Goal: Task Accomplishment & Management: Manage account settings

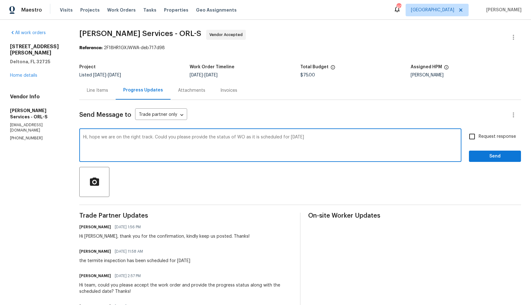
click at [321, 138] on textarea "Hi, hope we are on the right track. Could you please provide the status of WO a…" at bounding box center [270, 146] width 374 height 22
type textarea "Hi, hope we are on the right track. Could you please provide the status of WO a…"
click at [299, 138] on textarea "Hi, hope we are on the right track. Could you please provide the status of WO a…" at bounding box center [270, 146] width 374 height 22
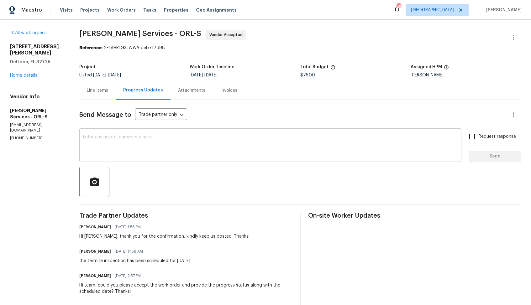
click at [196, 145] on textarea at bounding box center [270, 146] width 374 height 22
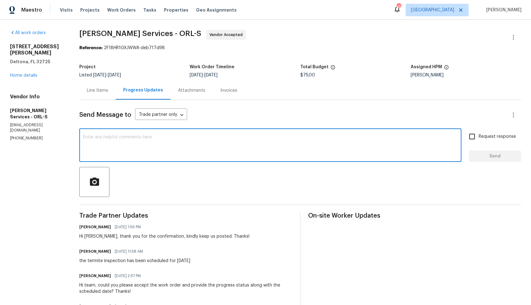
paste textarea "Hi, hope we are on the right track. Could you please provide the status of WO a…"
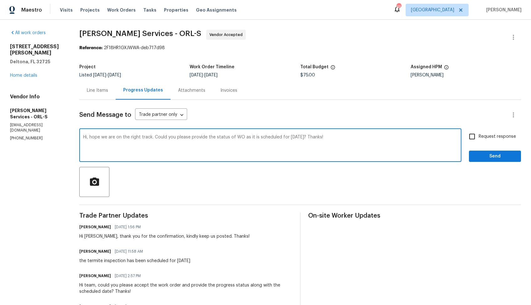
click at [105, 237] on div "Hi Tishá, thank you for the confirmation, kindly keep us posted. Thanks!" at bounding box center [164, 236] width 170 height 6
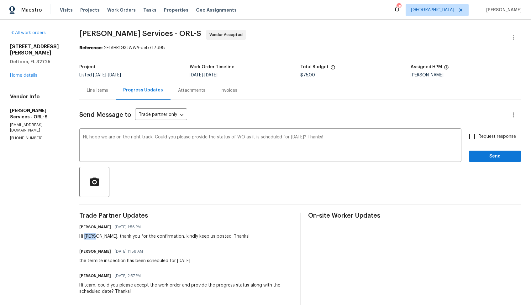
copy div "Tishá"
click at [102, 137] on textarea "Hi, hope we are on the right track. Could you please provide the status of WO a…" at bounding box center [270, 146] width 374 height 22
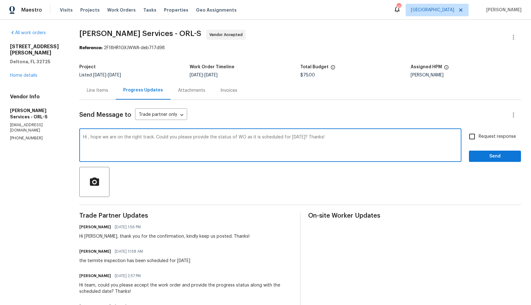
paste textarea "Tishá"
click at [163, 138] on textarea "Hi Tishá, hope we are on the right track. Could you please provide the status o…" at bounding box center [270, 146] width 374 height 22
type textarea "Hi Tishá, hope we are on the right track. Could you please provide the status o…"
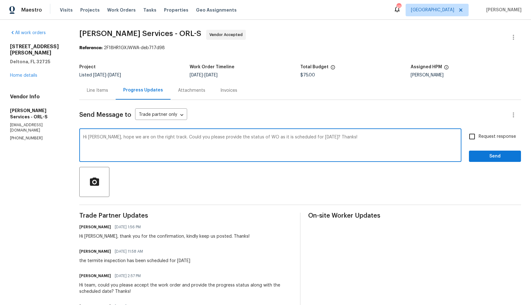
click at [472, 135] on input "Request response" at bounding box center [471, 136] width 13 height 13
checkbox input "true"
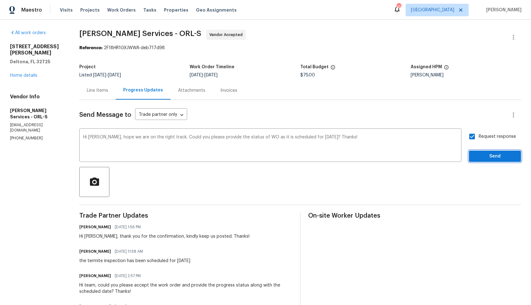
click at [486, 158] on span "Send" at bounding box center [495, 157] width 42 height 8
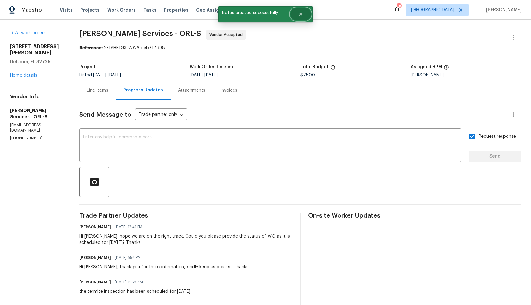
click at [304, 11] on button "Close" at bounding box center [300, 14] width 21 height 13
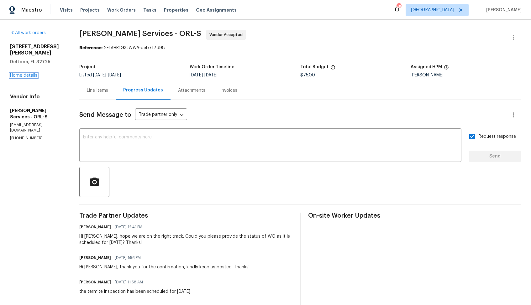
click at [26, 73] on link "Home details" at bounding box center [23, 75] width 27 height 4
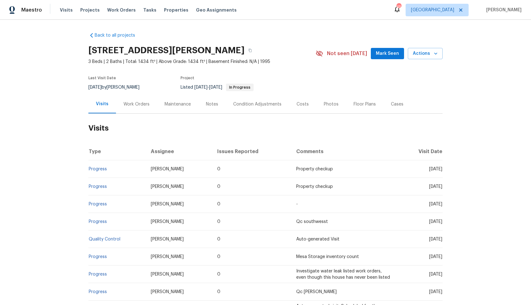
click at [132, 106] on div "Work Orders" at bounding box center [136, 104] width 26 height 6
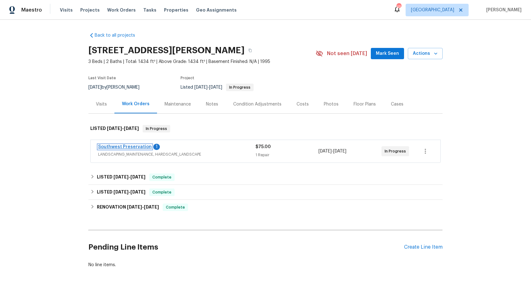
click at [116, 146] on link "Southwest Preservation" at bounding box center [125, 147] width 54 height 4
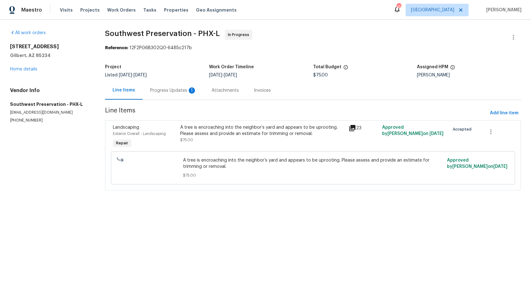
click at [163, 95] on div "Progress Updates 1" at bounding box center [173, 90] width 61 height 18
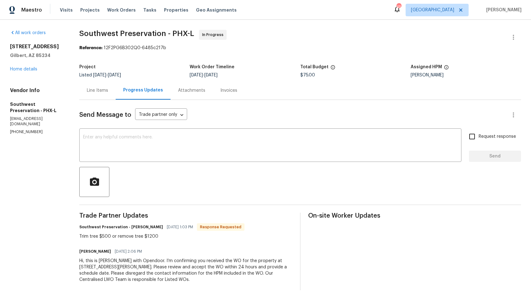
click at [98, 92] on div "Line Items" at bounding box center [97, 90] width 21 height 6
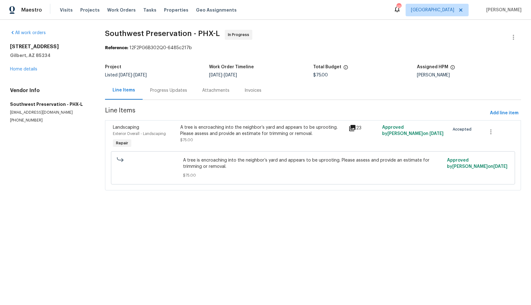
click at [237, 130] on div "A tree is encroaching into the neighbor’s yard and appears to be uprooting. Ple…" at bounding box center [262, 130] width 164 height 13
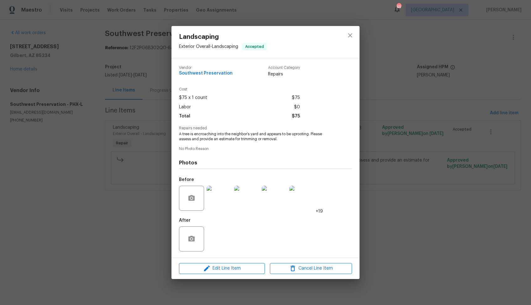
click at [221, 197] on img at bounding box center [218, 198] width 25 height 25
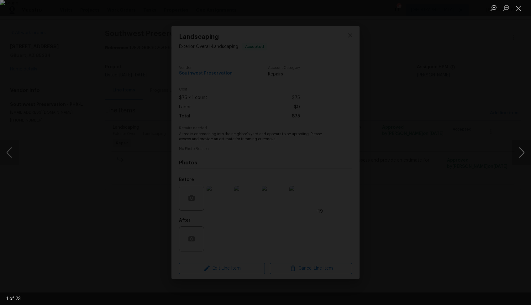
click at [520, 152] on button "Next image" at bounding box center [521, 152] width 19 height 25
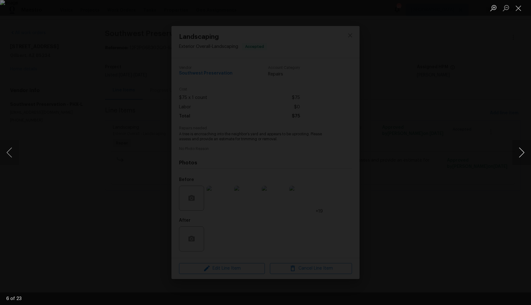
click at [520, 152] on button "Next image" at bounding box center [521, 152] width 19 height 25
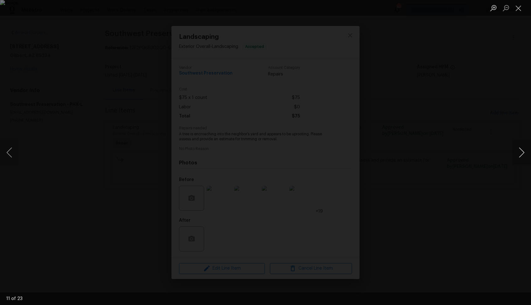
click at [520, 152] on button "Next image" at bounding box center [521, 152] width 19 height 25
click at [404, 154] on div "Lightbox" at bounding box center [265, 152] width 531 height 305
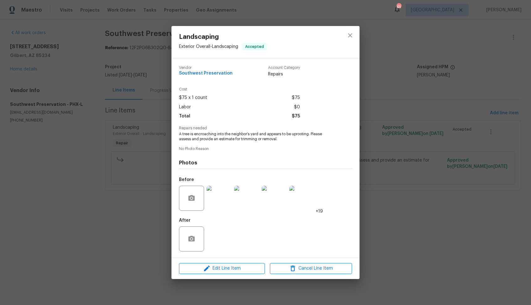
click at [391, 153] on div "Landscaping Exterior Overall - Landscaping Accepted Vendor Southwest Preservati…" at bounding box center [265, 152] width 531 height 305
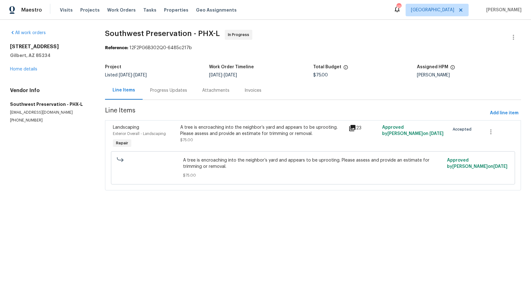
click at [164, 91] on div "Progress Updates" at bounding box center [168, 90] width 37 height 6
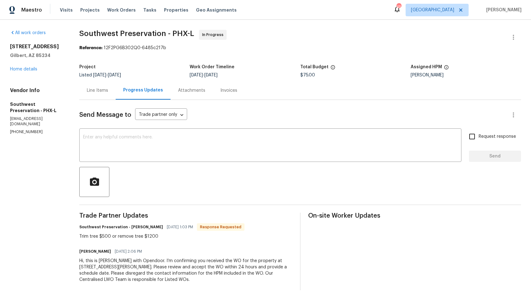
click at [132, 227] on h6 "Southwest Preservation - John Diaz" at bounding box center [121, 227] width 84 height 6
copy h6 "John"
click at [187, 145] on textarea at bounding box center [270, 146] width 374 height 22
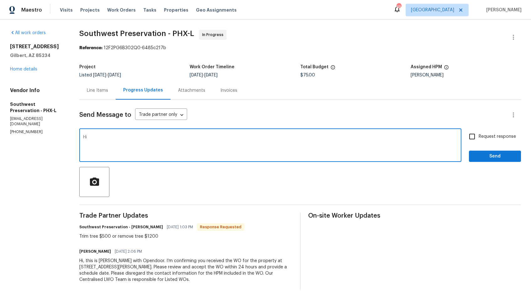
paste textarea "John"
type textarea "Hi John, thank you for the estimate, let me check with our BR and get back to y…"
click at [489, 154] on span "Send" at bounding box center [495, 157] width 42 height 8
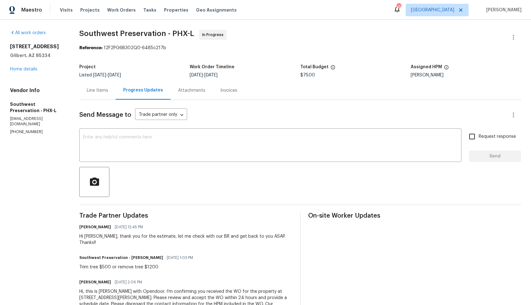
click at [85, 34] on span "Southwest Preservation - PHX-L" at bounding box center [136, 34] width 115 height 8
copy span "Southwest Preservation - PHX-L"
click at [91, 90] on div "Line Items" at bounding box center [97, 90] width 21 height 6
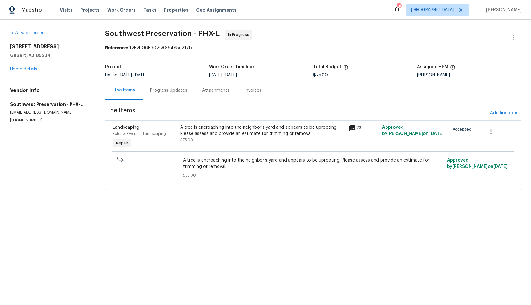
click at [210, 160] on span "A tree is encroaching into the neighbor’s yard and appears to be uprooting. Ple…" at bounding box center [313, 163] width 260 height 13
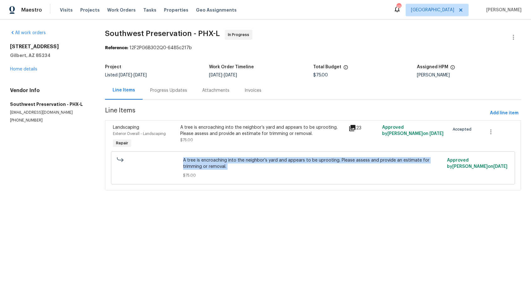
copy span "A tree is encroaching into the neighbor’s yard and appears to be uprooting. Ple…"
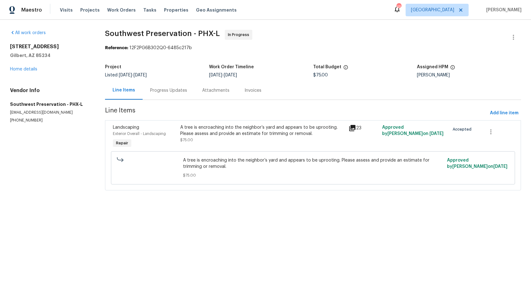
click at [175, 86] on div "Progress Updates" at bounding box center [169, 90] width 52 height 18
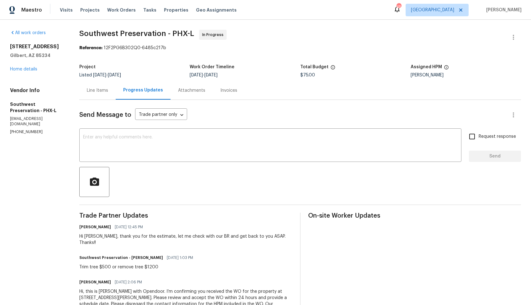
scroll to position [20, 0]
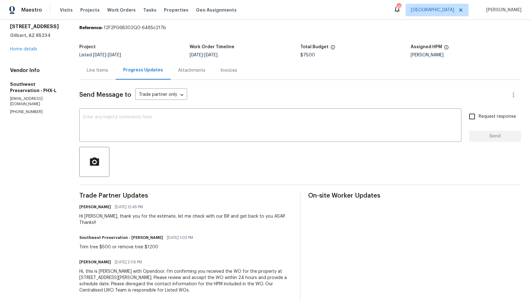
click at [131, 244] on div "Trim tree $500 or remove tree $1200" at bounding box center [137, 247] width 117 height 6
copy div "Trim tree $500 or remove tree $1200"
click at [285, 54] on div "8/7/2025 - 8/11/2025" at bounding box center [245, 55] width 110 height 4
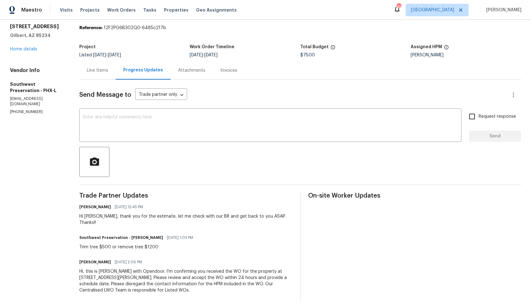
scroll to position [0, 0]
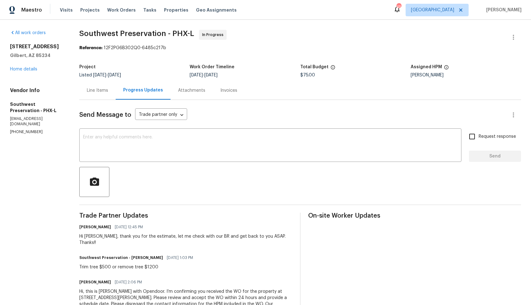
click at [271, 52] on section "Southwest Preservation - PHX-L In Progress Reference: 12F2PG6B302Q0-6485c217b P…" at bounding box center [299, 175] width 441 height 291
click at [322, 18] on div "Maestro Visits Projects Work Orders Tasks Properties Geo Assignments 45 Dallas …" at bounding box center [265, 10] width 531 height 20
click at [277, 44] on span "Southwest Preservation - PHX-L In Progress" at bounding box center [292, 37] width 426 height 15
click at [401, 6] on div "45" at bounding box center [398, 7] width 4 height 6
click at [401, 9] on div "45" at bounding box center [398, 7] width 4 height 6
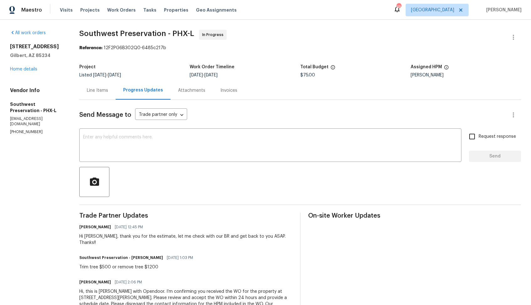
click at [299, 22] on div "All work orders 1901 E Marquette Dr Gilbert, AZ 85234 Home details Vendor Info …" at bounding box center [265, 175] width 531 height 311
click at [127, 264] on div "Trim tree $500 or remove tree $1200" at bounding box center [137, 267] width 117 height 6
copy div "Trim tree $500 or remove tree $1200"
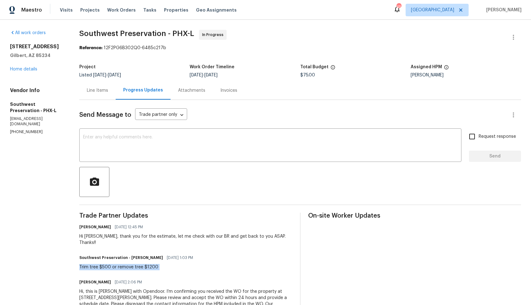
click at [229, 80] on div "Project Listed 8/7/2025 - 8/11/2025 Work Order Timeline 8/7/2025 - 8/11/2025 To…" at bounding box center [299, 71] width 441 height 20
click at [27, 70] on link "Home details" at bounding box center [23, 69] width 27 height 4
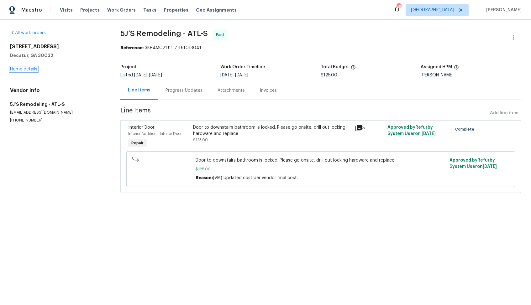
click at [24, 70] on link "Home details" at bounding box center [23, 69] width 27 height 4
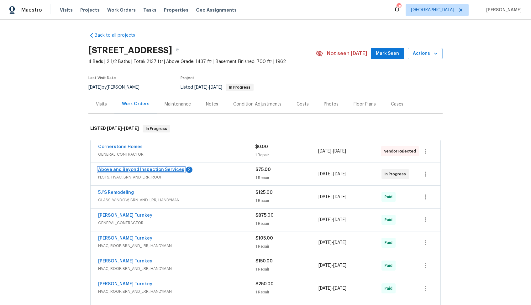
click at [131, 170] on link "Above and Beyond Inspection Services" at bounding box center [141, 170] width 86 height 4
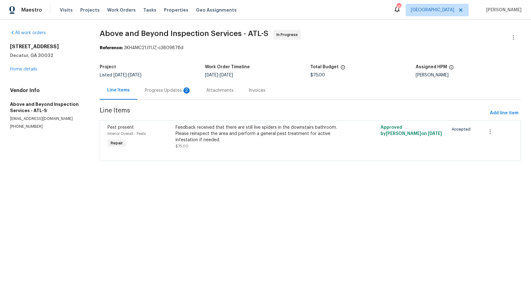
click at [163, 96] on div "Progress Updates 2" at bounding box center [167, 90] width 61 height 18
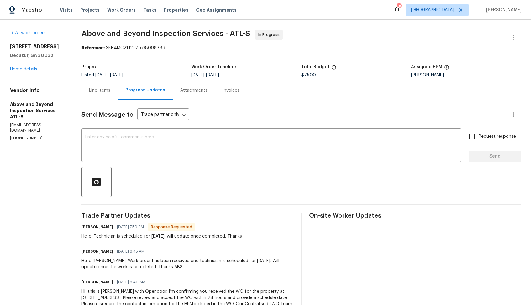
click at [102, 226] on h6 "Jason Leonard" at bounding box center [97, 227] width 32 height 6
copy h6 "Jason"
click at [185, 152] on textarea at bounding box center [271, 146] width 372 height 22
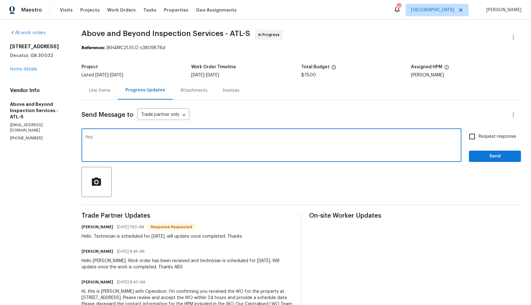
paste textarea "Jason"
click at [245, 146] on textarea "Hey Jason, thank you for the update" at bounding box center [271, 146] width 372 height 22
type textarea "Hey Jason, thank you for the update. Kindly keep me posted. Thanks!"
click at [483, 134] on span "Request response" at bounding box center [496, 136] width 37 height 7
click at [478, 134] on input "Request response" at bounding box center [471, 136] width 13 height 13
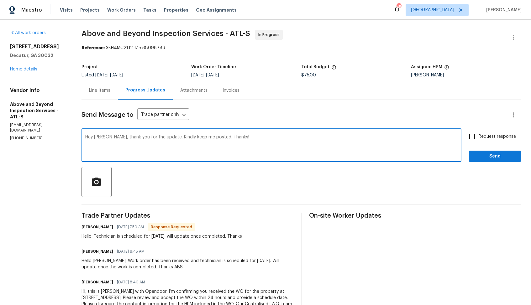
checkbox input "true"
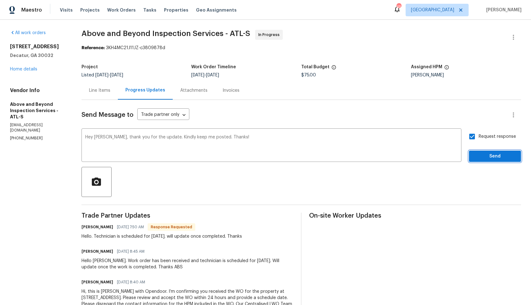
click at [481, 159] on span "Send" at bounding box center [495, 157] width 42 height 8
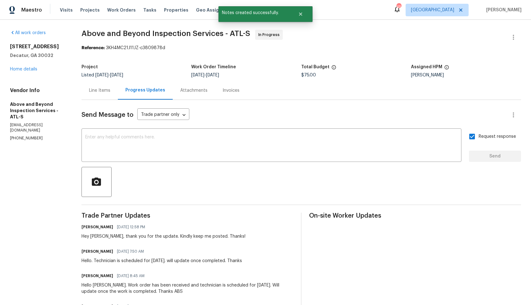
click at [153, 264] on div "Hello. Technician is scheduled for today. will update once completed. Thanks" at bounding box center [161, 261] width 160 height 6
copy div "Hello. Technician is scheduled for today. will update once completed. Thanks"
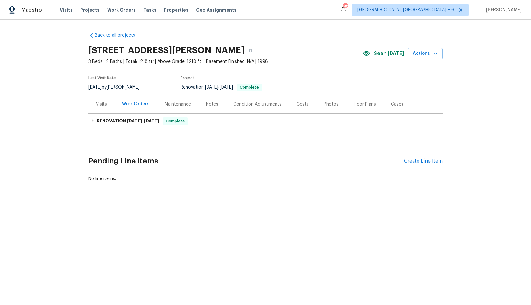
click at [304, 55] on div "[STREET_ADDRESS][PERSON_NAME]" at bounding box center [225, 50] width 274 height 16
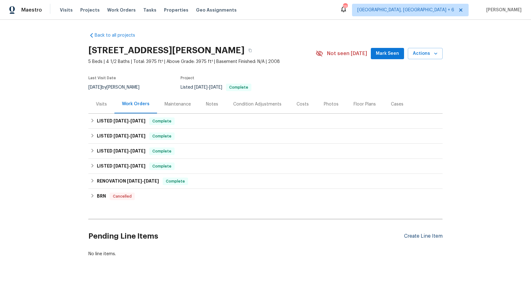
click at [421, 237] on div "Create Line Item" at bounding box center [423, 236] width 39 height 6
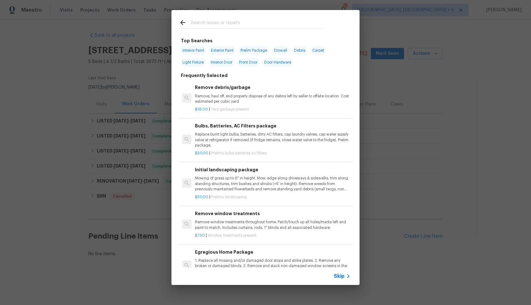
click at [229, 19] on input "text" at bounding box center [257, 23] width 133 height 9
type input "pool"
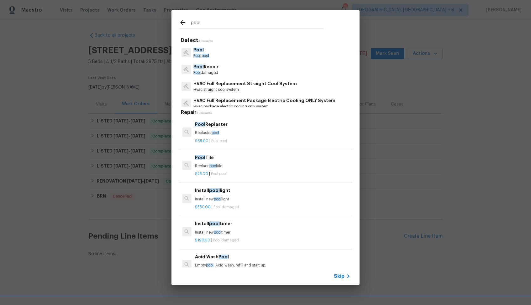
click at [205, 71] on p "Pool damaged" at bounding box center [205, 72] width 25 height 5
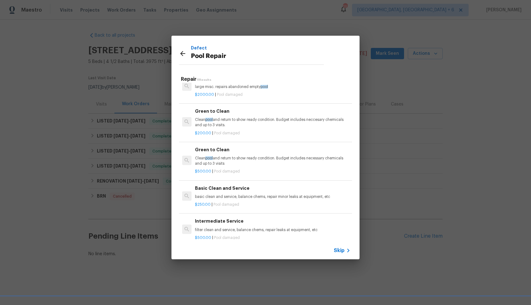
scroll to position [219, 0]
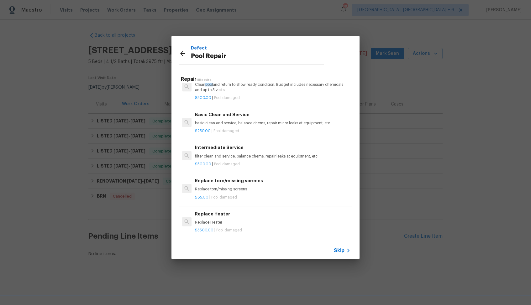
click at [228, 186] on div "Replace torn/missing screens Replace torn/missing screens" at bounding box center [272, 184] width 155 height 15
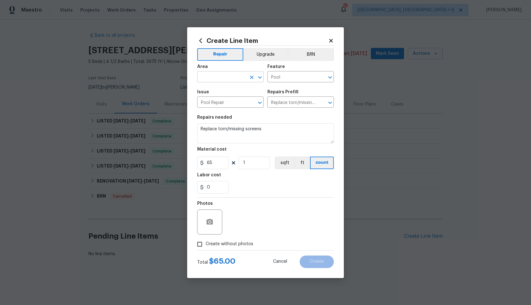
click at [214, 76] on input "text" at bounding box center [221, 78] width 49 height 10
type input "p"
click at [214, 104] on li "Exterior Overall" at bounding box center [230, 102] width 66 height 10
click at [317, 81] on div at bounding box center [325, 77] width 16 height 9
type input "Exterior Overall"
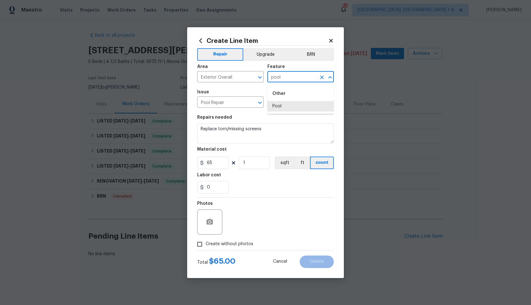
click at [282, 95] on div "Other" at bounding box center [300, 93] width 66 height 15
click at [293, 79] on input "pool" at bounding box center [291, 78] width 49 height 10
type input "Pool"
click at [255, 89] on span "Issue Pool Repair ​" at bounding box center [230, 98] width 66 height 25
click at [237, 102] on input "Pool Repair" at bounding box center [221, 103] width 49 height 10
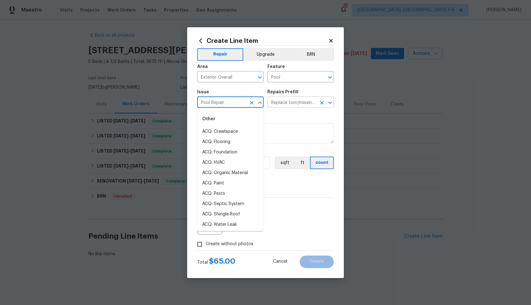
click at [293, 102] on input "Replace torn/missing screens $65.00" at bounding box center [291, 103] width 49 height 10
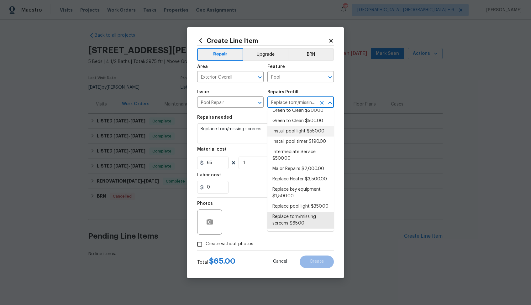
scroll to position [0, 0]
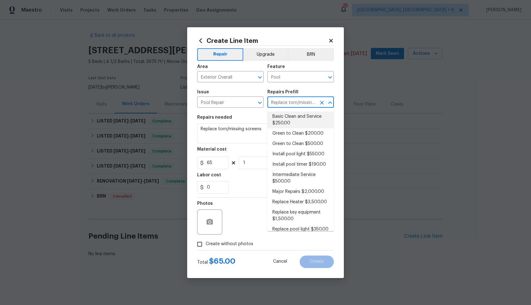
click at [312, 92] on div "Repairs Prefill" at bounding box center [300, 94] width 66 height 8
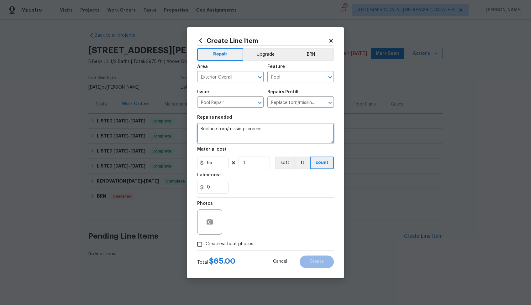
click at [270, 127] on textarea "Replace torn/missing screens" at bounding box center [265, 133] width 137 height 20
paste textarea "Pool filter is leaking Auto filler isn’t functioning properly"
type textarea "Pool filter is leaking Auto filler isn’t functioning properly"
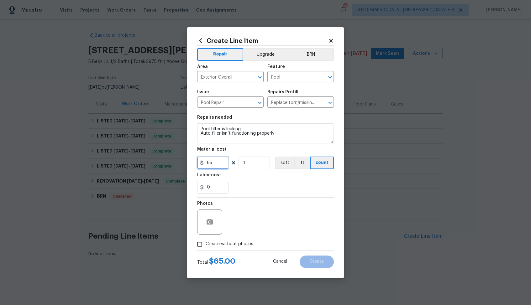
click at [224, 161] on input "65" at bounding box center [212, 163] width 31 height 13
type input "75"
click at [209, 221] on circle "button" at bounding box center [210, 222] width 2 height 2
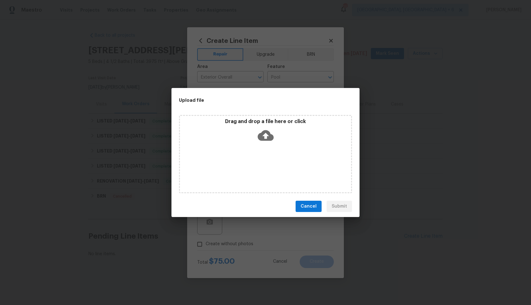
click at [268, 136] on icon at bounding box center [266, 135] width 16 height 11
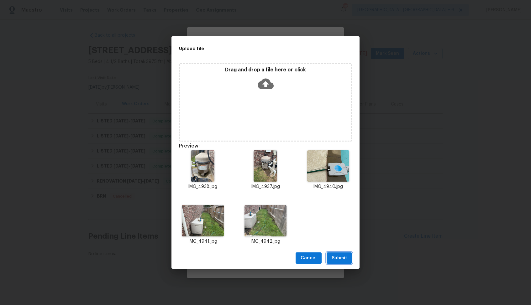
click at [335, 256] on span "Submit" at bounding box center [338, 258] width 15 height 8
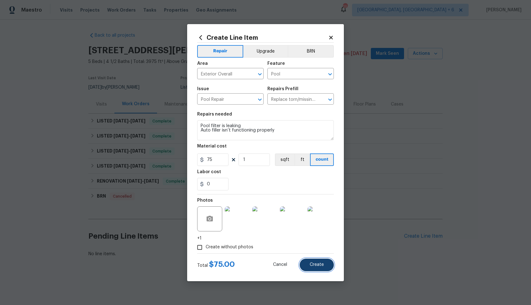
click at [311, 267] on span "Create" at bounding box center [317, 265] width 14 height 5
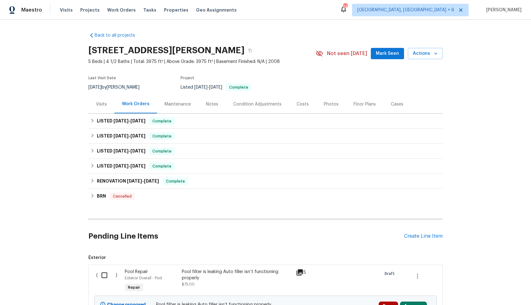
scroll to position [66, 0]
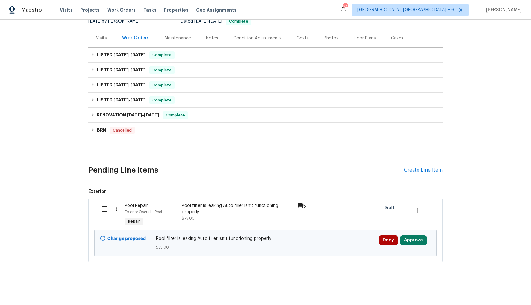
click at [106, 209] on input "checkbox" at bounding box center [107, 209] width 18 height 13
checkbox input "true"
click at [489, 286] on span "Create Work Order" at bounding box center [495, 290] width 42 height 8
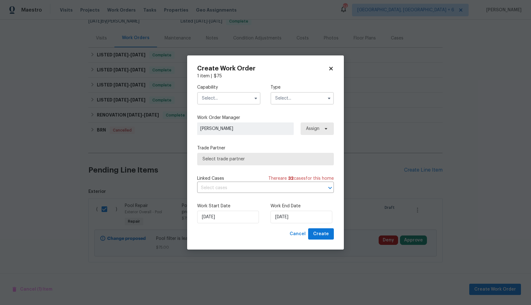
click at [235, 98] on input "text" at bounding box center [228, 98] width 63 height 13
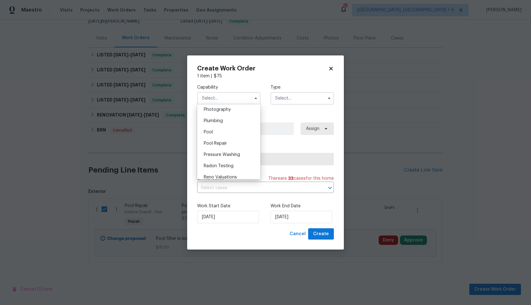
scroll to position [549, 0]
click at [221, 144] on span "Pool Repair" at bounding box center [215, 145] width 23 height 4
type input "Pool Repair"
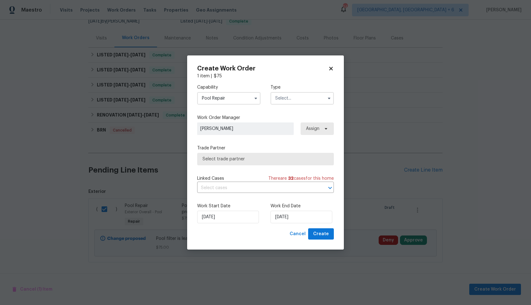
click at [299, 98] on input "text" at bounding box center [301, 98] width 63 height 13
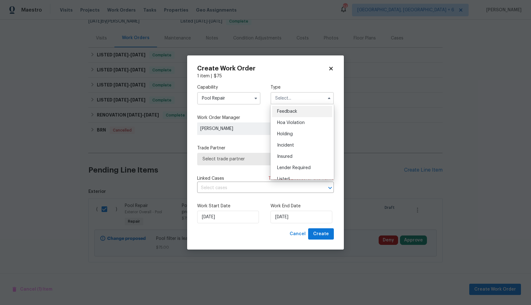
click at [290, 112] on span "Feedback" at bounding box center [287, 111] width 20 height 4
type input "Feedback"
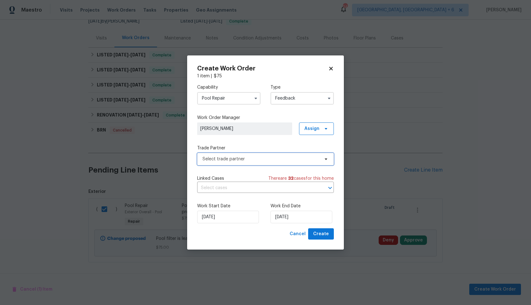
click at [243, 160] on span "Select trade partner" at bounding box center [260, 159] width 117 height 6
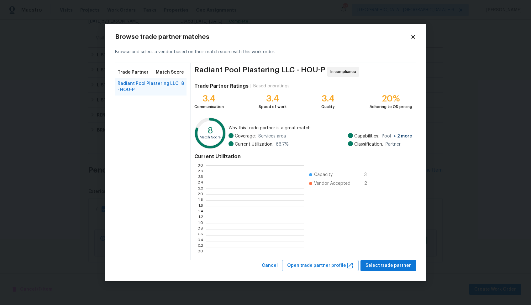
scroll to position [88, 97]
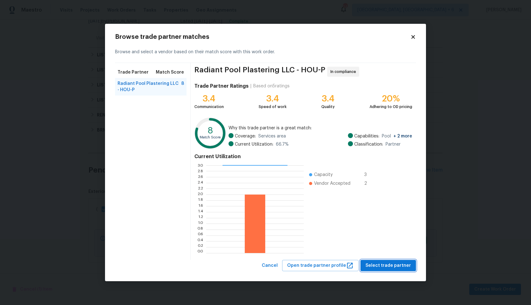
click at [389, 269] on span "Select trade partner" at bounding box center [387, 266] width 45 height 8
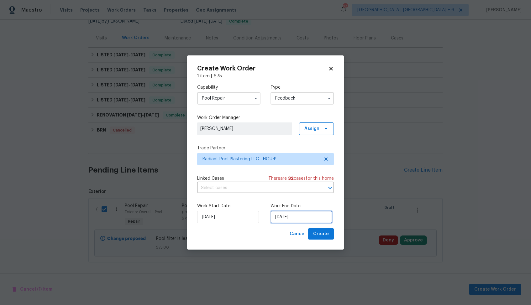
click at [288, 216] on input "11/08/2025" at bounding box center [301, 217] width 62 height 13
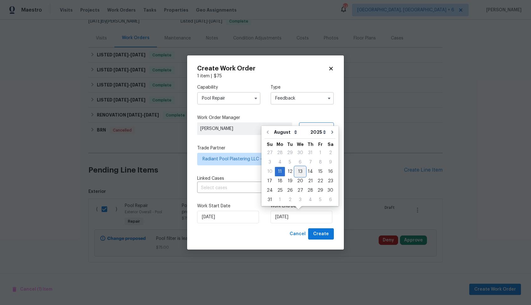
click at [299, 171] on div "13" at bounding box center [300, 171] width 10 height 9
type input "13/08/2025"
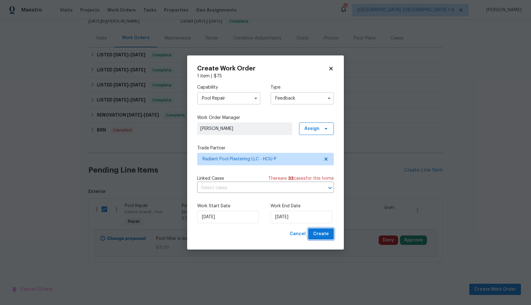
click at [327, 235] on span "Create" at bounding box center [321, 234] width 16 height 8
checkbox input "false"
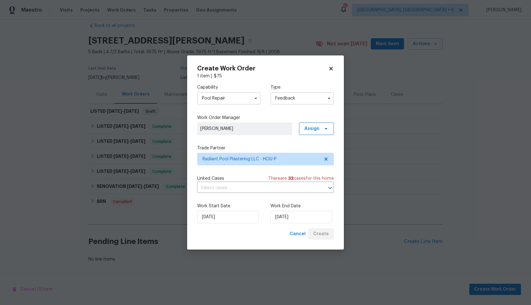
scroll to position [10, 0]
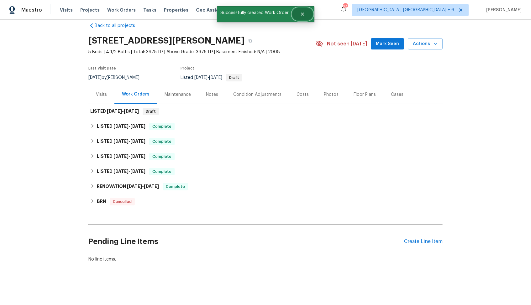
click at [303, 14] on icon "Close" at bounding box center [302, 14] width 5 height 5
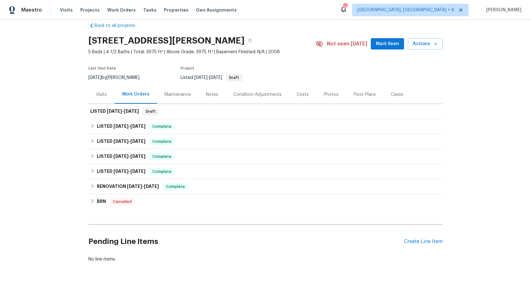
scroll to position [0, 0]
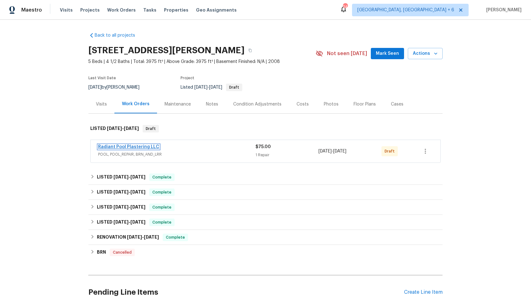
click at [133, 145] on link "Radiant Pool Plastering LLC" at bounding box center [128, 147] width 61 height 4
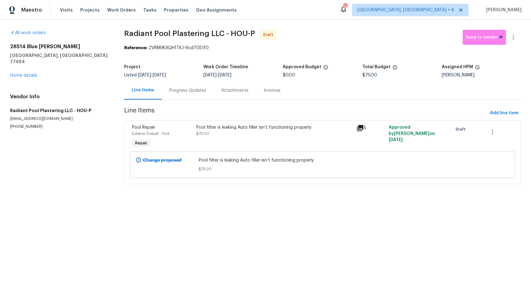
click at [188, 93] on div "Progress Updates" at bounding box center [187, 90] width 37 height 6
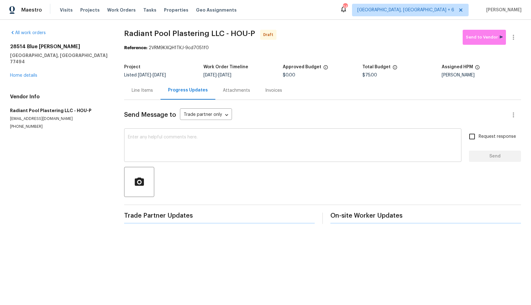
click at [206, 155] on textarea at bounding box center [293, 146] width 330 height 22
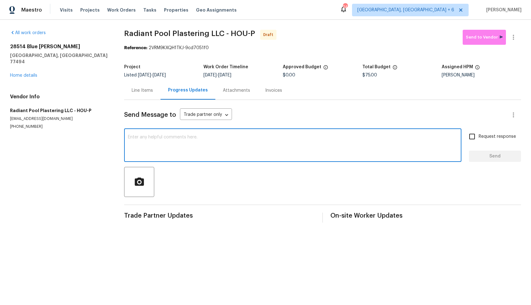
click at [257, 151] on textarea at bounding box center [293, 146] width 330 height 22
paste textarea "Hi, this is [PERSON_NAME] with Opendoor. I’m confirming you received the WO for…"
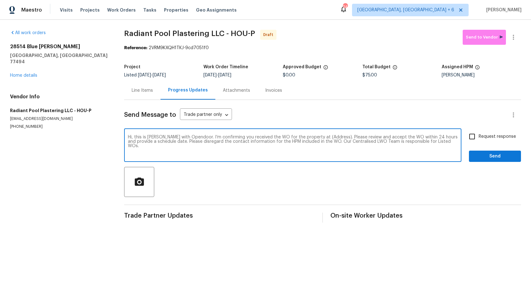
drag, startPoint x: 328, startPoint y: 138, endPoint x: 310, endPoint y: 138, distance: 18.5
click at [310, 138] on textarea "Hi, this is [PERSON_NAME] with Opendoor. I’m confirming you received the WO for…" at bounding box center [293, 146] width 330 height 22
paste textarea "28514 Blue Holly Ln, Katy, TX 77494"
type textarea "Hi, this is Arvind with Opendoor. I’m confirming you received the WO for the pr…"
click at [469, 135] on input "Request response" at bounding box center [471, 136] width 13 height 13
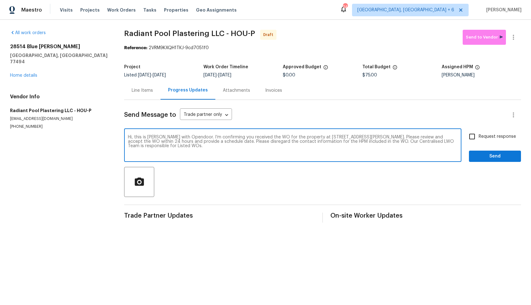
checkbox input "true"
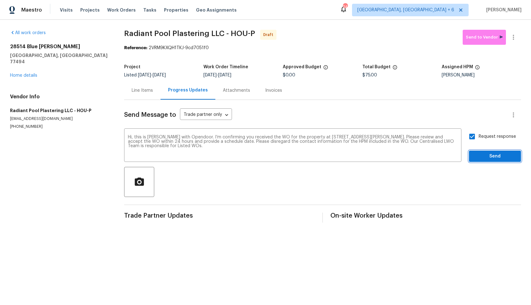
click at [483, 155] on span "Send" at bounding box center [495, 157] width 42 height 8
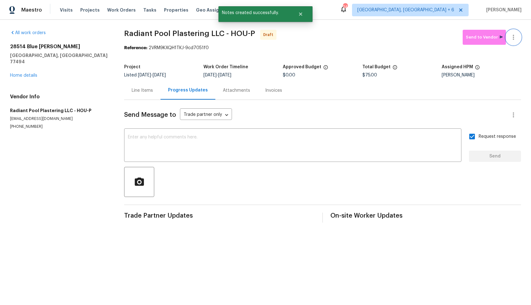
click at [515, 38] on icon "button" at bounding box center [513, 38] width 8 height 8
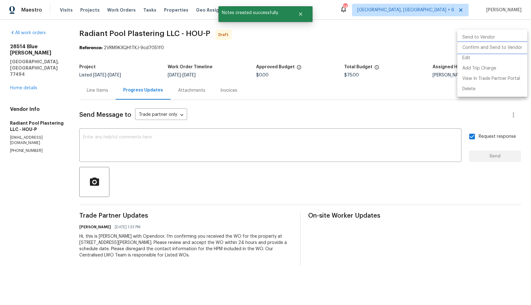
click at [475, 51] on li "Confirm and Send to Vendor" at bounding box center [492, 48] width 70 height 10
click at [360, 49] on div at bounding box center [265, 152] width 531 height 305
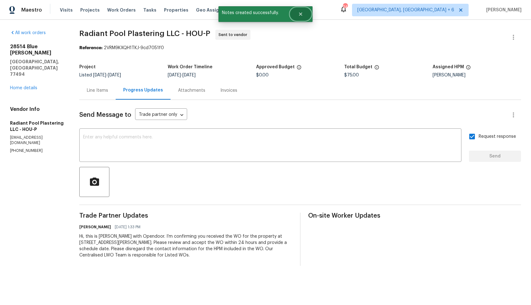
click at [301, 12] on icon "Close" at bounding box center [300, 14] width 5 height 5
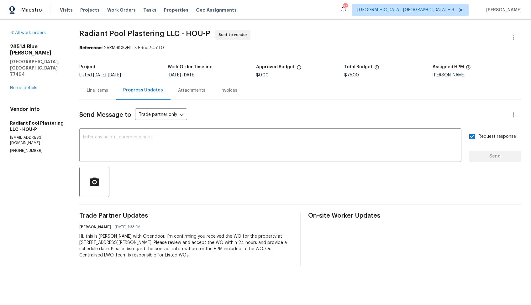
click at [173, 32] on span "Radiant Pool Plastering LLC - HOU-P" at bounding box center [144, 34] width 131 height 8
copy span "Radiant Pool Plastering LLC - HOU-P"
click at [294, 31] on span "Radiant Pool Plastering LLC - HOU-P Sent to vendor" at bounding box center [292, 37] width 426 height 15
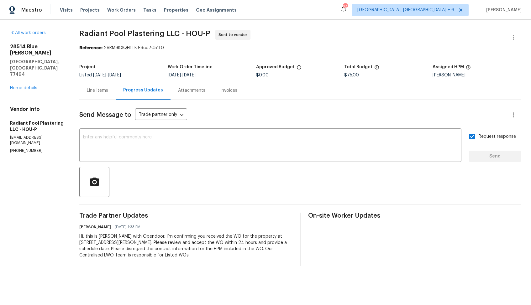
click at [115, 39] on span "Radiant Pool Plastering LLC - HOU-P Sent to vendor" at bounding box center [292, 37] width 426 height 15
click at [125, 34] on span "Radiant Pool Plastering LLC - HOU-P" at bounding box center [144, 34] width 131 height 8
copy span "Radiant Pool Plastering LLC - HOU-P"
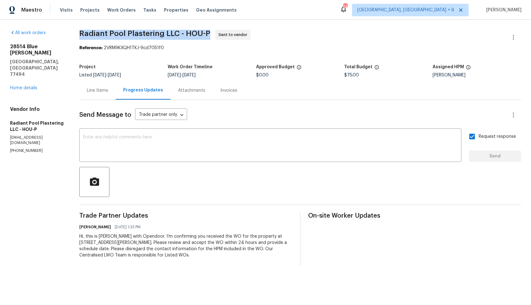
click at [204, 32] on span "Radiant Pool Plastering LLC - HOU-P" at bounding box center [144, 34] width 131 height 8
click at [345, 30] on span "Radiant Pool Plastering LLC - HOU-P Sent to vendor" at bounding box center [292, 37] width 426 height 15
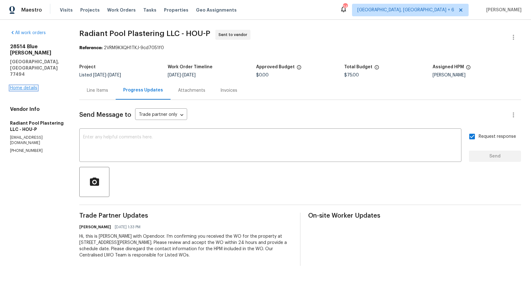
click at [20, 86] on link "Home details" at bounding box center [23, 88] width 27 height 4
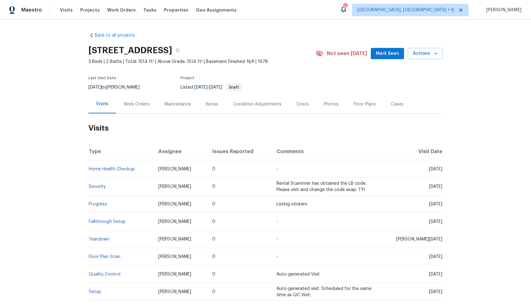
click at [133, 103] on div "Work Orders" at bounding box center [136, 104] width 26 height 6
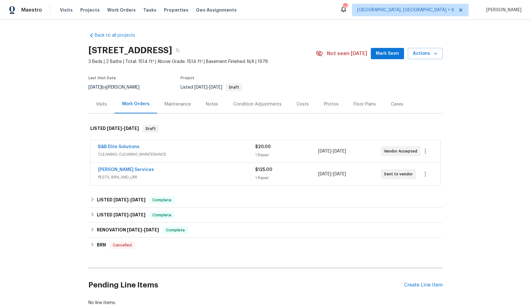
click at [190, 148] on div "B&B Elite Solutions" at bounding box center [176, 148] width 157 height 8
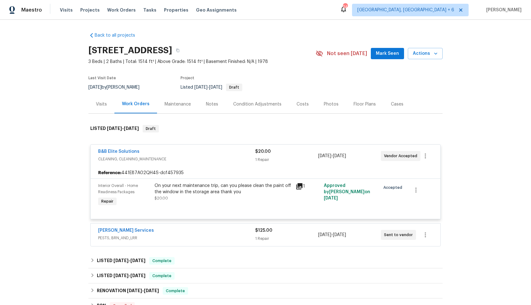
click at [183, 151] on div "B&B Elite Solutions" at bounding box center [176, 153] width 157 height 8
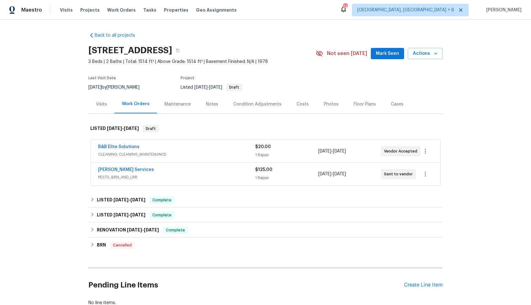
click at [170, 170] on div "[PERSON_NAME] Services" at bounding box center [176, 171] width 157 height 8
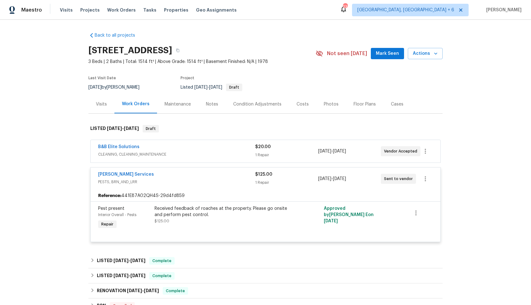
click at [170, 170] on div "[PERSON_NAME] Services PESTS, BRN_AND_LRR $125.00 1 Repair [DATE] - [DATE] Sent…" at bounding box center [266, 179] width 350 height 23
click at [165, 175] on div "[PERSON_NAME] Services" at bounding box center [176, 175] width 157 height 8
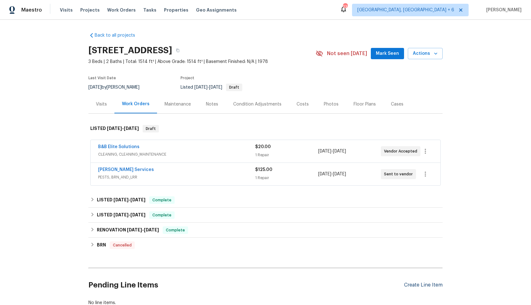
click at [411, 285] on div "Create Line Item" at bounding box center [423, 285] width 39 height 6
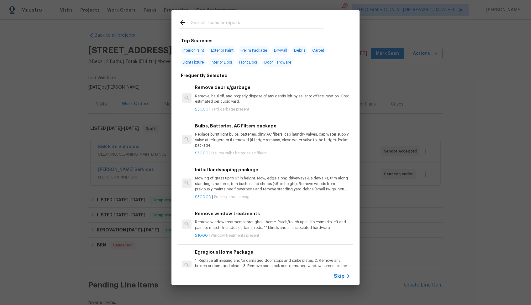
click at [245, 15] on div at bounding box center [251, 22] width 160 height 25
click at [232, 23] on input "text" at bounding box center [257, 23] width 133 height 9
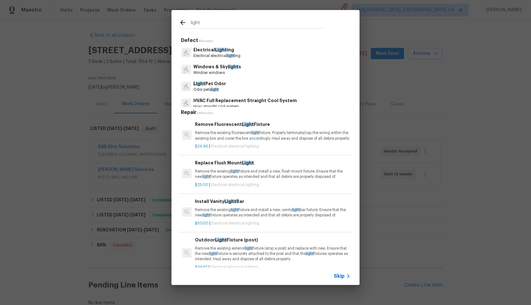
click at [228, 27] on input "light" at bounding box center [257, 23] width 133 height 9
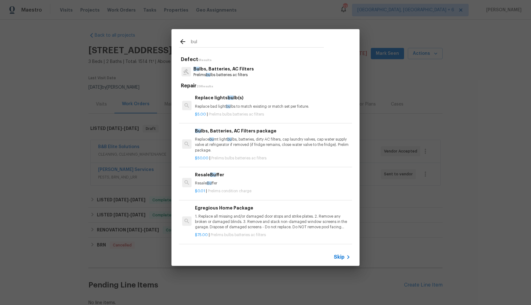
type input "bulb"
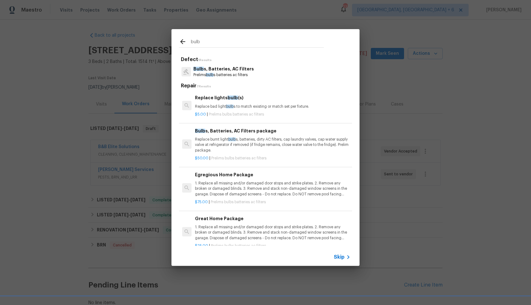
click at [220, 101] on h6 "Replace lights bulb (s)" at bounding box center [272, 97] width 155 height 7
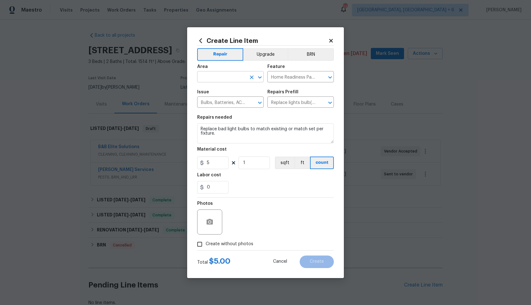
click at [222, 80] on input "text" at bounding box center [221, 78] width 49 height 10
click at [228, 100] on li "Interior Overall" at bounding box center [230, 102] width 66 height 10
type input "Interior Overall"
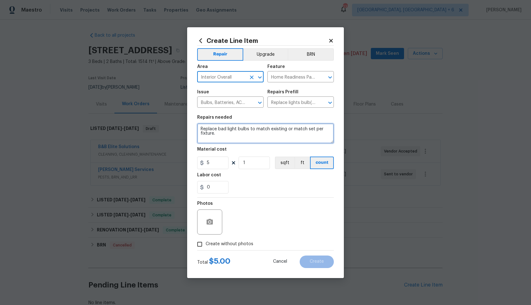
click at [242, 129] on textarea "Replace bad light bulbs to match existing or match set per fixture." at bounding box center [265, 133] width 137 height 20
paste textarea "1. Two light bulbs are out in the kitchen. Replace bulbs to restore proper ligh…"
click at [205, 129] on textarea "1. Two light bulbs are out in the kitchen. Replace bulbs to restore proper ligh…" at bounding box center [265, 133] width 137 height 20
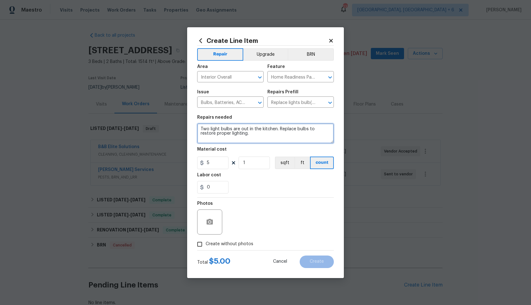
type textarea "Two light bulbs are out in the kitchen. Replace bulbs to restore proper lightin…"
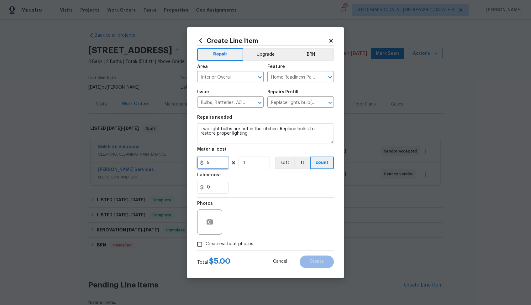
click at [217, 163] on input "5" at bounding box center [212, 163] width 31 height 13
type input "75"
click at [222, 243] on span "Create without photos" at bounding box center [230, 244] width 48 height 7
click at [206, 243] on input "Create without photos" at bounding box center [200, 244] width 12 height 12
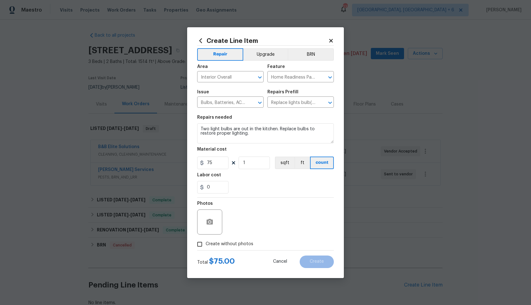
checkbox input "true"
click at [279, 218] on textarea at bounding box center [280, 222] width 107 height 25
click at [320, 264] on span "Create" at bounding box center [317, 261] width 14 height 5
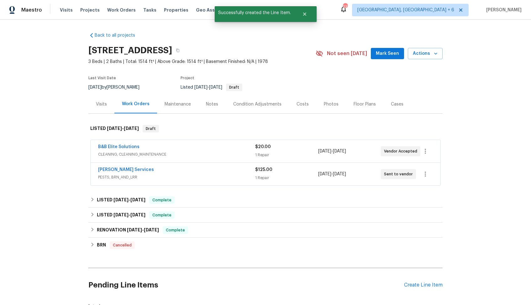
scroll to position [128, 0]
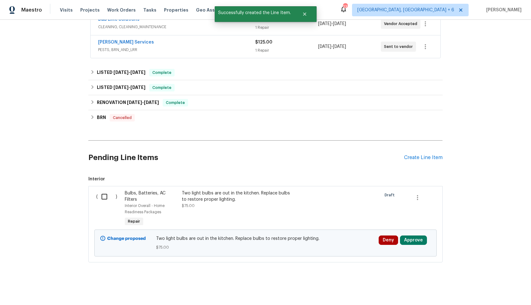
click at [103, 198] on input "checkbox" at bounding box center [107, 196] width 18 height 13
checkbox input "true"
click at [500, 288] on span "Create Work Order" at bounding box center [495, 290] width 42 height 8
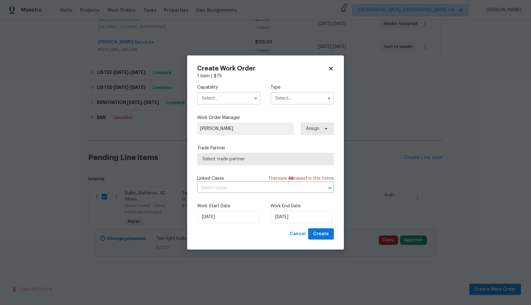
click at [240, 99] on input "text" at bounding box center [228, 98] width 63 height 13
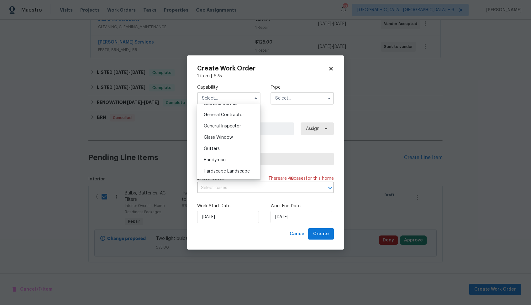
scroll to position [310, 0]
click at [227, 147] on div "Handyman" at bounding box center [229, 146] width 60 height 11
type input "Handyman"
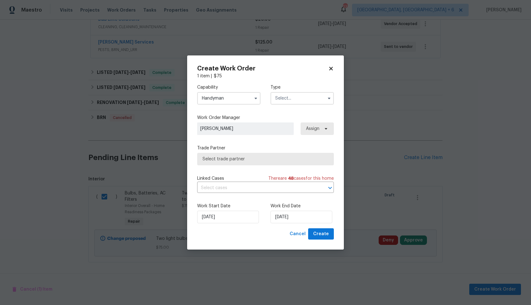
click at [305, 96] on input "text" at bounding box center [301, 98] width 63 height 13
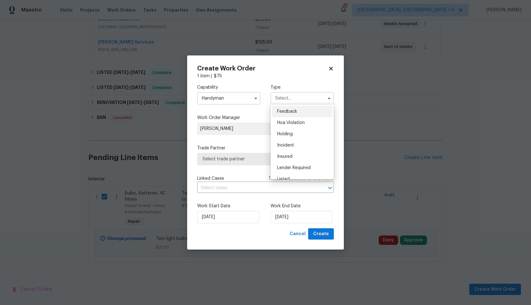
click at [293, 111] on span "Feedback" at bounding box center [287, 111] width 20 height 4
type input "Feedback"
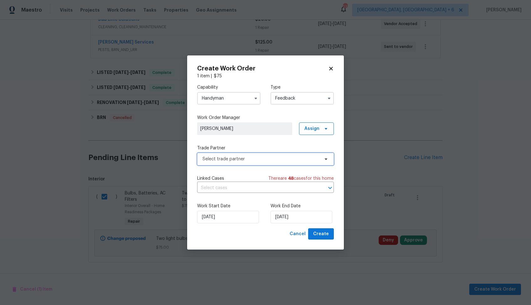
click at [269, 162] on span "Select trade partner" at bounding box center [265, 159] width 137 height 13
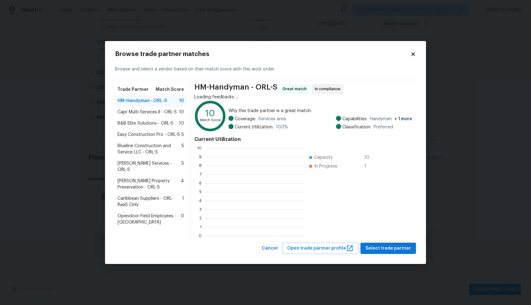
scroll to position [88, 99]
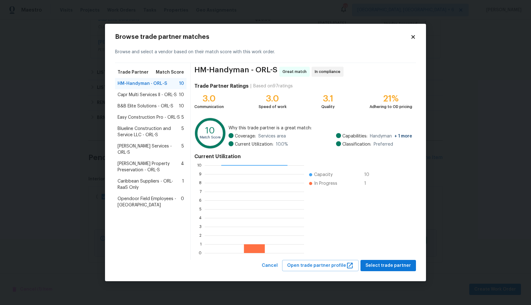
click at [144, 97] on span "Capr Multi Services ll - ORL-S" at bounding box center [146, 95] width 59 height 6
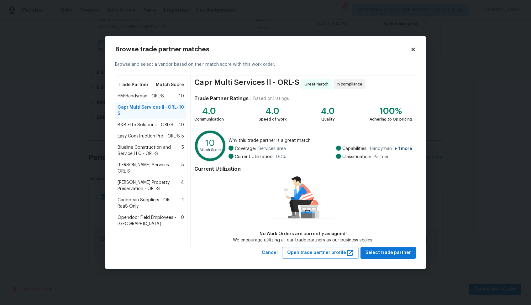
click at [142, 99] on span "HM-Handyman - ORL-S" at bounding box center [140, 96] width 46 height 6
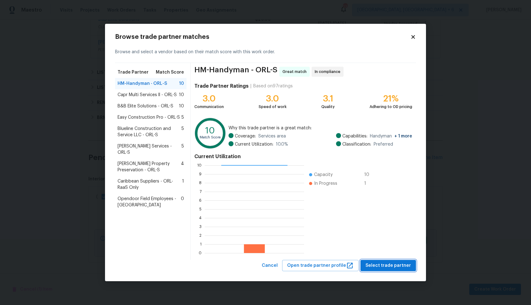
click at [386, 263] on span "Select trade partner" at bounding box center [387, 266] width 45 height 8
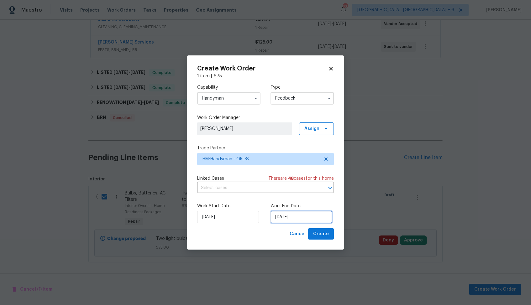
click at [282, 214] on input "11/08/2025" at bounding box center [301, 217] width 62 height 13
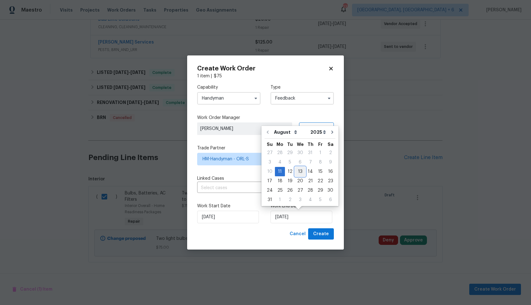
click at [299, 172] on div "13" at bounding box center [300, 171] width 10 height 9
type input "13/08/2025"
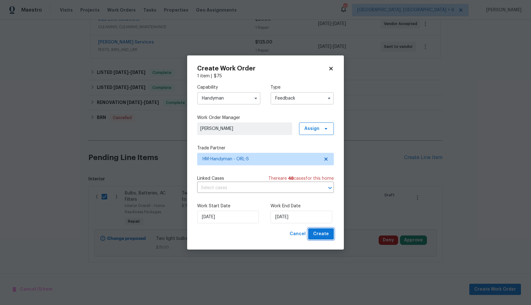
click at [321, 233] on span "Create" at bounding box center [321, 234] width 16 height 8
checkbox input "false"
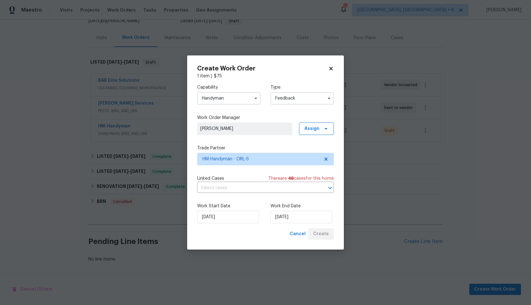
scroll to position [66, 0]
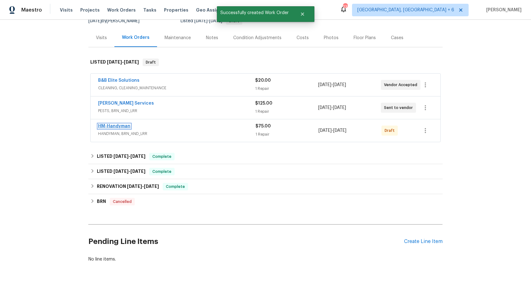
click at [114, 127] on link "HM-Handyman" at bounding box center [114, 126] width 32 height 4
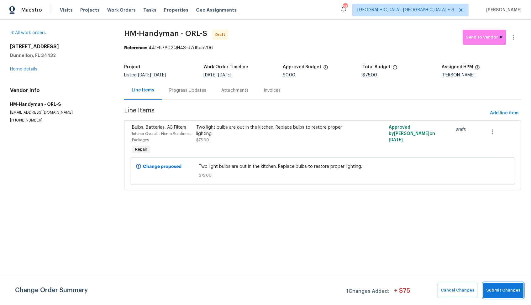
click at [502, 290] on span "Submit Changes" at bounding box center [503, 290] width 34 height 7
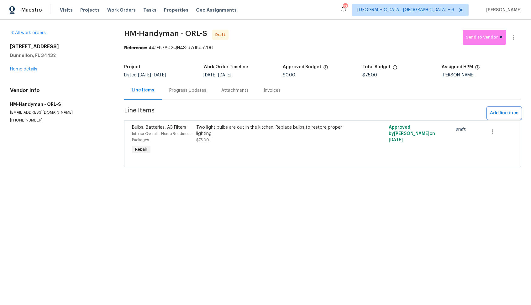
click at [497, 113] on span "Add line item" at bounding box center [504, 113] width 29 height 8
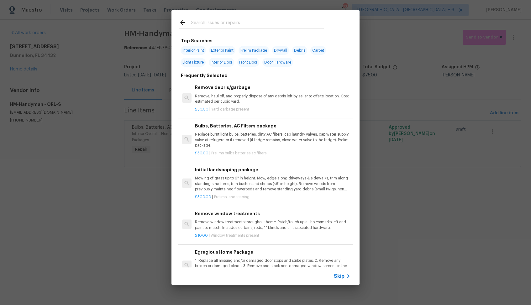
click at [236, 25] on input "text" at bounding box center [257, 23] width 133 height 9
click at [219, 25] on input "text" at bounding box center [257, 23] width 133 height 9
type input "door"
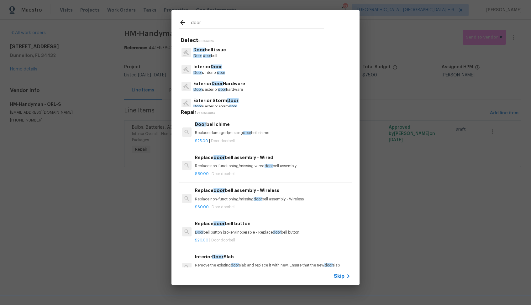
click at [216, 74] on p "Door s interior door" at bounding box center [209, 72] width 32 height 5
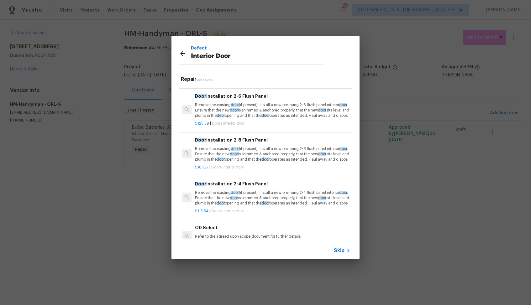
scroll to position [256, 0]
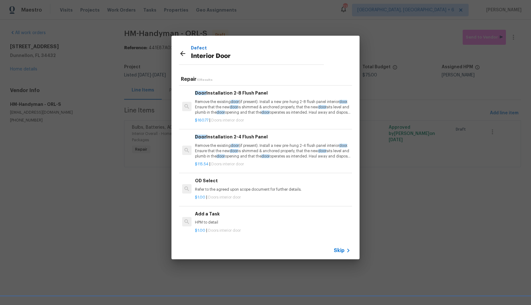
click at [225, 217] on h6 "Add a Task" at bounding box center [272, 214] width 155 height 7
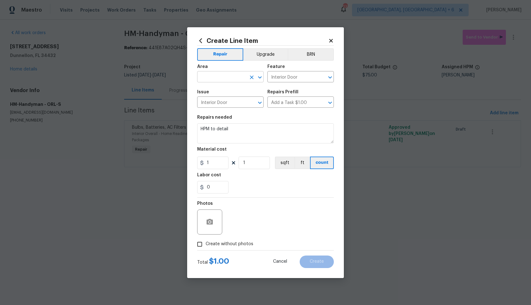
click at [232, 78] on input "text" at bounding box center [221, 78] width 49 height 10
click at [225, 104] on li "Interior Overall" at bounding box center [230, 102] width 66 height 10
type input "Interior Overall"
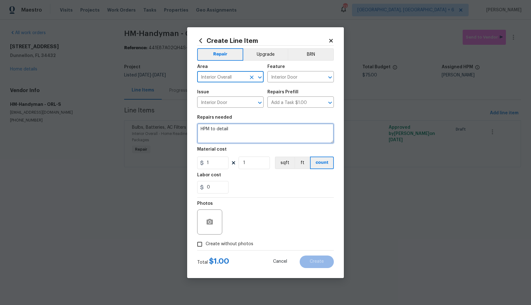
click at [247, 126] on textarea "HPM to detail" at bounding box center [265, 133] width 137 height 20
paste textarea "Feedback received that the front door is hard to lock. Inspect the lock mechani…"
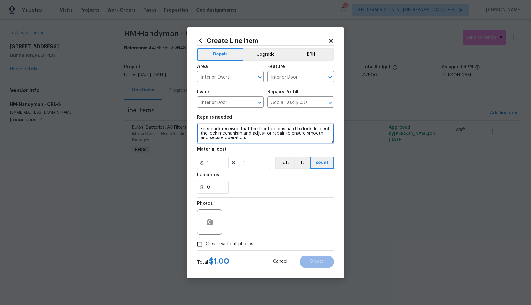
type textarea "Feedback received that the front door is hard to lock. Inspect the lock mechani…"
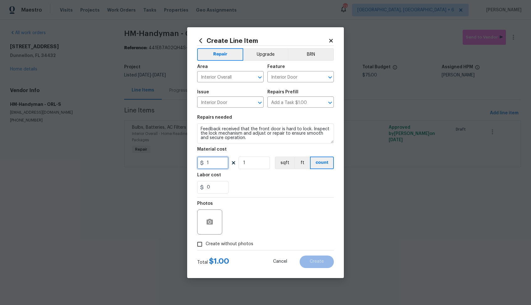
click at [220, 163] on input "1" at bounding box center [212, 163] width 31 height 13
type input "75"
click at [231, 243] on span "Create without photos" at bounding box center [230, 244] width 48 height 7
click at [206, 243] on input "Create without photos" at bounding box center [200, 244] width 12 height 12
checkbox input "true"
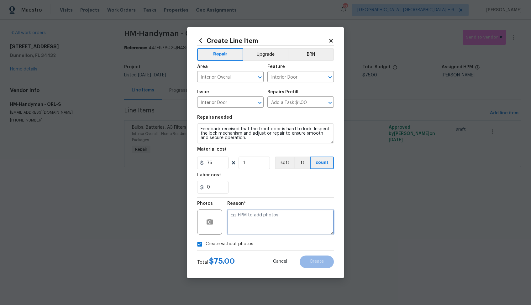
click at [279, 216] on textarea at bounding box center [280, 222] width 107 height 25
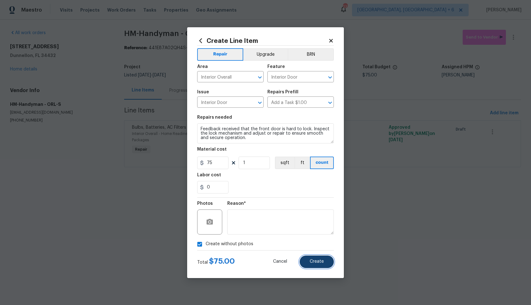
click at [323, 263] on span "Create" at bounding box center [317, 261] width 14 height 5
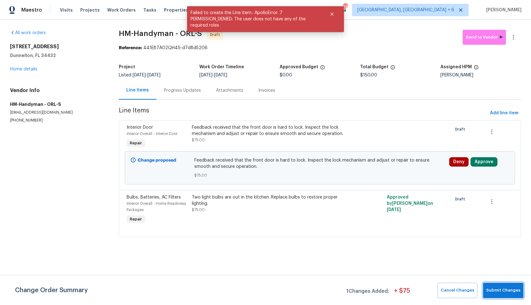
click at [505, 291] on span "Submit Changes" at bounding box center [503, 290] width 34 height 7
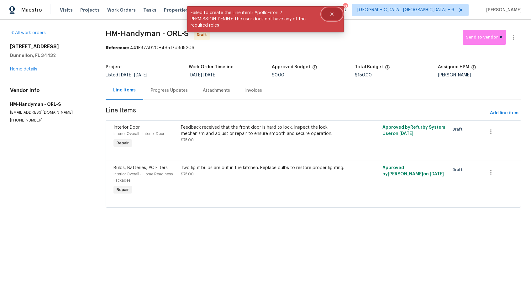
click at [331, 16] on icon "Close" at bounding box center [331, 14] width 3 height 3
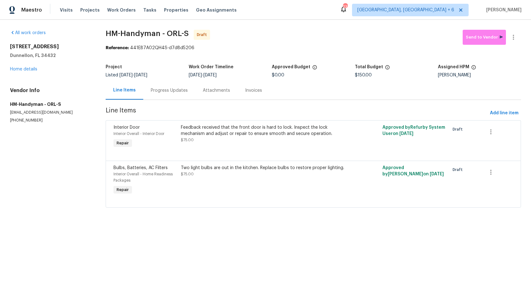
click at [178, 97] on div "Progress Updates" at bounding box center [169, 90] width 52 height 18
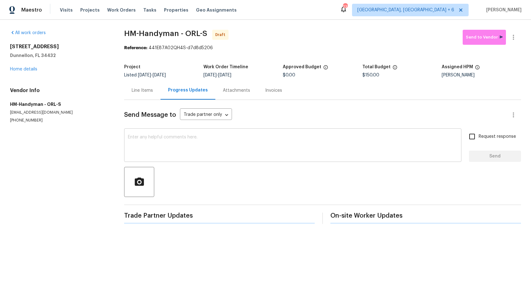
click at [228, 139] on textarea at bounding box center [293, 146] width 330 height 22
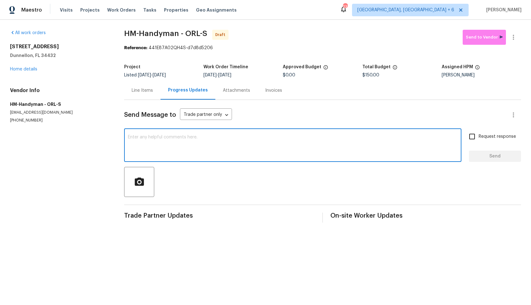
click at [274, 140] on textarea at bounding box center [293, 146] width 330 height 22
paste textarea "Hi, this is Arvind with Opendoor. I’m confirming you received the WO for the pr…"
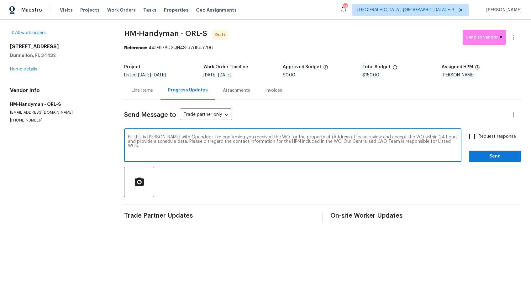
drag, startPoint x: 328, startPoint y: 137, endPoint x: 310, endPoint y: 137, distance: 18.8
click at [309, 137] on textarea "Hi, this is Arvind with Opendoor. I’m confirming you received the WO for the pr…" at bounding box center [293, 146] width 330 height 22
paste textarea "13794 SW 112th St, Dunnellon, FL 34432"
type textarea "Hi, this is Arvind with Opendoor. I’m confirming you received the WO for the pr…"
click at [474, 137] on input "Request response" at bounding box center [471, 136] width 13 height 13
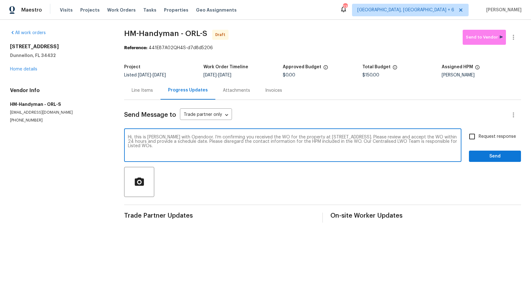
checkbox input "true"
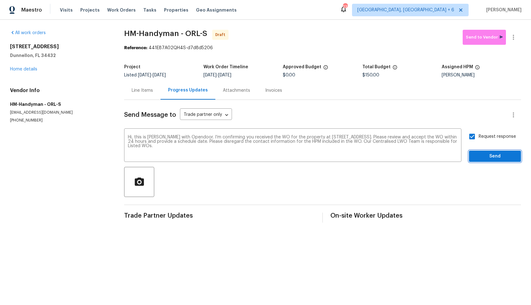
click at [499, 156] on span "Send" at bounding box center [495, 157] width 42 height 8
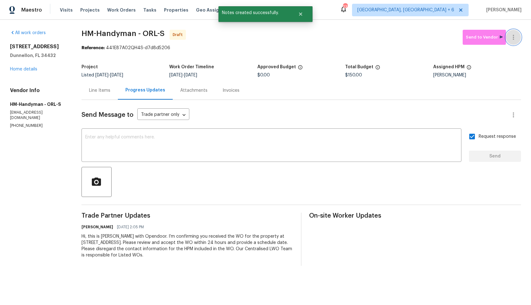
click at [513, 38] on icon "button" at bounding box center [513, 38] width 8 height 8
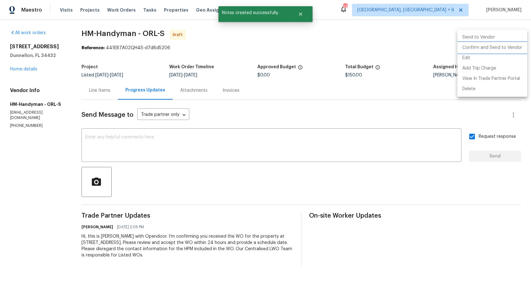
click at [490, 50] on li "Confirm and Send to Vendor" at bounding box center [492, 48] width 70 height 10
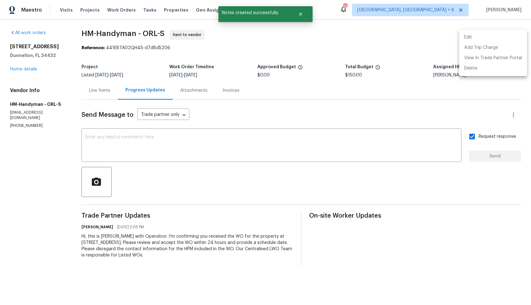
click at [300, 16] on div at bounding box center [265, 152] width 531 height 305
click at [300, 16] on icon "Close" at bounding box center [300, 14] width 5 height 5
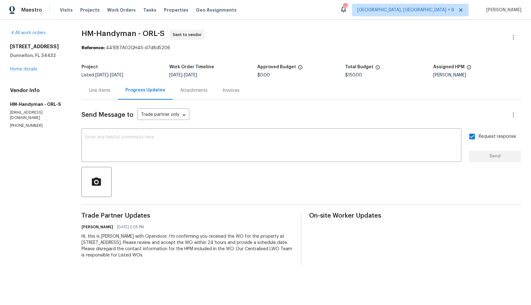
click at [105, 34] on span "HM-Handyman - ORL-S" at bounding box center [122, 34] width 83 height 8
copy span "HM-Handyman - ORL-S"
click at [197, 73] on span "8/13/2025" at bounding box center [190, 75] width 13 height 4
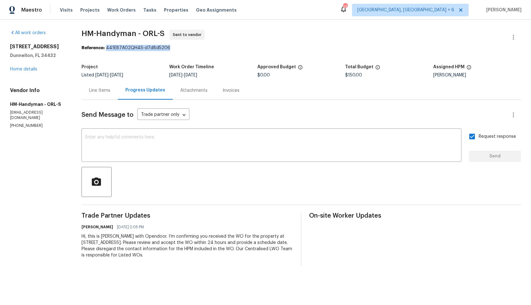
drag, startPoint x: 106, startPoint y: 49, endPoint x: 194, endPoint y: 49, distance: 87.7
click at [194, 49] on div "Reference: 441E87A02QH4S-d7d8d5206" at bounding box center [300, 48] width 439 height 6
copy div "441E87A02QH4S-d7d8d5206"
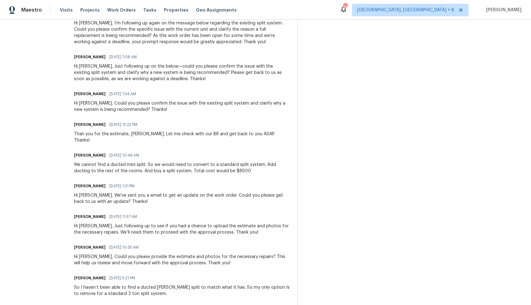
scroll to position [341, 0]
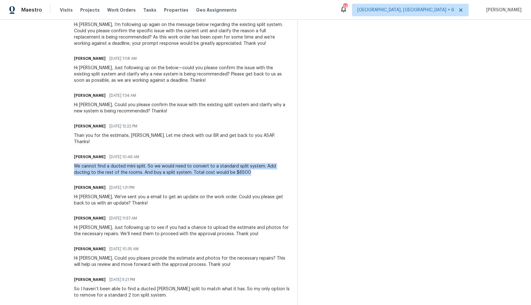
drag, startPoint x: 84, startPoint y: 160, endPoint x: 259, endPoint y: 165, distance: 175.5
click at [259, 165] on div "We cannot find a ducted mini split. So we would need to convert to a standard s…" at bounding box center [182, 169] width 216 height 13
copy div "We cannot find a ducted mini split. So we would need to convert to a standard s…"
click at [164, 163] on div "We cannot find a ducted mini split. So we would need to convert to a standard s…" at bounding box center [182, 169] width 216 height 13
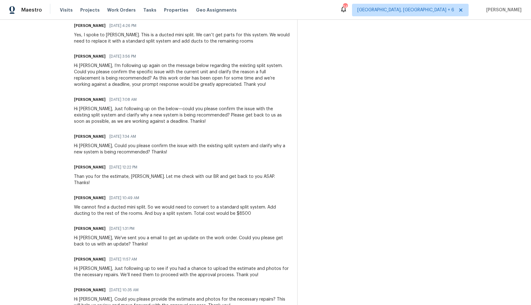
scroll to position [292, 0]
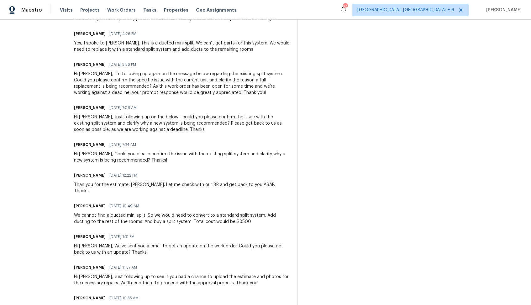
click at [105, 212] on div "We cannot find a ducted mini split. So we would need to convert to a standard s…" at bounding box center [182, 218] width 216 height 13
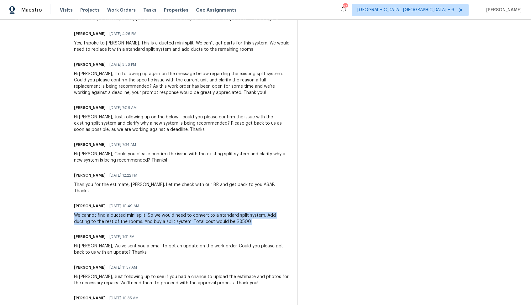
copy div "We cannot find a ducted mini split. So we would need to convert to a standard s…"
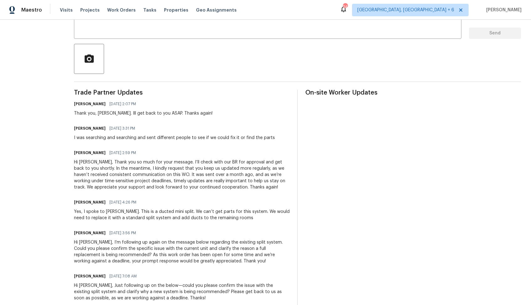
scroll to position [0, 0]
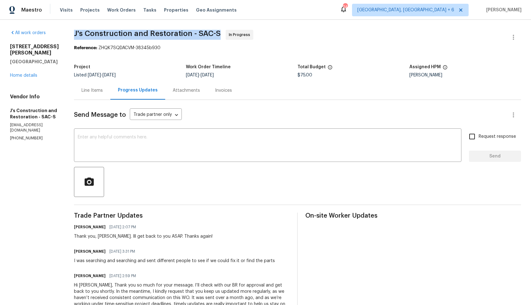
drag, startPoint x: 84, startPoint y: 34, endPoint x: 229, endPoint y: 31, distance: 145.1
click at [229, 31] on span "J's Construction and Restoration - SAC-S In Progress" at bounding box center [290, 37] width 432 height 15
copy span "J's Construction and Restoration - SAC-S"
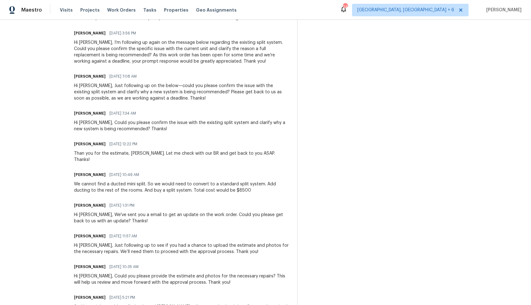
scroll to position [316, 0]
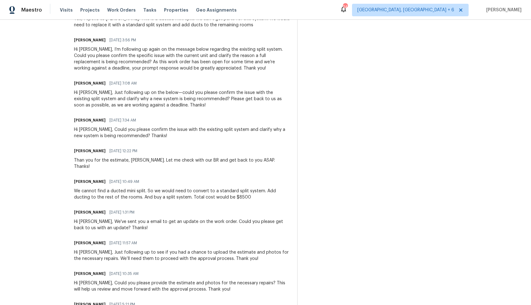
click at [160, 190] on div "We cannot find a ducted mini split. So we would need to convert to a standard s…" at bounding box center [182, 194] width 216 height 13
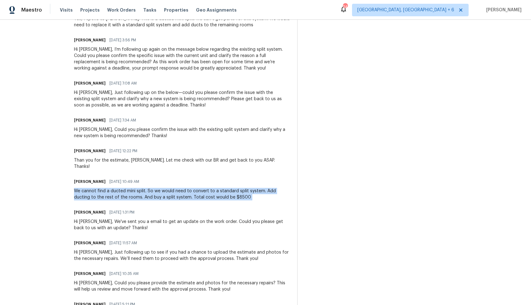
copy div "We cannot find a ducted mini split. So we would need to convert to a standard s…"
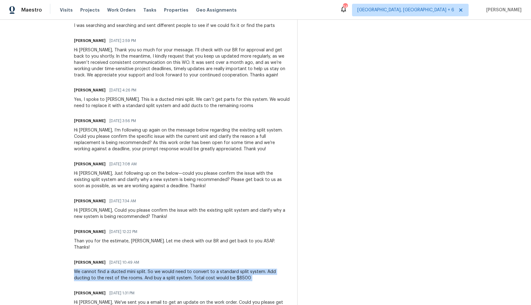
scroll to position [234, 0]
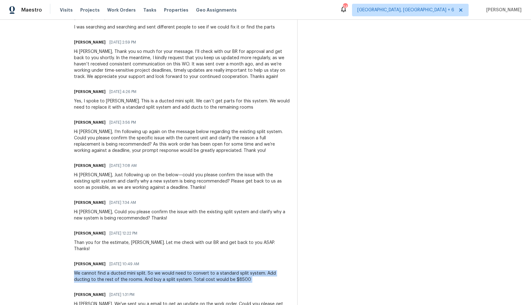
click at [139, 103] on div "Yes, I spoke to [PERSON_NAME]. This is a ducted mini split. We can’t get parts …" at bounding box center [182, 104] width 216 height 13
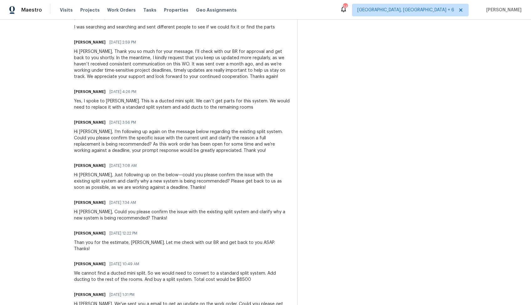
click at [139, 103] on div "Yes, I spoke to [PERSON_NAME]. This is a ducted mini split. We can’t get parts …" at bounding box center [182, 104] width 216 height 13
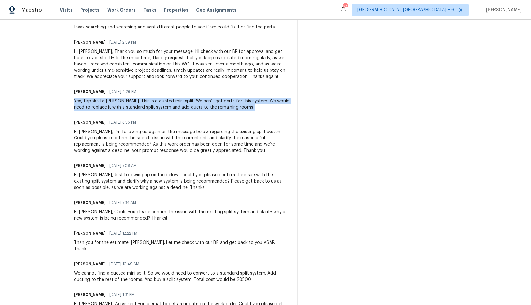
copy div "Yes, I spoke to [PERSON_NAME]. This is a ducted mini split. We can’t get parts …"
click at [221, 121] on div "[PERSON_NAME] M [DATE] 3:56 PM" at bounding box center [182, 122] width 216 height 9
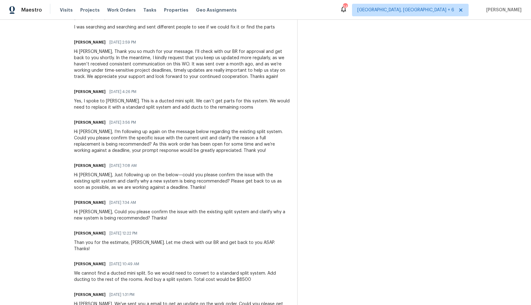
scroll to position [0, 0]
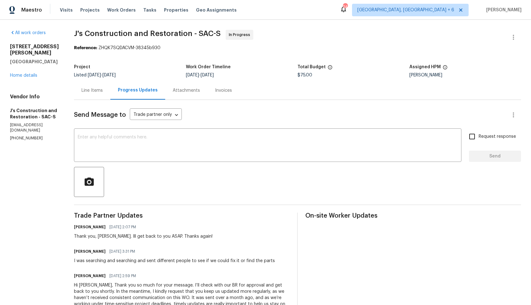
click at [244, 194] on div at bounding box center [297, 182] width 447 height 30
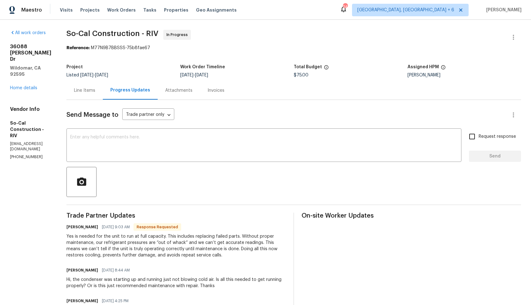
click at [99, 94] on div "Line Items" at bounding box center [84, 90] width 36 height 18
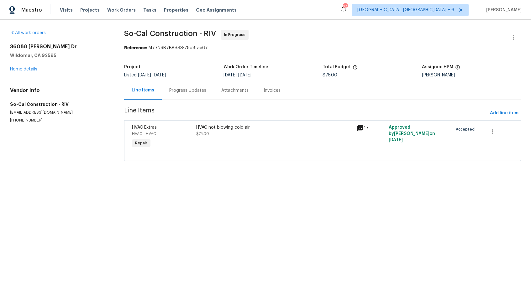
click at [217, 147] on div "HVAC not blowing cold air $75.00" at bounding box center [274, 137] width 160 height 29
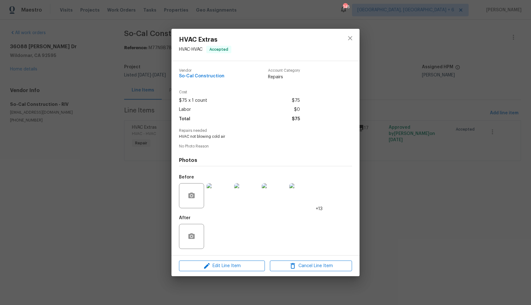
click at [124, 216] on div "HVAC Extras HVAC - HVAC Accepted Vendor So-Cal Construction Account Category Re…" at bounding box center [265, 152] width 531 height 305
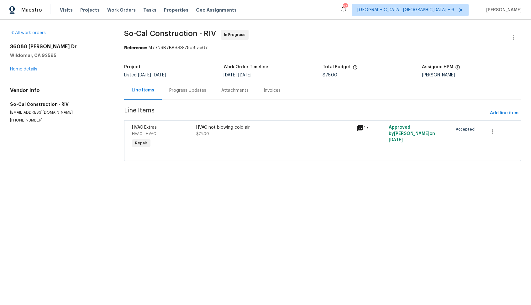
click at [91, 179] on html "Maestro Visits Projects Work Orders Tasks Properties Geo Assignments [STREET_AD…" at bounding box center [265, 89] width 531 height 179
click at [153, 35] on span "So-Cal Construction - RIV" at bounding box center [170, 34] width 92 height 8
copy span "So-Cal Construction - RIV"
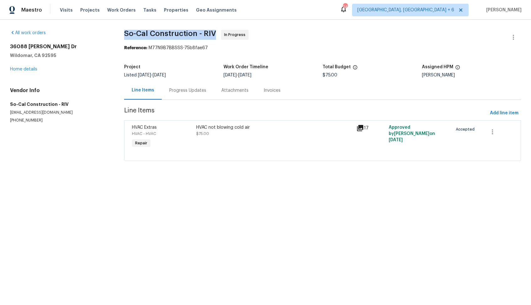
click at [210, 127] on div "HVAC not blowing cold air" at bounding box center [274, 127] width 157 height 6
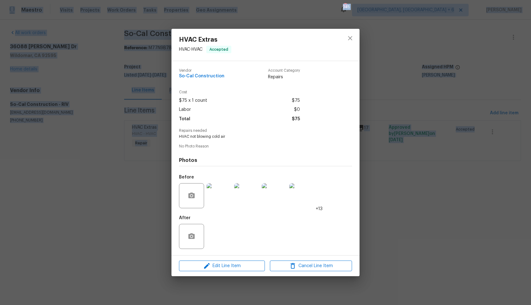
click at [210, 127] on div "Cost $75 x 1 count $75 Labor $0 Total $75" at bounding box center [265, 109] width 173 height 39
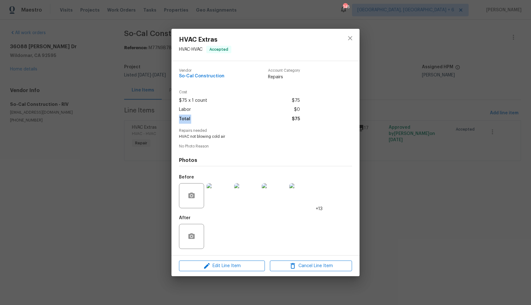
click at [204, 135] on span "HVAC not blowing cold air" at bounding box center [257, 136] width 156 height 5
copy span "HVAC not blowing cold air"
click at [166, 102] on div "HVAC Extras HVAC - HVAC Accepted Vendor So-Cal Construction Account Category Re…" at bounding box center [265, 152] width 531 height 305
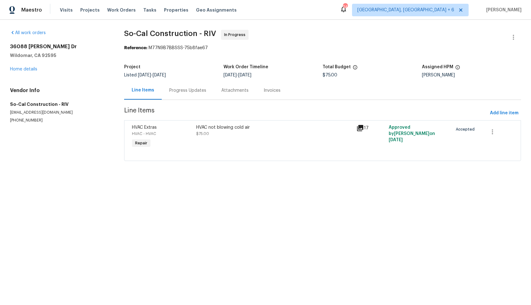
click at [185, 90] on div "Progress Updates" at bounding box center [187, 90] width 37 height 6
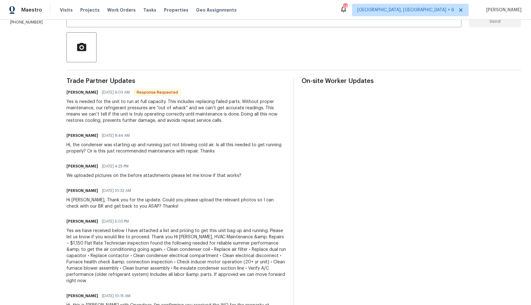
scroll to position [175, 0]
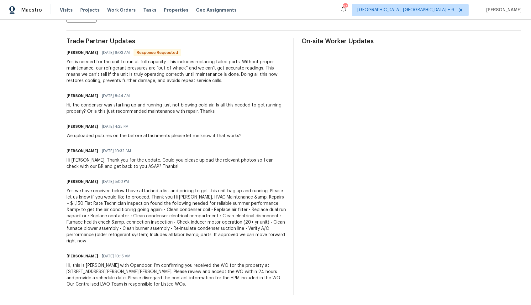
click at [157, 205] on div "Yes we have received below I have attached a list and pricing to get this unit …" at bounding box center [175, 216] width 219 height 56
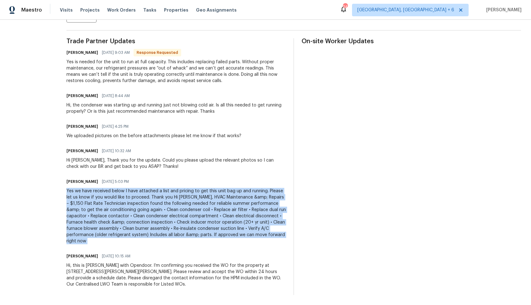
copy div "Yes we have received below I have attached a list and pricing to get this unit …"
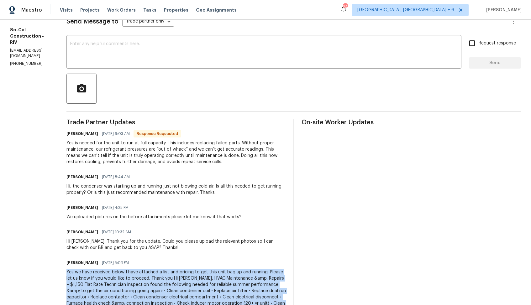
scroll to position [91, 0]
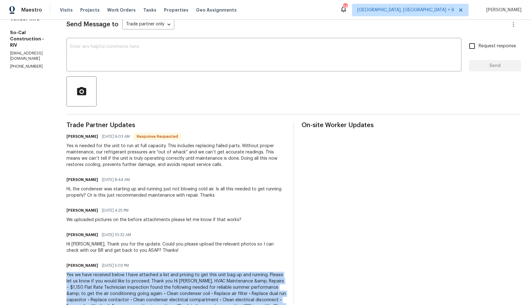
click at [169, 155] on div "Yes is needed for the unit to run at full capacity. This includes replacing fai…" at bounding box center [175, 155] width 219 height 25
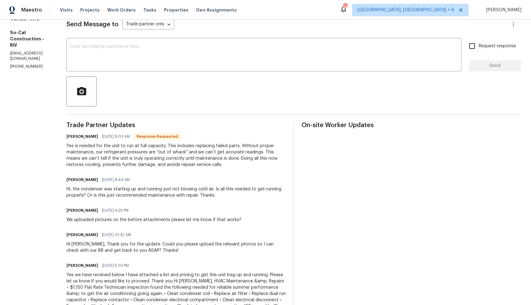
click at [169, 155] on div "Yes is needed for the unit to run at full capacity. This includes replacing fai…" at bounding box center [175, 155] width 219 height 25
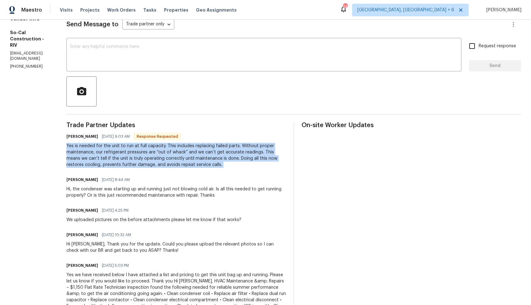
click at [169, 155] on div "Yes is needed for the unit to run at full capacity. This includes replacing fai…" at bounding box center [175, 155] width 219 height 25
copy div "Yes is needed for the unit to run at full capacity. This includes replacing fai…"
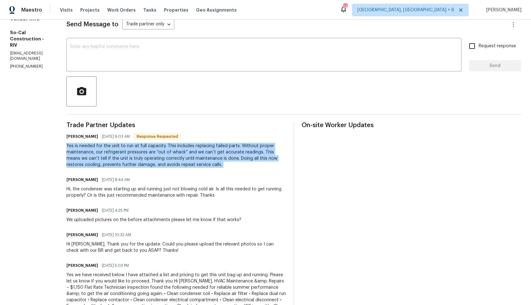
scroll to position [0, 0]
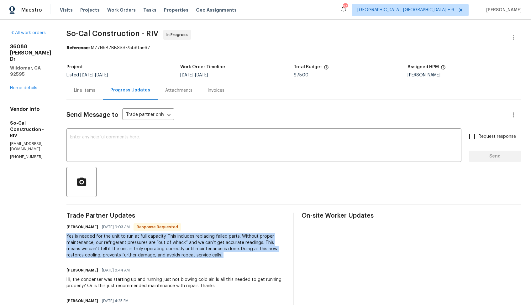
click at [294, 65] on div "Work Order Timeline" at bounding box center [237, 69] width 114 height 8
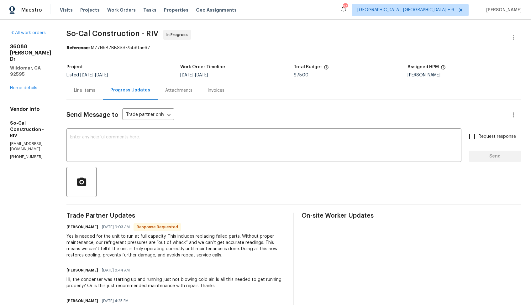
click at [90, 228] on h6 "[PERSON_NAME]" at bounding box center [82, 227] width 32 height 6
copy h6 "[PERSON_NAME]"
click at [201, 152] on textarea at bounding box center [263, 146] width 387 height 22
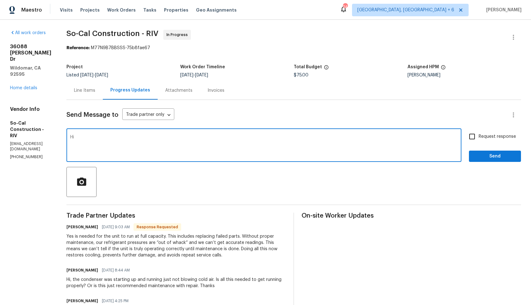
paste textarea "[PERSON_NAME]"
click at [259, 138] on textarea "Hi [PERSON_NAME], thank you for the confirmation. Let me check with our BR and …" at bounding box center [263, 146] width 387 height 22
click at [374, 136] on textarea "Hi [PERSON_NAME], thank you for the confirmation. Let me check with our BR and …" at bounding box center [263, 146] width 387 height 22
type textarea "Hi [PERSON_NAME], thank you for the confirmation. Let me check with our BR and …"
click at [474, 155] on button "Send" at bounding box center [495, 157] width 52 height 12
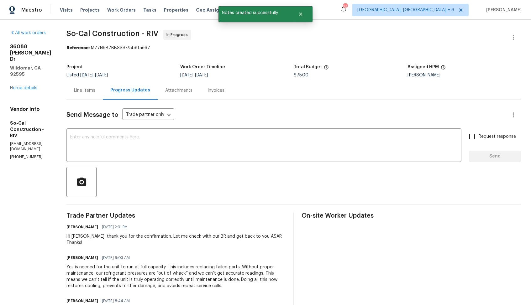
click at [150, 271] on div "Yes is needed for the unit to run at full capacity. This includes replacing fai…" at bounding box center [175, 276] width 219 height 25
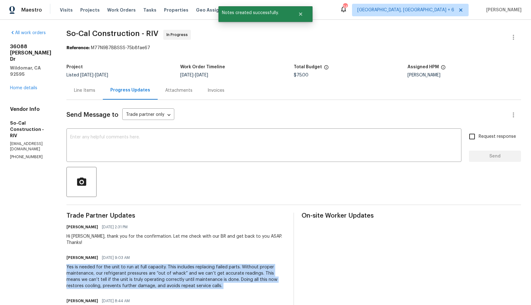
copy div "Yes is needed for the unit to run at full capacity. This includes replacing fai…"
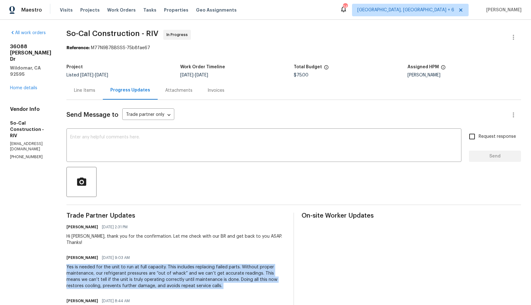
click at [252, 99] on div "Line Items Progress Updates Attachments Invoices" at bounding box center [293, 90] width 454 height 19
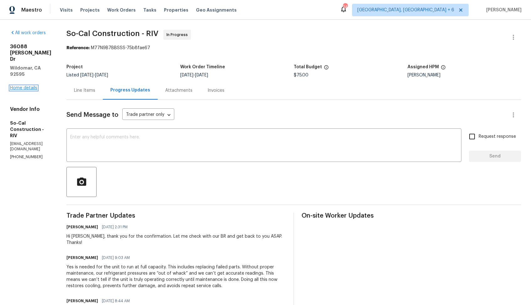
click at [29, 86] on link "Home details" at bounding box center [23, 88] width 27 height 4
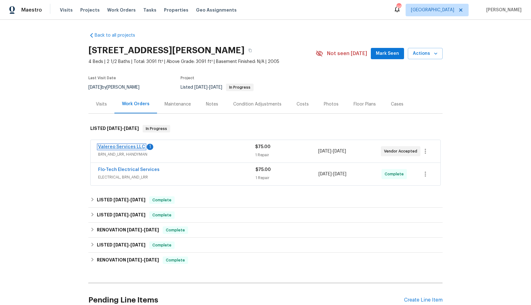
click at [121, 147] on link "Valereo Services LLC" at bounding box center [121, 147] width 47 height 4
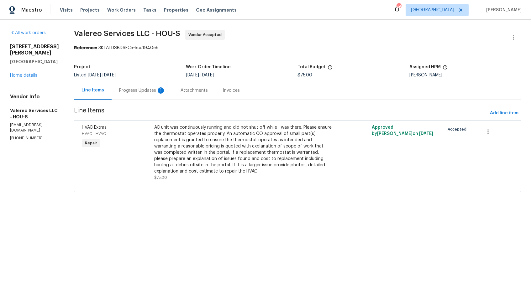
click at [148, 93] on div "Progress Updates 1" at bounding box center [142, 90] width 46 height 6
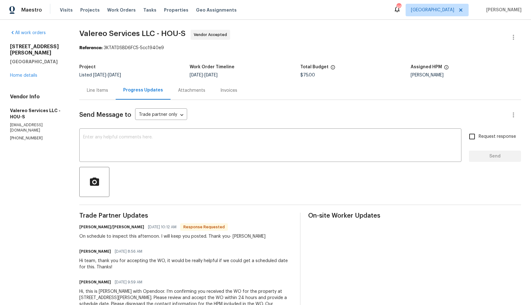
scroll to position [26, 0]
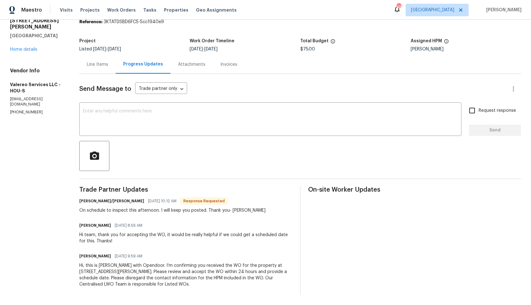
click at [237, 212] on div "On schedule to inspect this afternoon. I will keep you posted. Thank you- [PERS…" at bounding box center [172, 210] width 186 height 6
copy div "[PERSON_NAME]"
click at [274, 126] on textarea at bounding box center [270, 120] width 374 height 22
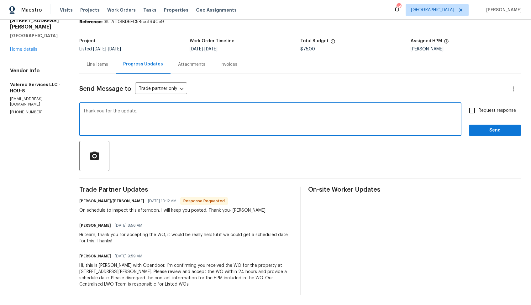
paste textarea "[PERSON_NAME]"
type textarea "Thank you for the update, Kelly. Kindly keep me posted. Thanks!"
click at [466, 107] on input "Request response" at bounding box center [471, 110] width 13 height 13
checkbox input "true"
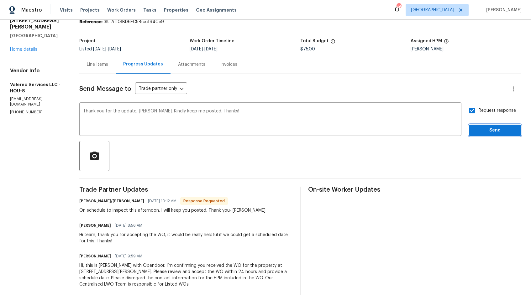
click at [486, 130] on span "Send" at bounding box center [495, 131] width 42 height 8
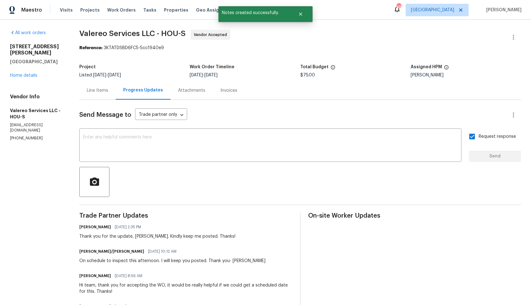
click at [131, 262] on div "On schedule to inspect this afternoon. I will keep you posted. Thank you- Kelly" at bounding box center [172, 261] width 186 height 6
copy div "On schedule to inspect this afternoon. I will keep you posted. Thank you- Kelly"
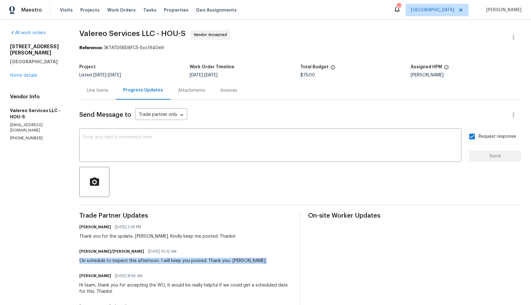
click at [183, 183] on div at bounding box center [299, 182] width 441 height 30
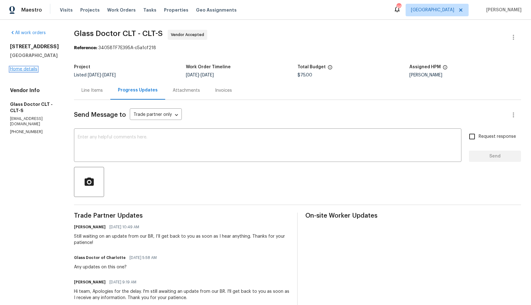
click at [17, 71] on link "Home details" at bounding box center [23, 69] width 27 height 4
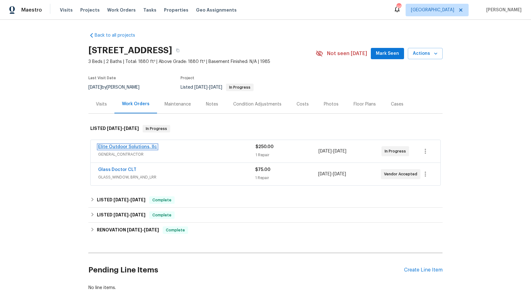
click at [122, 146] on link "Elite Outdoor Solutions, llc" at bounding box center [127, 147] width 59 height 4
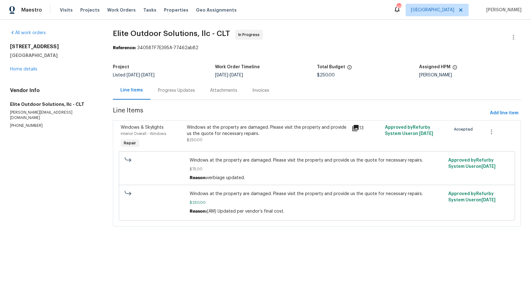
click at [205, 133] on div "Windows at the property are damaged. Please visit the property and provide us t…" at bounding box center [267, 130] width 161 height 13
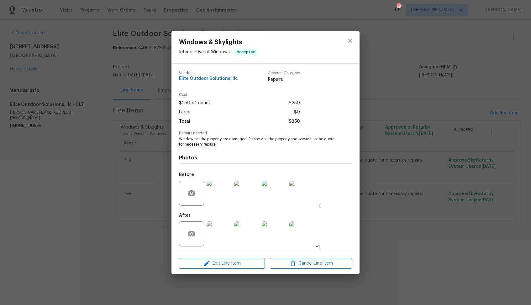
click at [130, 222] on div "Windows & Skylights Interior Overall - Windows Accepted Vendor Elite Outdoor So…" at bounding box center [265, 152] width 531 height 305
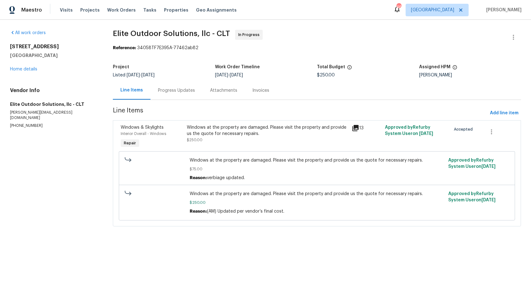
click at [174, 88] on div "Progress Updates" at bounding box center [176, 90] width 37 height 6
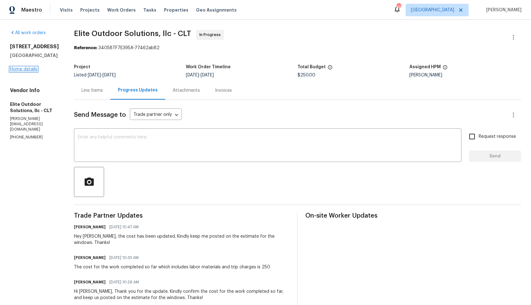
click at [27, 70] on link "Home details" at bounding box center [23, 69] width 27 height 4
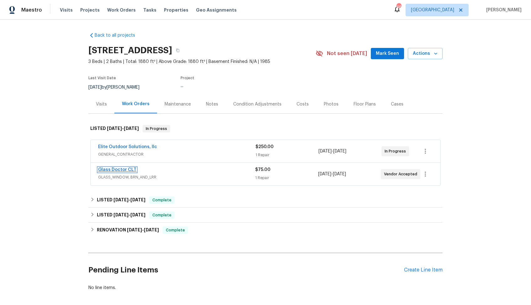
click at [127, 170] on link "Glass Doctor CLT" at bounding box center [117, 170] width 38 height 4
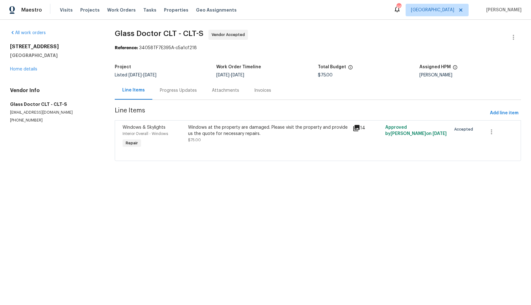
click at [173, 94] on div "Progress Updates" at bounding box center [178, 90] width 52 height 18
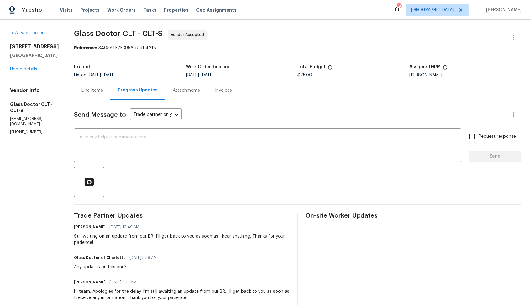
click at [81, 92] on div "Line Items" at bounding box center [91, 90] width 21 height 6
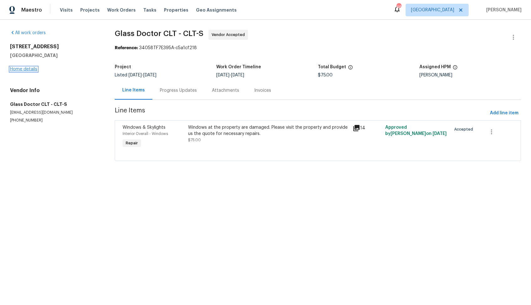
click at [20, 71] on link "Home details" at bounding box center [23, 69] width 27 height 4
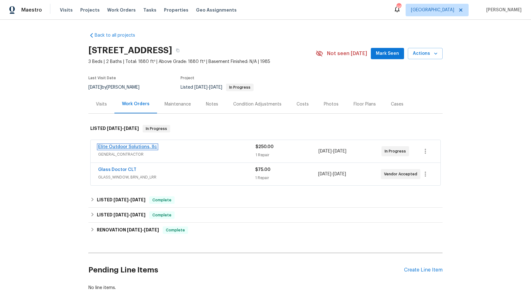
click at [126, 147] on link "Elite Outdoor Solutions, llc" at bounding box center [127, 147] width 59 height 4
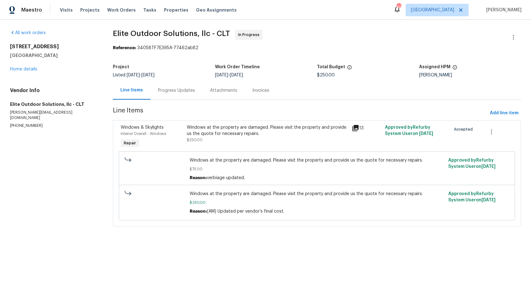
click at [172, 90] on div "Progress Updates" at bounding box center [176, 90] width 37 height 6
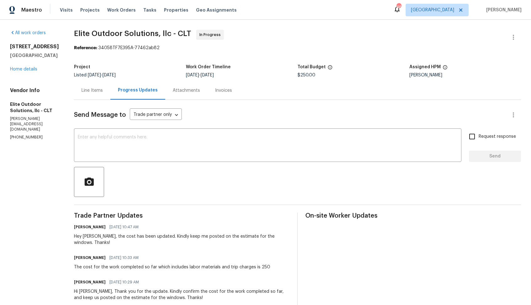
click at [86, 238] on div "Hey Walter, the cost has been updated. Kindly keep me posted on the estimate fo…" at bounding box center [182, 239] width 216 height 13
copy div "Walter"
click at [177, 139] on textarea at bounding box center [268, 146] width 380 height 22
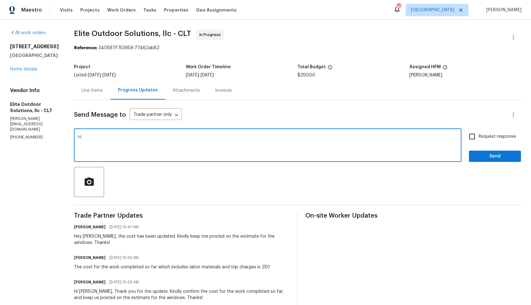
paste textarea "Walter"
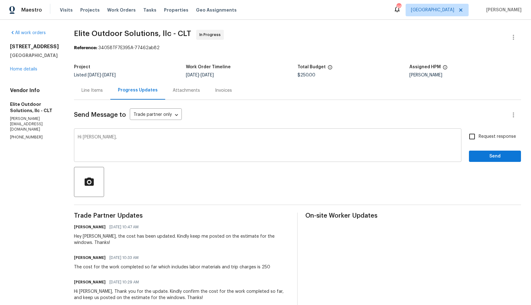
click at [330, 136] on textarea "Hi Walter," at bounding box center [268, 146] width 380 height 22
paste textarea "Hi team, do we have an update on the progression status of the work order? Plea…"
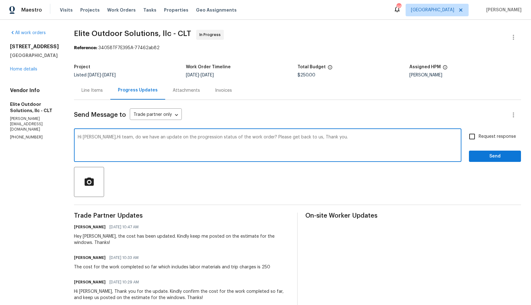
drag, startPoint x: 114, startPoint y: 139, endPoint x: 96, endPoint y: 137, distance: 17.9
click at [96, 137] on textarea "Hi Walter,Hi team, do we have an update on the progression status of the work o…" at bounding box center [268, 146] width 380 height 22
drag, startPoint x: 158, startPoint y: 137, endPoint x: 233, endPoint y: 139, distance: 75.2
click at [233, 139] on textarea "Hi Walter, do we have an update on the progression status of the work order? Pl…" at bounding box center [268, 146] width 380 height 22
drag, startPoint x: 259, startPoint y: 139, endPoint x: 214, endPoint y: 136, distance: 45.5
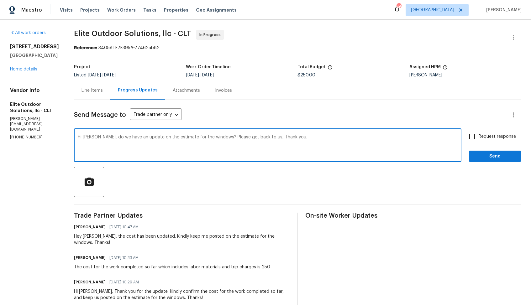
click at [214, 136] on textarea "Hi Walter, do we have an update on the estimate for the windows? Please get bac…" at bounding box center [268, 146] width 380 height 22
click at [314, 143] on textarea "Hi Walter, do we have an update on the estimate for the windows? Thank you." at bounding box center [268, 146] width 380 height 22
click at [317, 137] on textarea "Hi Walter, do we have an update on the estimate for the windows? Thank you." at bounding box center [268, 146] width 380 height 22
type textarea "Hi Walter, do we have an update on the estimate for the windows? Thank you?"
click at [476, 138] on input "Request response" at bounding box center [471, 136] width 13 height 13
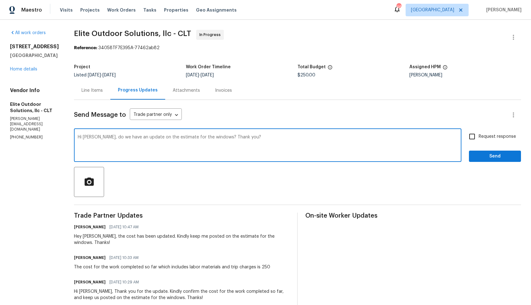
checkbox input "true"
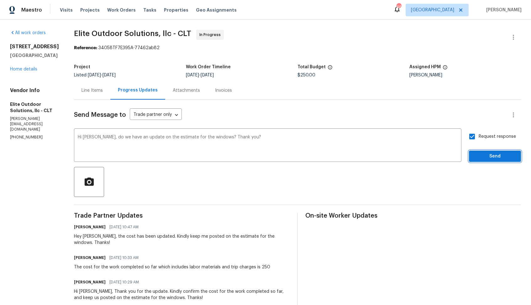
click at [484, 155] on span "Send" at bounding box center [495, 157] width 42 height 8
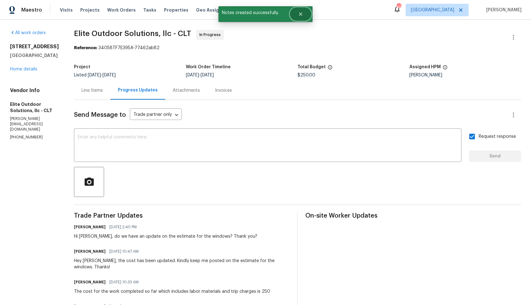
click at [304, 13] on button "Close" at bounding box center [300, 14] width 21 height 13
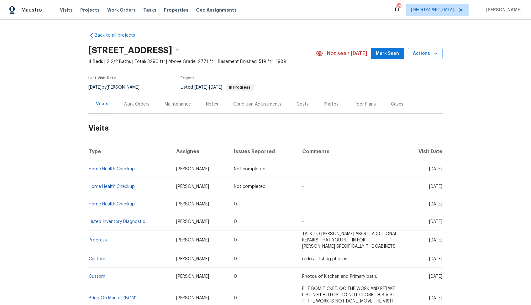
click at [137, 102] on div "Work Orders" at bounding box center [136, 104] width 26 height 6
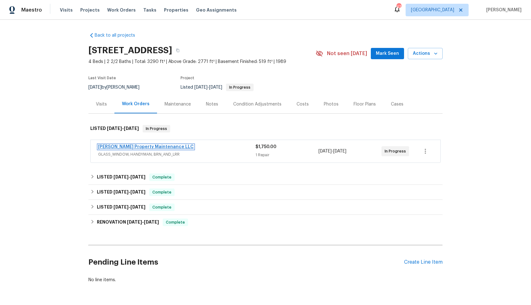
click at [128, 147] on link "[PERSON_NAME] Property Maintenance LLC" at bounding box center [146, 147] width 96 height 4
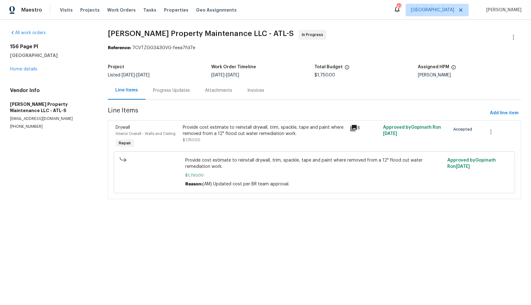
click at [165, 92] on div "Progress Updates" at bounding box center [171, 90] width 37 height 6
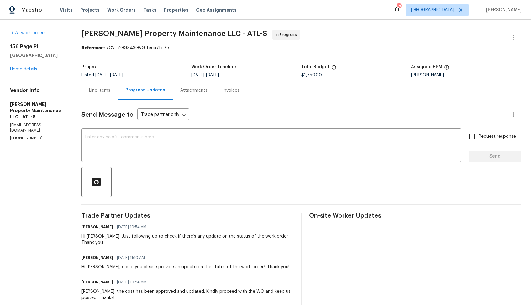
click at [23, 136] on p "[PHONE_NUMBER]" at bounding box center [38, 138] width 56 height 5
copy p "[PHONE_NUMBER]"
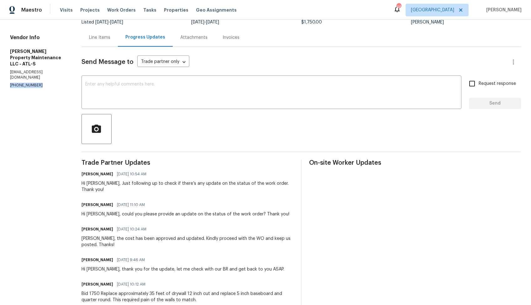
scroll to position [53, 0]
click at [98, 211] on div "Hi [PERSON_NAME], could you please provide an update on the status of the work …" at bounding box center [185, 214] width 208 height 6
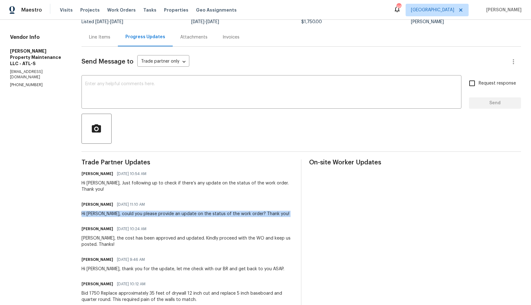
copy div "Hi [PERSON_NAME], could you please provide an update on the status of the work …"
click at [328, 70] on div "Send Message to Trade partner only Trade partner only ​ x ​ Request response Se…" at bounding box center [300, 259] width 439 height 424
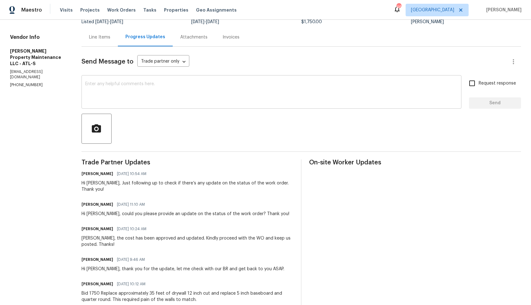
click at [304, 88] on textarea at bounding box center [271, 93] width 372 height 22
paste textarea "Hi Team, we sent you a text message through RingCentral to get a status update …"
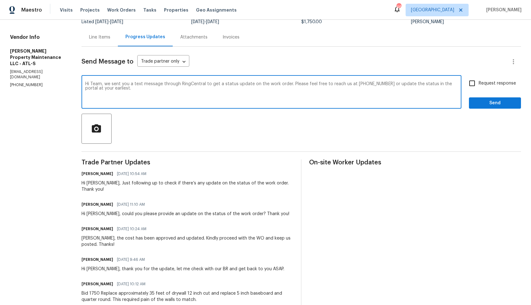
click at [95, 184] on div "Hi [PERSON_NAME], Just following up to check if there’s any update on the statu…" at bounding box center [187, 186] width 212 height 13
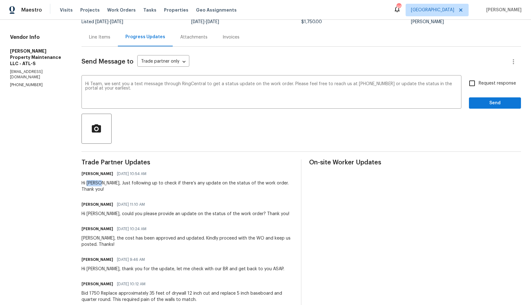
copy div "[PERSON_NAME]"
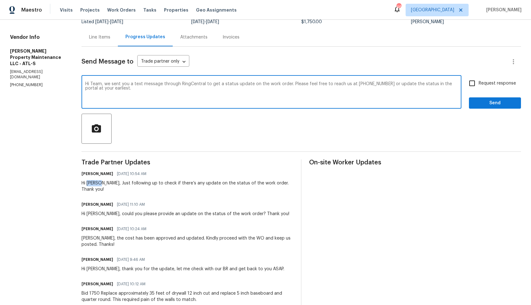
click at [96, 85] on textarea "Hi Team, we sent you a text message through RingCentral to get a status update …" at bounding box center [271, 93] width 372 height 22
paste textarea "[PERSON_NAME]"
drag, startPoint x: 164, startPoint y: 83, endPoint x: 205, endPoint y: 86, distance: 41.1
click at [205, 86] on textarea "Hi [PERSON_NAME], we sent you a text message through RingCentral to get a statu…" at bounding box center [271, 93] width 372 height 22
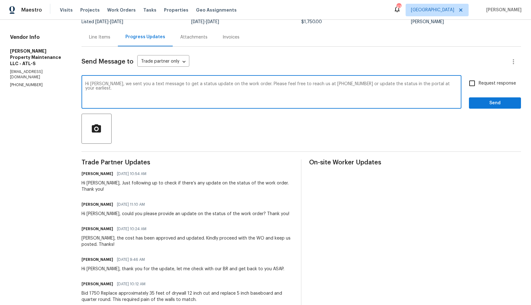
click at [451, 86] on textarea "Hi [PERSON_NAME], we sent you a text message to get a status update on the work…" at bounding box center [271, 93] width 372 height 22
type textarea "Hi [PERSON_NAME], we sent you a text message to get a status update on the work…"
click at [473, 84] on input "Request response" at bounding box center [471, 83] width 13 height 13
checkbox input "true"
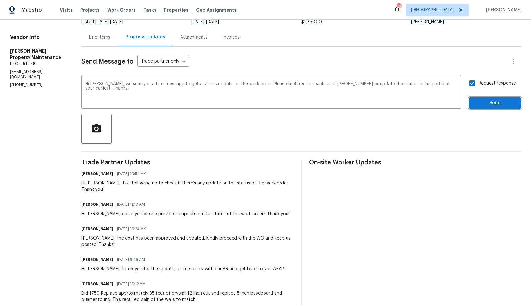
click at [487, 102] on span "Send" at bounding box center [495, 103] width 42 height 8
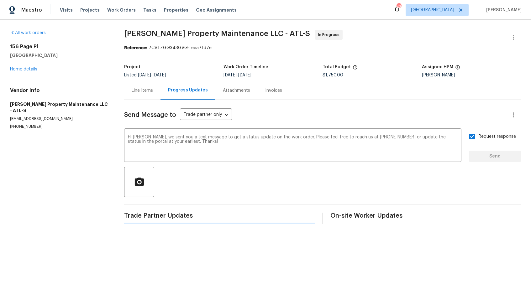
scroll to position [0, 0]
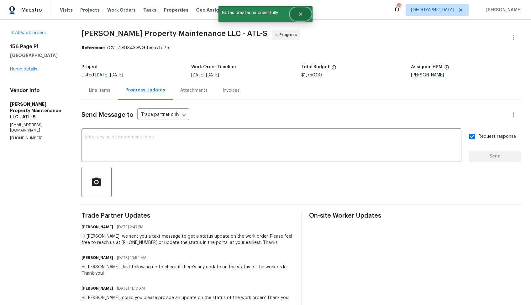
click at [302, 17] on button "Close" at bounding box center [300, 14] width 21 height 13
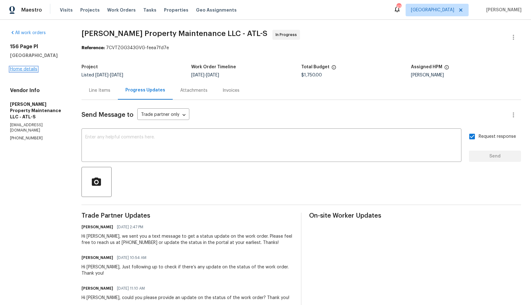
click at [28, 69] on link "Home details" at bounding box center [23, 69] width 27 height 4
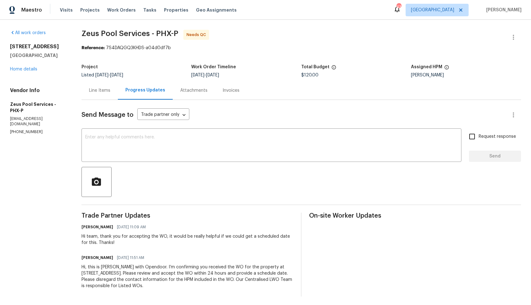
scroll to position [2, 0]
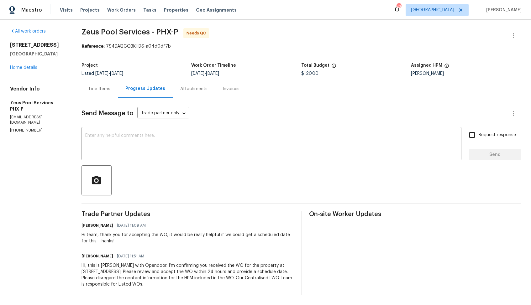
click at [97, 89] on div "Line Items" at bounding box center [99, 89] width 21 height 6
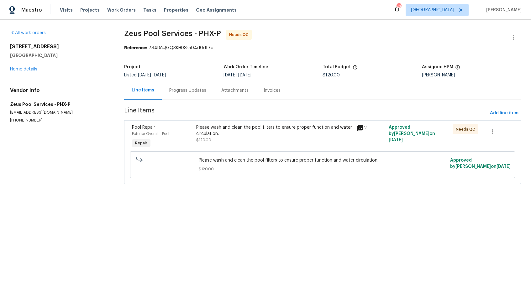
click at [243, 138] on div "Please wash and clean the pool filters to ensure proper function and water circ…" at bounding box center [274, 133] width 157 height 19
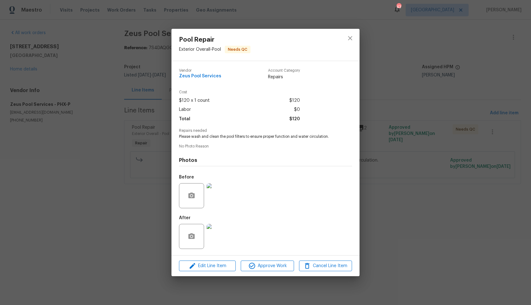
click at [220, 202] on img at bounding box center [218, 195] width 25 height 25
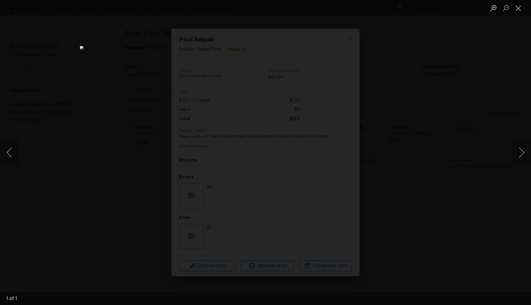
click at [446, 165] on div "Lightbox" at bounding box center [265, 152] width 531 height 305
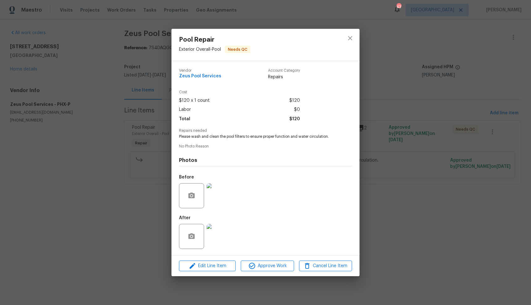
click at [222, 232] on img at bounding box center [218, 236] width 25 height 25
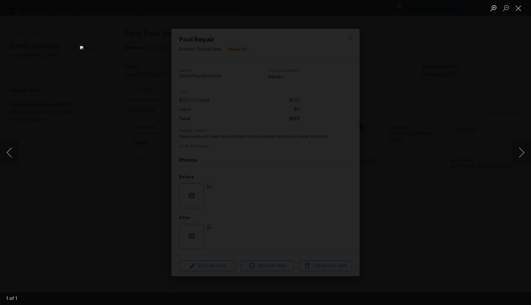
click at [438, 143] on div "Lightbox" at bounding box center [265, 152] width 531 height 305
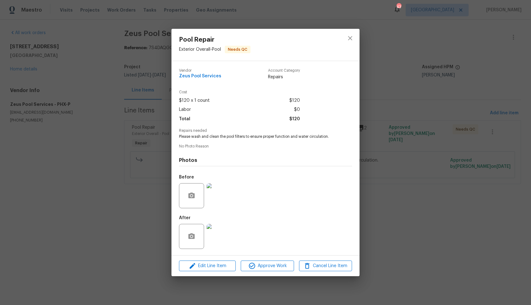
click at [377, 183] on div "Pool Repair Exterior Overall - Pool Needs QC Vendor Zeus Pool Services Account …" at bounding box center [265, 152] width 531 height 305
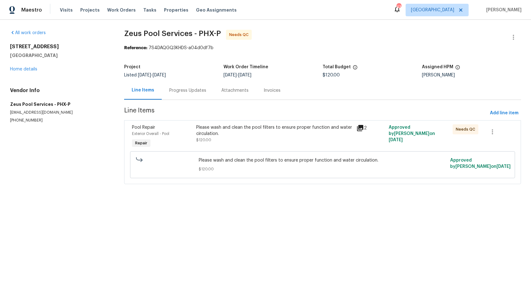
click at [192, 98] on div "Progress Updates" at bounding box center [188, 90] width 52 height 18
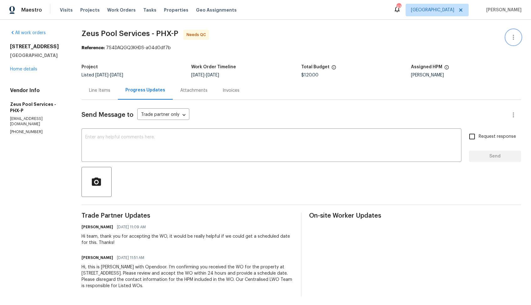
click at [514, 34] on icon "button" at bounding box center [513, 38] width 8 height 8
click at [469, 35] on li "Edit" at bounding box center [493, 37] width 68 height 10
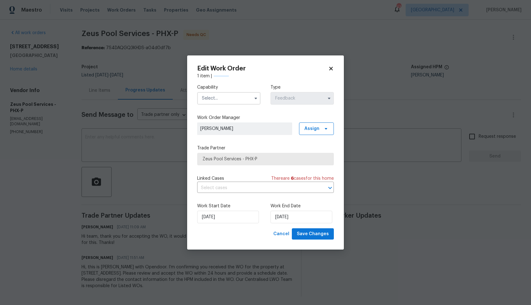
click at [238, 98] on input "text" at bounding box center [228, 98] width 63 height 13
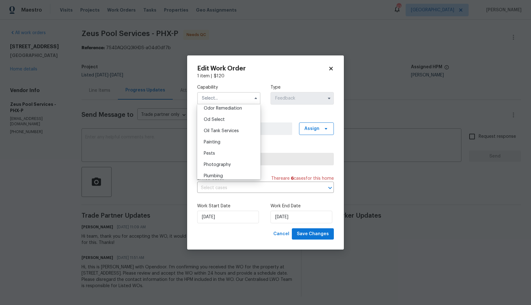
scroll to position [514, 0]
click at [219, 168] on div "Pool" at bounding box center [229, 168] width 60 height 11
type input "Pool"
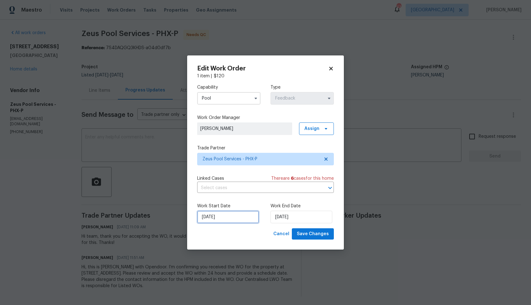
click at [235, 222] on input "07/08/2025" at bounding box center [228, 217] width 62 height 13
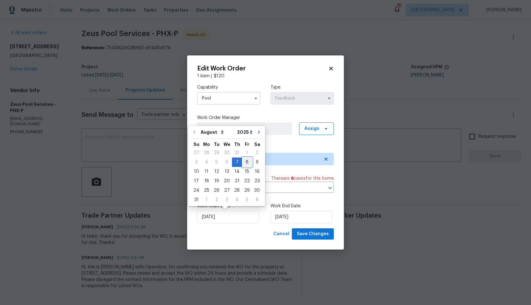
click at [242, 164] on div "8" at bounding box center [247, 162] width 10 height 9
type input "08/08/2025"
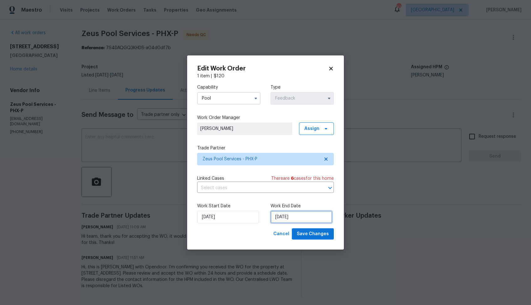
click at [306, 213] on input "11/08/2025" at bounding box center [301, 217] width 62 height 13
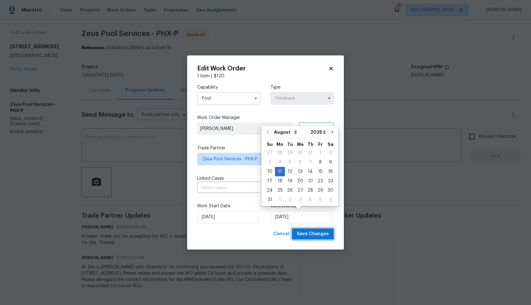
click at [309, 231] on span "Save Changes" at bounding box center [313, 234] width 32 height 8
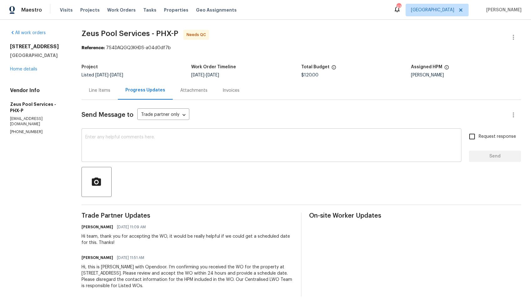
click at [180, 143] on textarea at bounding box center [271, 146] width 372 height 22
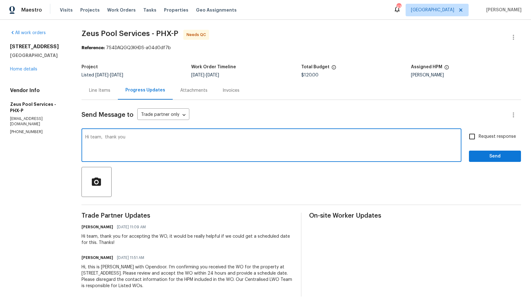
click at [102, 139] on textarea "Hi team, thank you" at bounding box center [271, 146] width 372 height 22
click at [136, 136] on textarea "Hi team, thank you" at bounding box center [271, 146] width 372 height 22
type textarea "Hi team, thank you for completing the job. WO is approved. Thanks!"
click at [484, 156] on span "Send" at bounding box center [495, 157] width 42 height 8
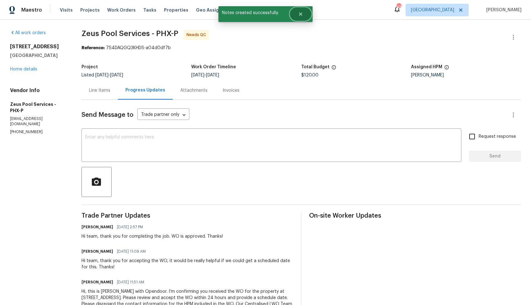
click at [305, 16] on button "Close" at bounding box center [300, 14] width 21 height 13
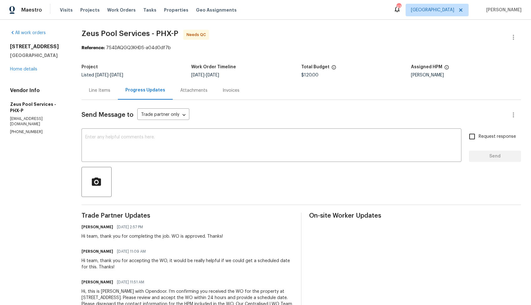
click at [105, 95] on div "Line Items" at bounding box center [99, 90] width 36 height 18
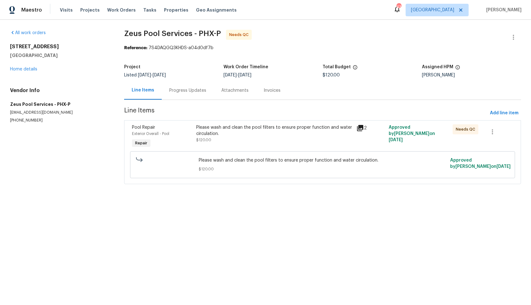
click at [212, 140] on div "Please wash and clean the pool filters to ensure proper function and water circ…" at bounding box center [274, 133] width 157 height 19
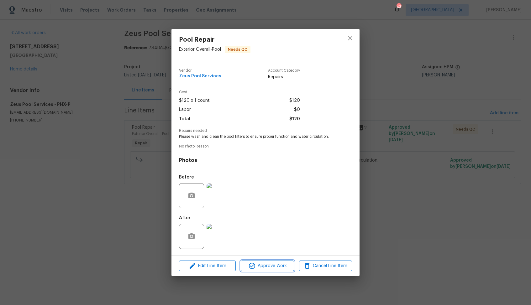
click at [270, 268] on span "Approve Work" at bounding box center [267, 266] width 49 height 8
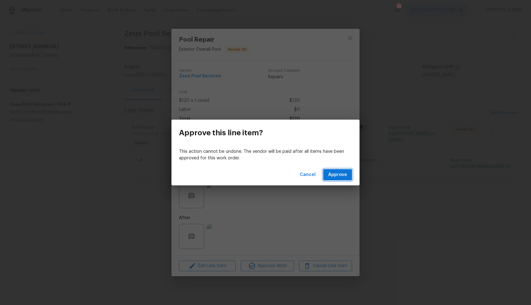
click at [330, 180] on button "Approve" at bounding box center [337, 175] width 29 height 12
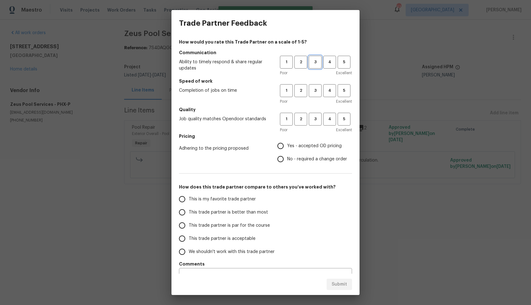
click at [313, 63] on span "3" at bounding box center [315, 62] width 12 height 7
click at [320, 93] on span "3" at bounding box center [315, 90] width 12 height 7
click at [318, 125] on button "3" at bounding box center [315, 119] width 13 height 13
click at [305, 143] on span "Yes - accepted OD pricing" at bounding box center [314, 146] width 55 height 7
click at [287, 142] on input "Yes - accepted OD pricing" at bounding box center [280, 145] width 13 height 13
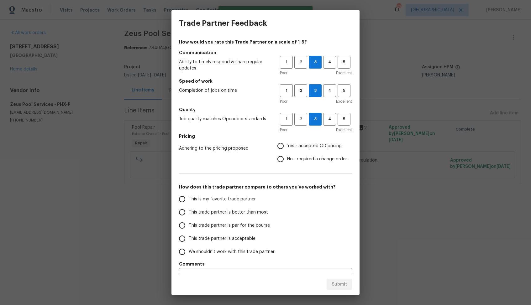
radio input "true"
click at [270, 212] on label "This trade partner is better than most" at bounding box center [224, 212] width 99 height 13
click at [189, 212] on input "This trade partner is better than most" at bounding box center [181, 212] width 13 height 13
click at [340, 281] on span "Submit" at bounding box center [338, 285] width 15 height 8
radio input "true"
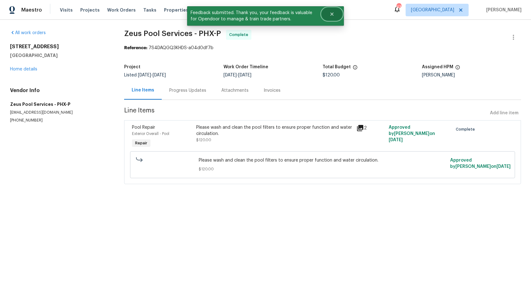
click at [332, 12] on icon "Close" at bounding box center [331, 14] width 5 height 5
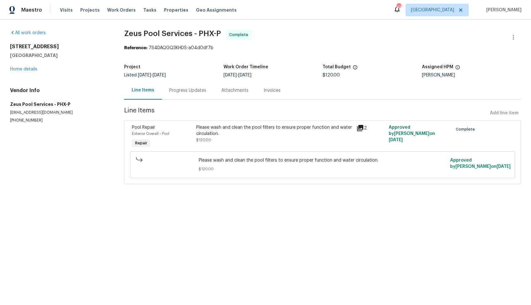
click at [194, 85] on div "Progress Updates" at bounding box center [188, 90] width 52 height 18
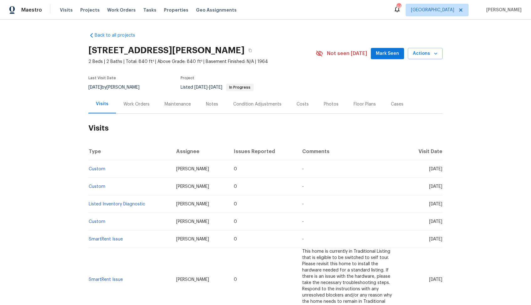
click at [132, 104] on div "Work Orders" at bounding box center [136, 104] width 26 height 6
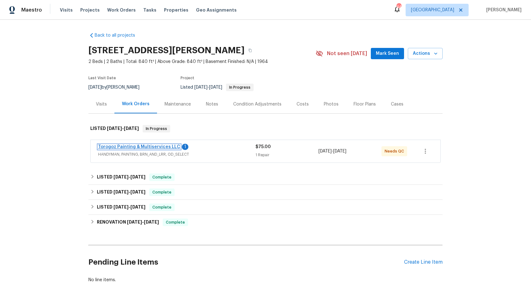
click at [130, 147] on link "Torogoz Painting & Multiservices LLC" at bounding box center [139, 147] width 82 height 4
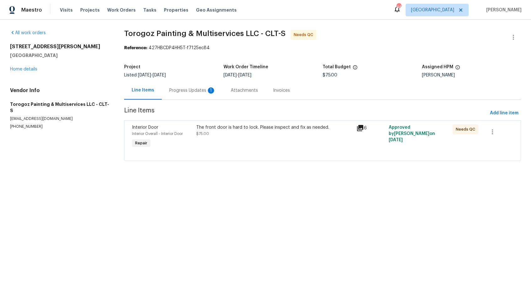
click at [243, 139] on div "The front door is hard to lock. Please inspect and fix as needed. $75.00" at bounding box center [274, 137] width 160 height 29
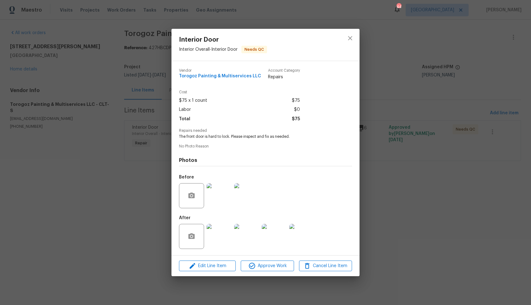
click at [216, 194] on img at bounding box center [218, 195] width 25 height 25
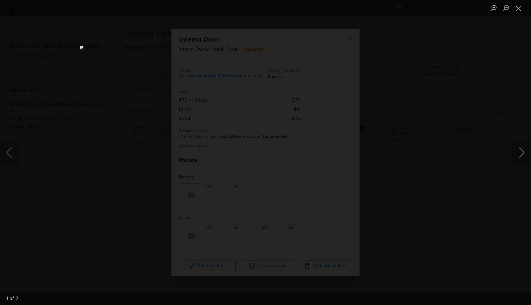
click at [519, 157] on button "Next image" at bounding box center [521, 152] width 19 height 25
click at [3, 151] on button "Previous image" at bounding box center [9, 152] width 19 height 25
click at [134, 140] on div "Lightbox" at bounding box center [265, 152] width 531 height 305
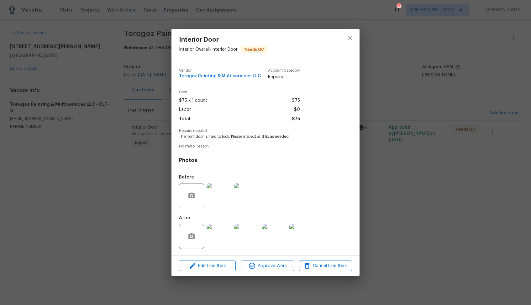
click at [216, 236] on img at bounding box center [218, 236] width 25 height 25
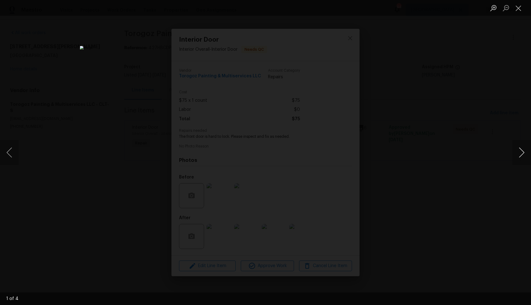
click at [517, 149] on button "Next image" at bounding box center [521, 152] width 19 height 25
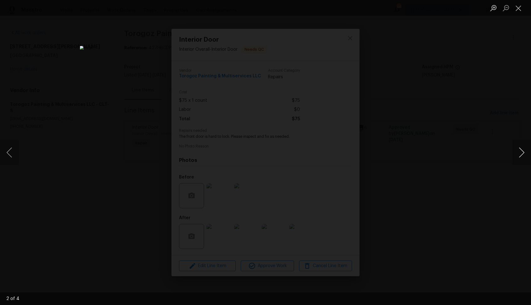
click at [518, 154] on button "Next image" at bounding box center [521, 152] width 19 height 25
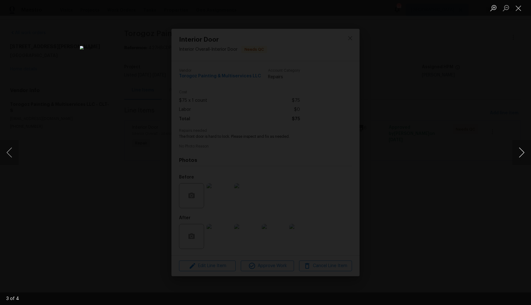
click at [518, 154] on button "Next image" at bounding box center [521, 152] width 19 height 25
click at [442, 154] on div "Lightbox" at bounding box center [265, 152] width 531 height 305
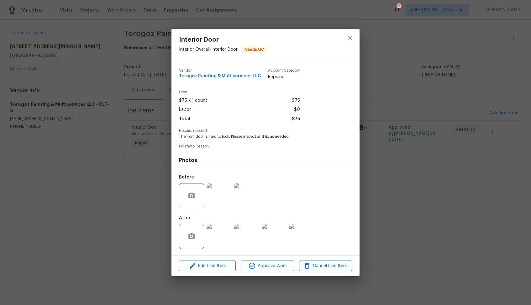
click at [222, 198] on img at bounding box center [218, 195] width 25 height 25
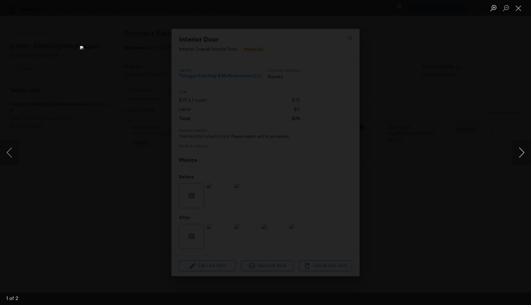
click at [527, 151] on button "Next image" at bounding box center [521, 152] width 19 height 25
click at [522, 155] on button "Next image" at bounding box center [521, 152] width 19 height 25
click at [480, 163] on div "Lightbox" at bounding box center [265, 152] width 531 height 305
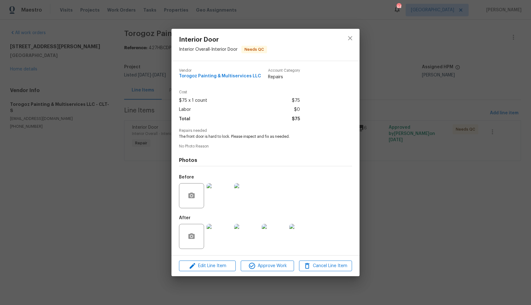
click at [436, 170] on div "Interior Door Interior Overall - Interior Door Needs QC Vendor Torogoz Painting…" at bounding box center [265, 152] width 531 height 305
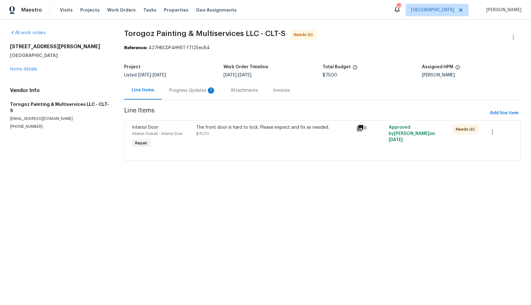
click at [204, 86] on div "Progress Updates 1" at bounding box center [192, 90] width 61 height 18
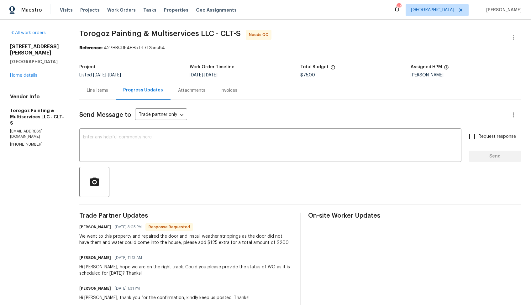
click at [111, 86] on div "Line Items" at bounding box center [97, 90] width 36 height 18
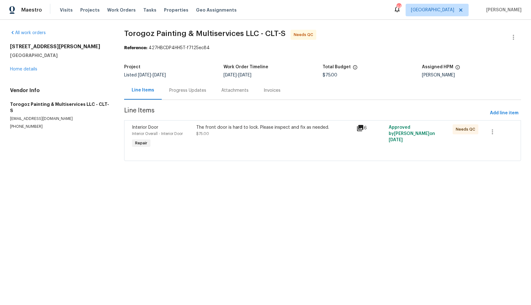
click at [217, 143] on div "The front door is hard to lock. Please inspect and fix as needed. $75.00" at bounding box center [274, 137] width 160 height 29
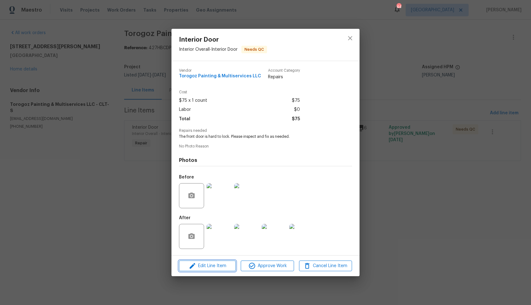
click at [198, 269] on span "Edit Line Item" at bounding box center [207, 266] width 53 height 8
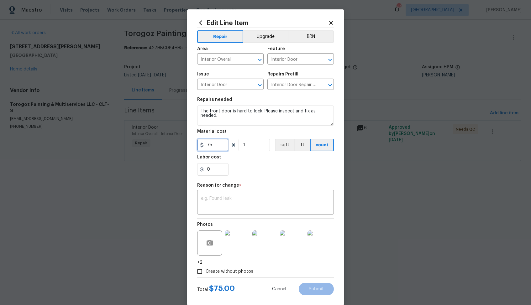
click at [216, 139] on input "75" at bounding box center [212, 145] width 31 height 13
type input "200"
click at [240, 203] on textarea at bounding box center [265, 202] width 129 height 13
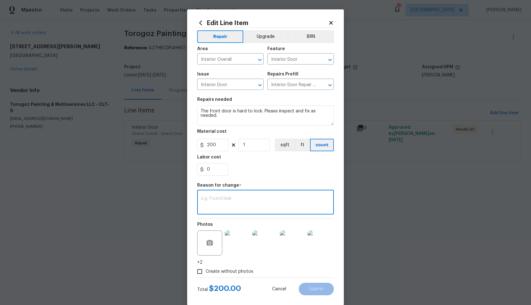
click at [232, 201] on textarea at bounding box center [265, 202] width 129 height 13
paste textarea "(AM) Updated per vendor’s final cost."
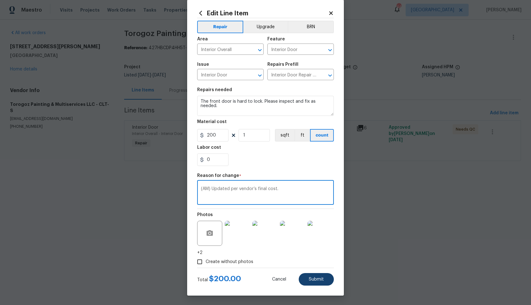
type textarea "(AM) Updated per vendor’s final cost."
click at [313, 278] on span "Submit" at bounding box center [316, 279] width 15 height 5
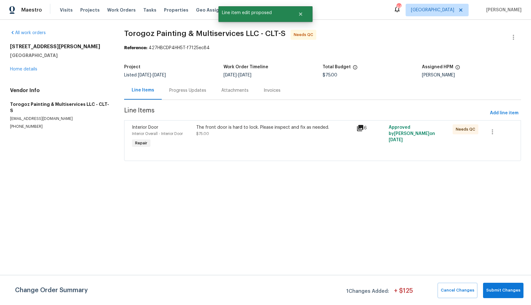
scroll to position [0, 0]
click at [500, 286] on button "Submit Changes" at bounding box center [503, 290] width 40 height 15
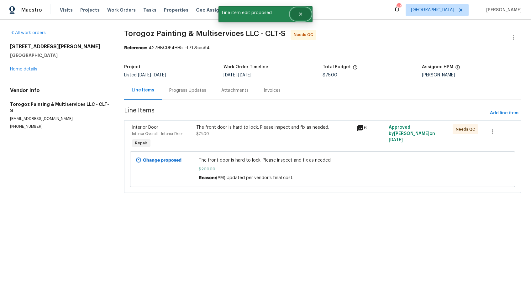
click at [302, 16] on icon "Close" at bounding box center [300, 14] width 5 height 5
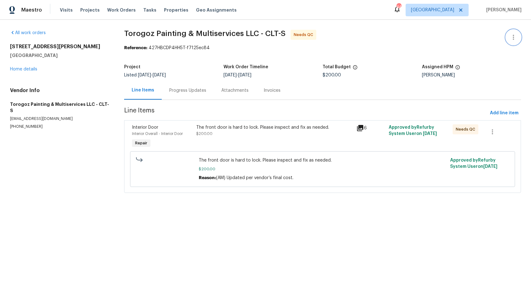
click at [514, 36] on icon "button" at bounding box center [513, 38] width 8 height 8
click at [488, 39] on li "Edit" at bounding box center [493, 37] width 68 height 10
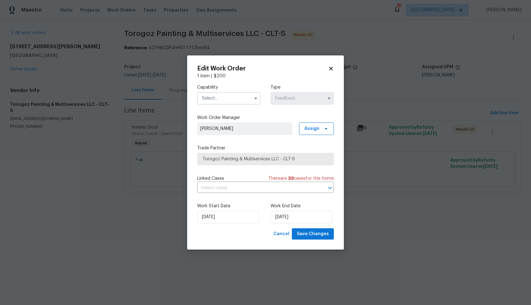
click at [235, 102] on input "text" at bounding box center [228, 98] width 63 height 13
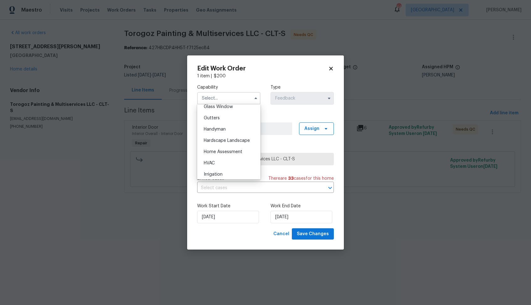
scroll to position [329, 0]
click at [231, 128] on div "Handyman" at bounding box center [229, 127] width 60 height 11
type input "Handyman"
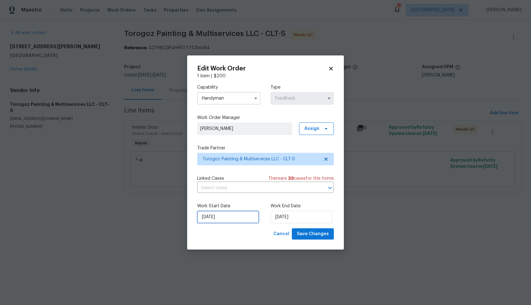
click at [243, 219] on input "06/08/2025" at bounding box center [228, 217] width 62 height 13
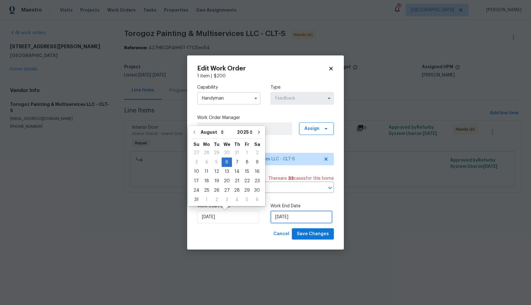
click at [311, 218] on input "08/08/2025" at bounding box center [301, 217] width 62 height 13
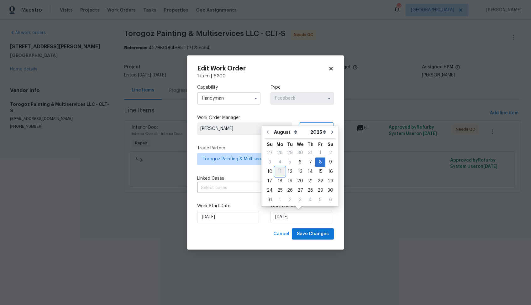
click at [280, 170] on div "11" at bounding box center [280, 171] width 10 height 9
type input "11/08/2025"
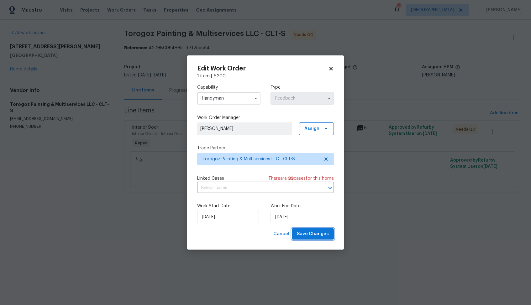
click at [313, 234] on span "Save Changes" at bounding box center [313, 234] width 32 height 8
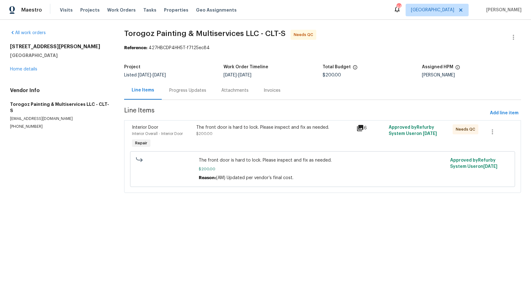
click at [185, 97] on div "Progress Updates" at bounding box center [188, 90] width 52 height 18
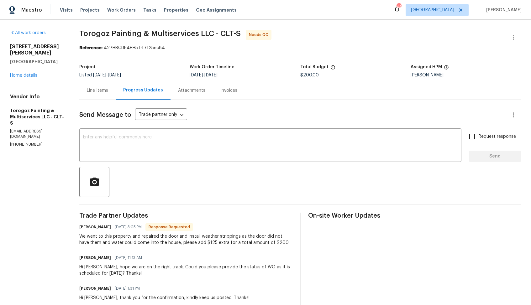
click at [94, 228] on h6 "[PERSON_NAME]" at bounding box center [95, 227] width 32 height 6
copy h6 "[PERSON_NAME]"
click at [197, 159] on div "x ​" at bounding box center [270, 146] width 382 height 32
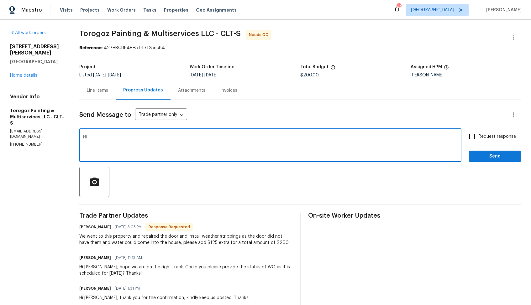
paste textarea "[PERSON_NAME]"
click at [97, 138] on textarea "HI [PERSON_NAME]," at bounding box center [270, 146] width 374 height 22
click at [167, 137] on textarea "Hi [PERSON_NAME]," at bounding box center [270, 146] width 374 height 22
type textarea "Hi [PERSON_NAME], thank you for completing the job. Cost has been updated and t…"
click at [493, 157] on span "Send" at bounding box center [495, 157] width 42 height 8
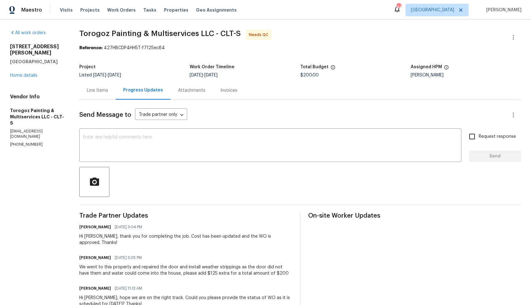
click at [104, 90] on div "Line Items" at bounding box center [97, 90] width 21 height 6
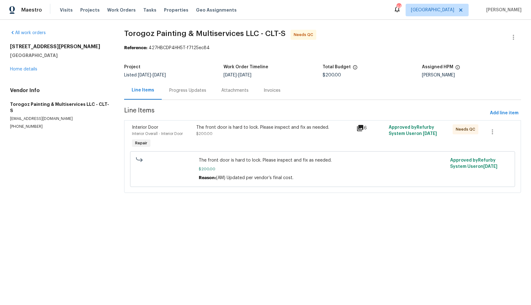
click at [223, 136] on div "The front door is hard to lock. Please inspect and fix as needed. $200.00" at bounding box center [274, 130] width 157 height 13
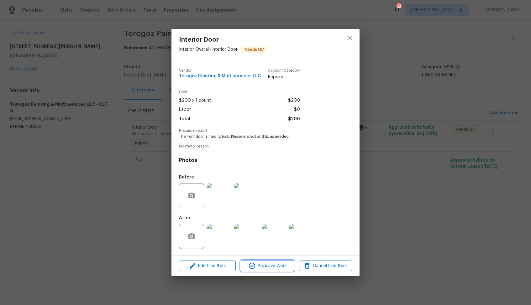
click at [254, 267] on icon "button" at bounding box center [252, 266] width 6 height 6
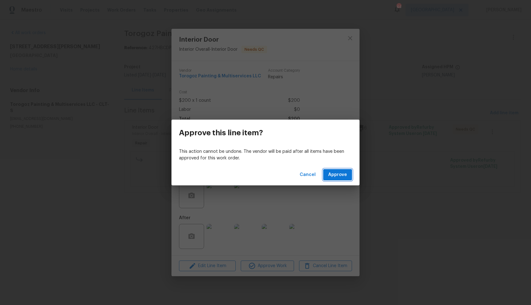
click at [336, 175] on span "Approve" at bounding box center [337, 175] width 19 height 8
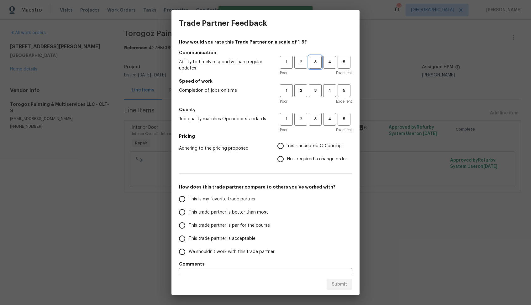
click at [311, 57] on button "3" at bounding box center [315, 62] width 13 height 13
click at [319, 94] on span "3" at bounding box center [315, 90] width 12 height 7
click at [314, 117] on span "3" at bounding box center [315, 119] width 12 height 7
click at [284, 159] on input "No - required a change order" at bounding box center [280, 159] width 13 height 13
radio input "true"
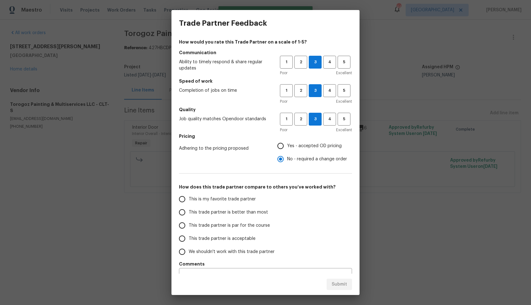
click at [239, 223] on span "This trade partner is par for the course" at bounding box center [229, 225] width 81 height 7
click at [189, 223] on input "This trade partner is par for the course" at bounding box center [181, 225] width 13 height 13
radio input "false"
click at [253, 216] on span "This trade partner is better than most" at bounding box center [228, 212] width 79 height 7
click at [189, 216] on input "This trade partner is better than most" at bounding box center [181, 212] width 13 height 13
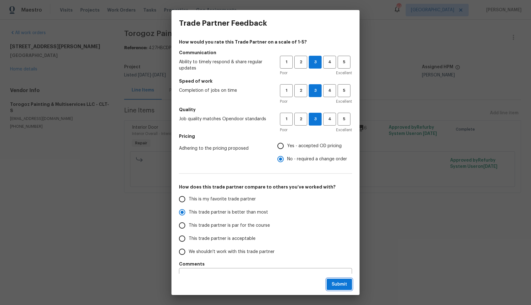
click at [336, 282] on span "Submit" at bounding box center [338, 285] width 15 height 8
radio input "true"
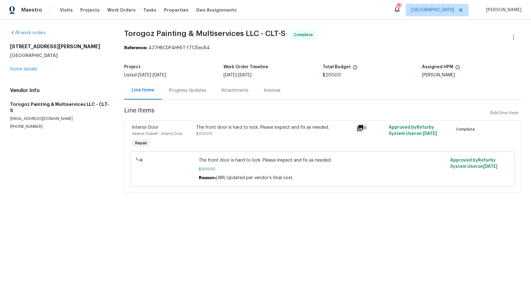
click at [183, 98] on div "Progress Updates" at bounding box center [188, 90] width 52 height 18
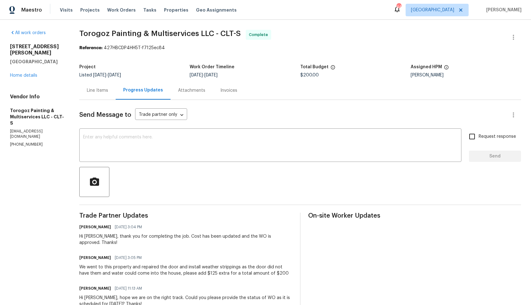
click at [64, 84] on div "All work orders 1913 Herrin Ave Charlotte, NC 28205 Home details Vendor Info To…" at bounding box center [37, 88] width 54 height 117
click at [20, 73] on link "Home details" at bounding box center [23, 75] width 27 height 4
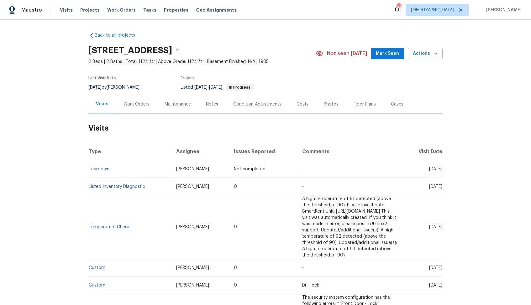
click at [137, 105] on div "Work Orders" at bounding box center [136, 104] width 26 height 6
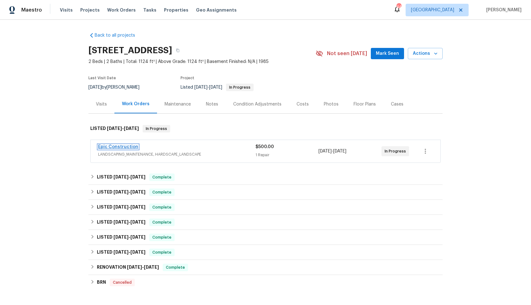
click at [120, 148] on link "Epic Construction" at bounding box center [118, 147] width 40 height 4
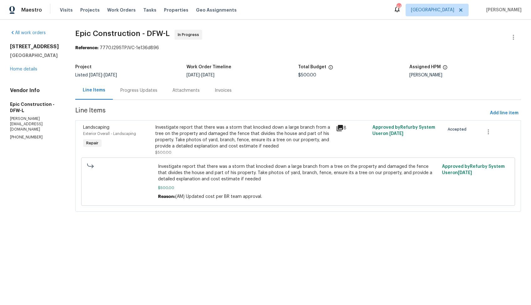
click at [128, 92] on div "Progress Updates" at bounding box center [138, 90] width 37 height 6
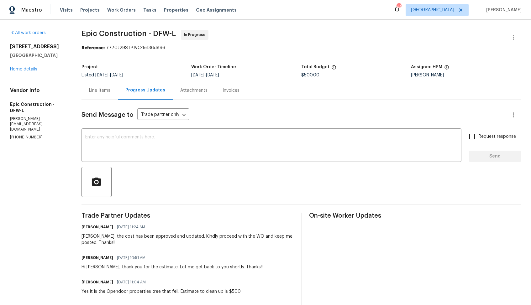
scroll to position [100, 0]
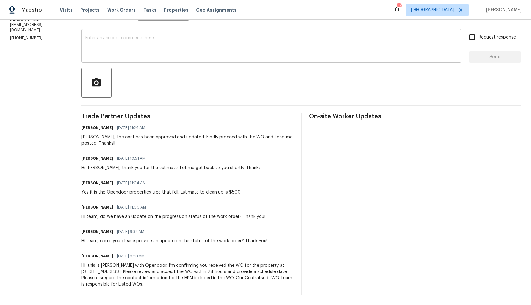
click at [145, 57] on textarea at bounding box center [271, 47] width 372 height 22
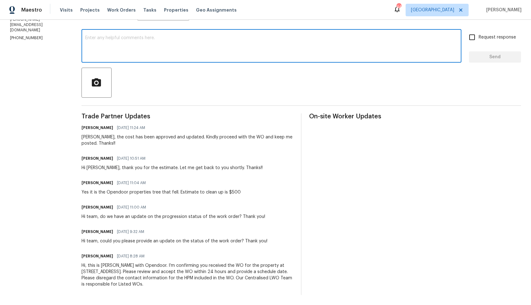
click at [208, 37] on textarea at bounding box center [271, 47] width 372 height 22
paste textarea "Hi team, could you please provide an update on the status of the work order? Th…"
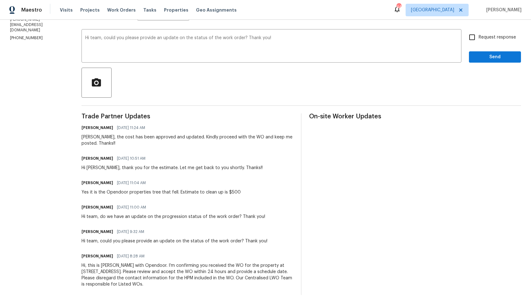
click at [86, 138] on div "[PERSON_NAME], the cost has been approved and updated. Kindly proceed with the …" at bounding box center [187, 140] width 212 height 13
copy div "[PERSON_NAME]"
click at [94, 36] on textarea "Hi team, could you please provide an update on the status of the work order? Th…" at bounding box center [271, 47] width 372 height 22
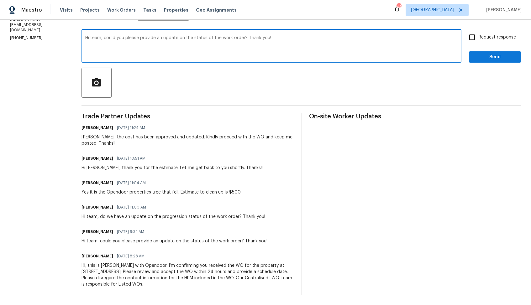
paste textarea "[PERSON_NAME]"
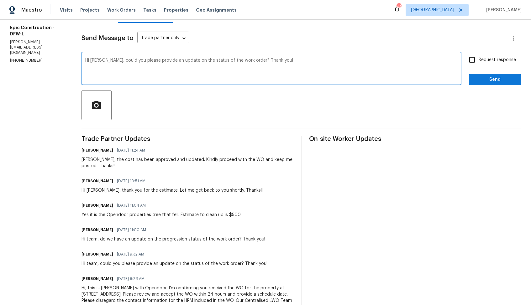
scroll to position [60, 0]
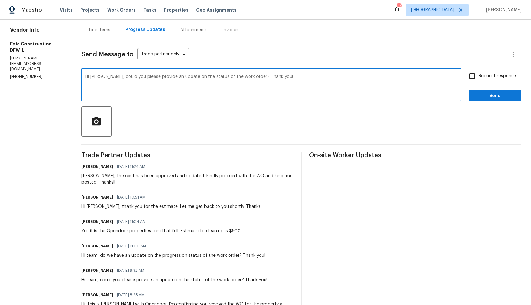
type textarea "Hi [PERSON_NAME], could you please provide an update on the status of the work …"
click at [470, 70] on input "Request response" at bounding box center [471, 76] width 13 height 13
checkbox input "true"
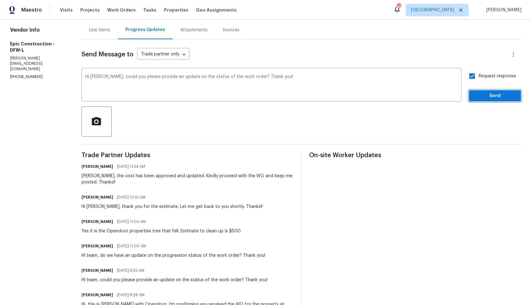
click at [483, 93] on span "Send" at bounding box center [495, 96] width 42 height 8
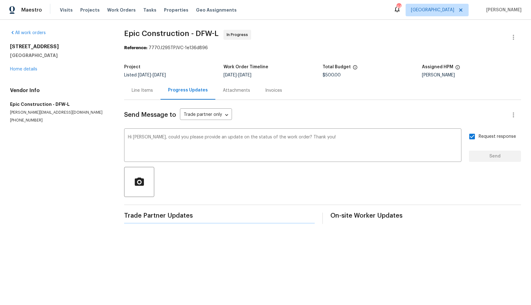
scroll to position [0, 0]
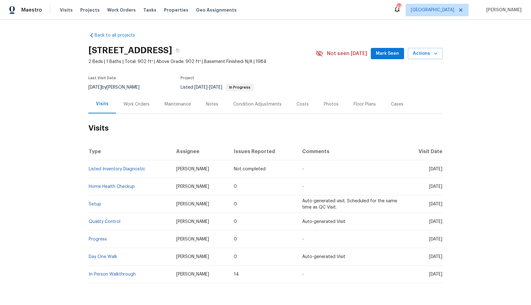
click at [137, 103] on div "Work Orders" at bounding box center [136, 104] width 26 height 6
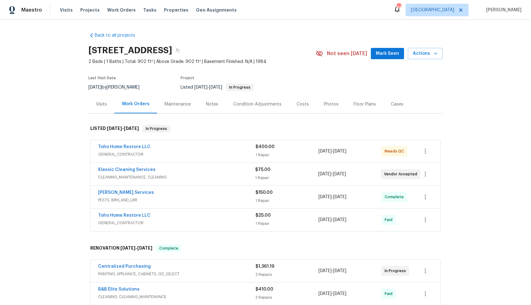
click at [176, 148] on div "Toho Home Restore LLC" at bounding box center [176, 148] width 157 height 8
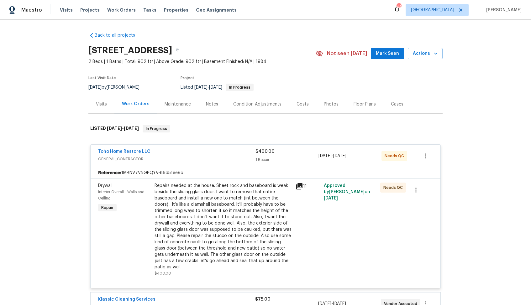
click at [176, 148] on div "Toho Home Restore LLC GENERAL_CONTRACTOR $400.00 1 Repair [DATE] - [DATE] Needs…" at bounding box center [266, 156] width 350 height 23
click at [172, 152] on div "Toho Home Restore LLC" at bounding box center [176, 153] width 157 height 8
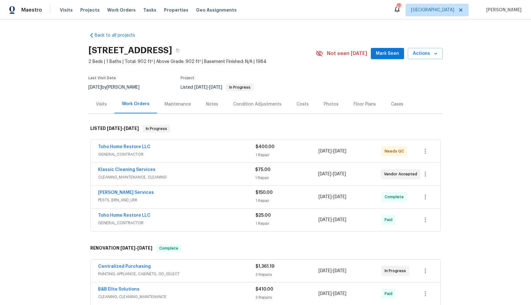
click at [177, 170] on div "Klassic Cleaning Services" at bounding box center [176, 171] width 157 height 8
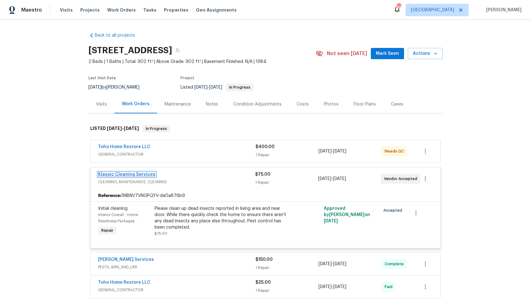
click at [128, 175] on link "Klassic Cleaning Services" at bounding box center [126, 174] width 57 height 4
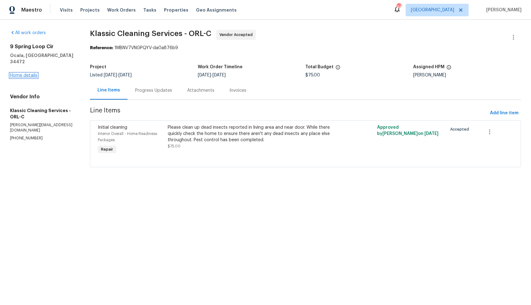
click at [28, 73] on link "Home details" at bounding box center [23, 75] width 27 height 4
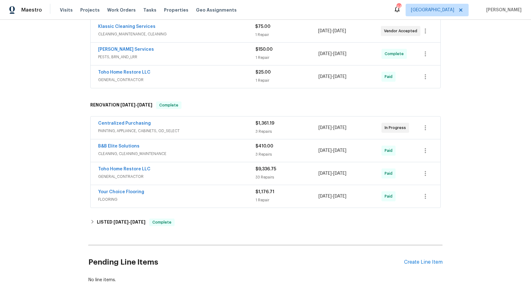
scroll to position [164, 0]
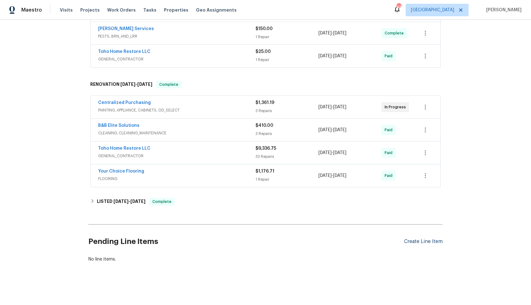
click at [412, 242] on div "Create Line Item" at bounding box center [423, 242] width 39 height 6
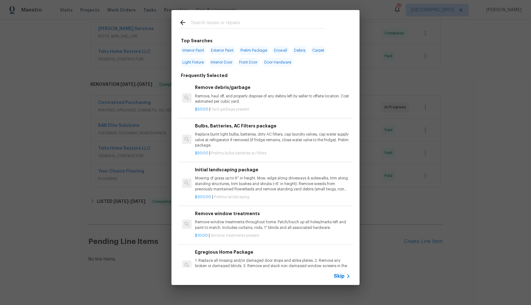
click at [213, 25] on input "text" at bounding box center [257, 23] width 133 height 9
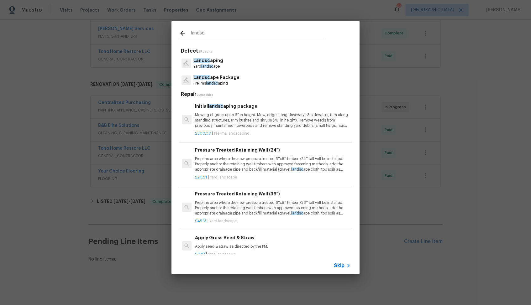
type input "landsc"
click at [204, 55] on div "Landsc aping Yard landsc ape" at bounding box center [265, 63] width 173 height 17
click at [210, 59] on p "Landsc aping" at bounding box center [208, 60] width 30 height 7
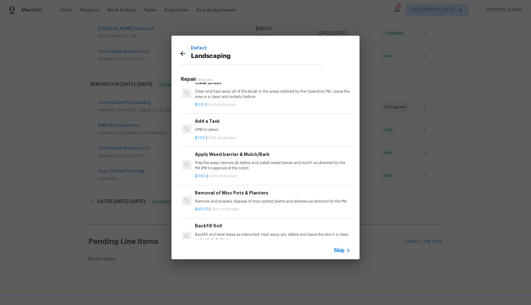
scroll to position [327, 0]
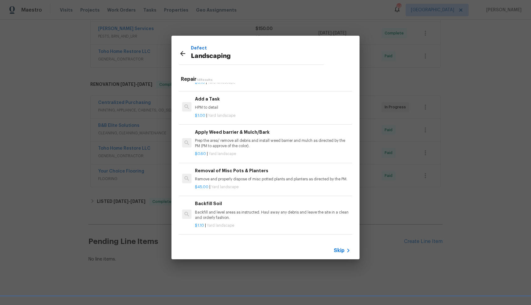
click at [231, 104] on div "Add a Task HPM to detail" at bounding box center [272, 103] width 155 height 15
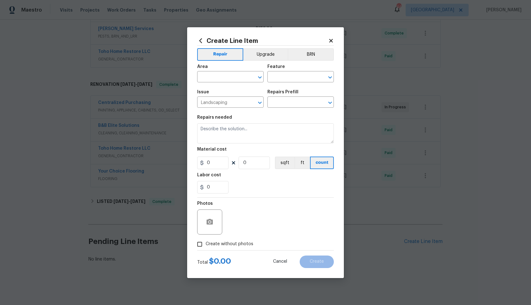
type input "Add a Task $1.00"
type textarea "HPM to detail"
type input "1"
click at [235, 75] on input "text" at bounding box center [221, 78] width 49 height 10
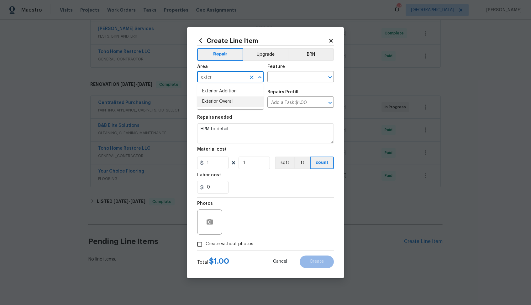
click at [239, 101] on li "Exterior Overall" at bounding box center [230, 102] width 66 height 10
type input "Exterior Overall"
click at [295, 81] on input "text" at bounding box center [291, 78] width 49 height 10
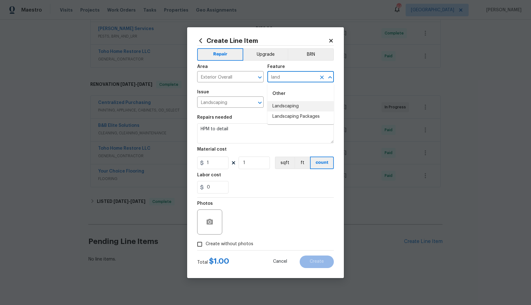
click at [289, 106] on li "Landscaping" at bounding box center [300, 106] width 66 height 10
type input "Landscaping"
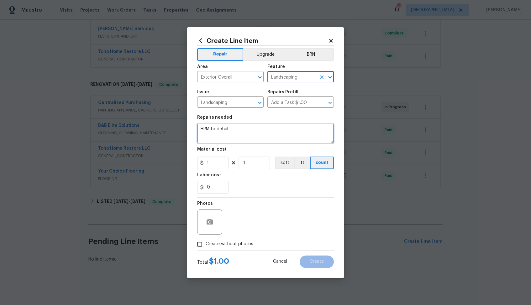
click at [253, 125] on textarea "HPM to detail" at bounding box center [265, 133] width 137 height 20
click at [257, 129] on textarea at bounding box center [265, 133] width 137 height 20
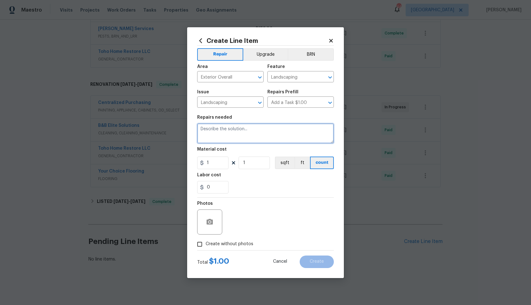
paste textarea "Two trees in the backyard have dangerous branches. Please provide an estimate f…"
type textarea "Two trees in the backyard have dangerous branches. Please provide an estimate f…"
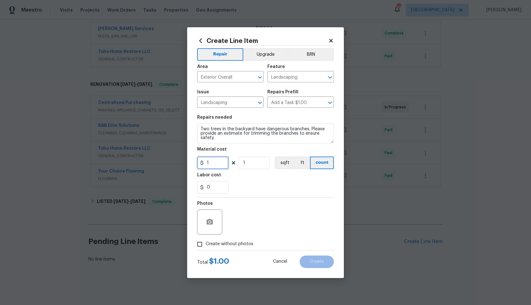
click at [220, 165] on input "1" at bounding box center [212, 163] width 31 height 13
type input "75"
click at [212, 222] on icon "button" at bounding box center [209, 222] width 6 height 6
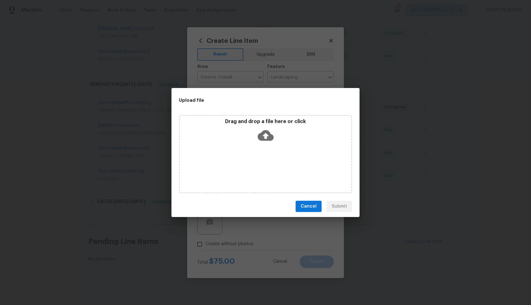
click at [264, 136] on icon at bounding box center [266, 136] width 16 height 16
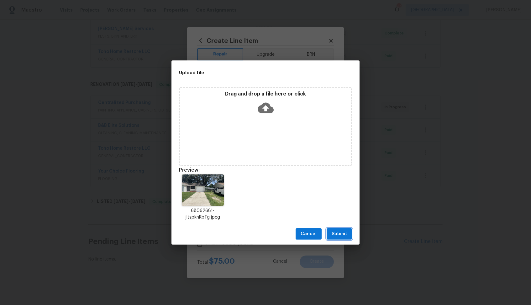
click at [340, 233] on span "Submit" at bounding box center [338, 234] width 15 height 8
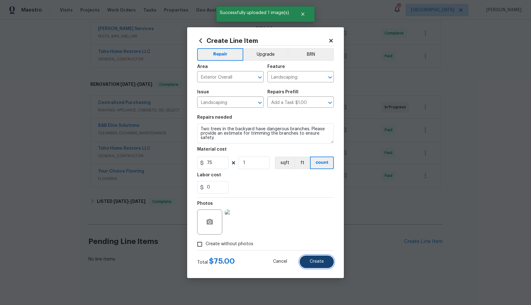
click at [313, 261] on span "Create" at bounding box center [317, 261] width 14 height 5
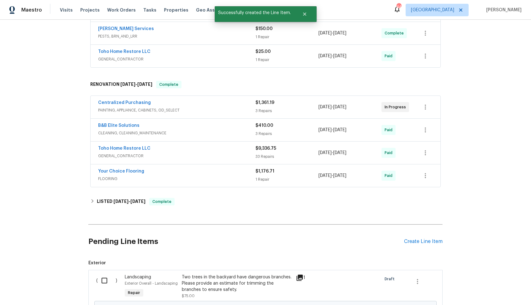
scroll to position [242, 0]
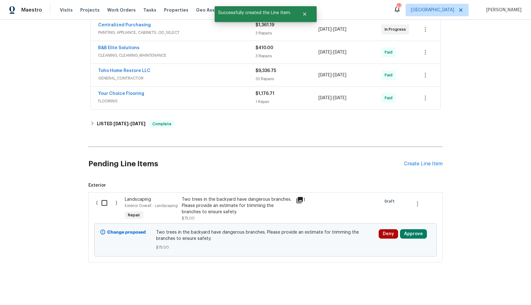
click at [104, 202] on input "checkbox" at bounding box center [107, 202] width 18 height 13
checkbox input "true"
click at [493, 289] on span "Create Work Order" at bounding box center [495, 290] width 42 height 8
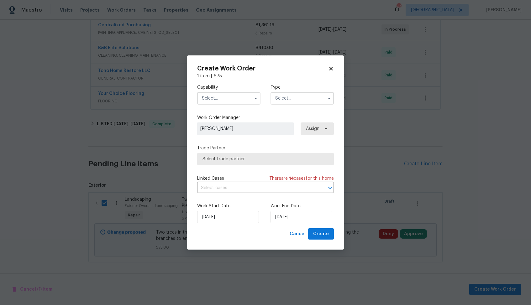
click at [230, 97] on input "text" at bounding box center [228, 98] width 63 height 13
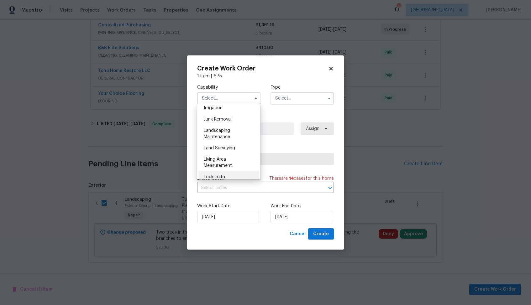
scroll to position [393, 0]
click at [222, 135] on span "Landscaping Maintenance" at bounding box center [217, 134] width 26 height 11
type input "Landscaping Maintenance"
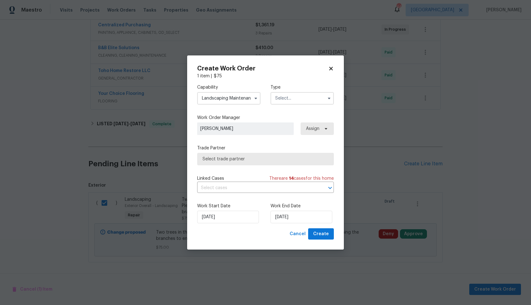
click at [298, 100] on input "text" at bounding box center [301, 98] width 63 height 13
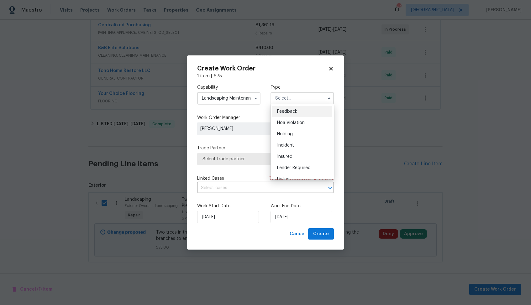
click at [296, 112] on span "Feedback" at bounding box center [287, 111] width 20 height 4
type input "Feedback"
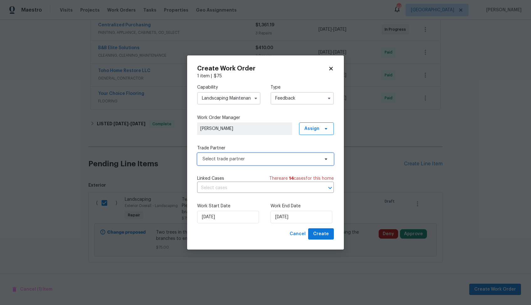
click at [238, 160] on span "Select trade partner" at bounding box center [260, 159] width 117 height 6
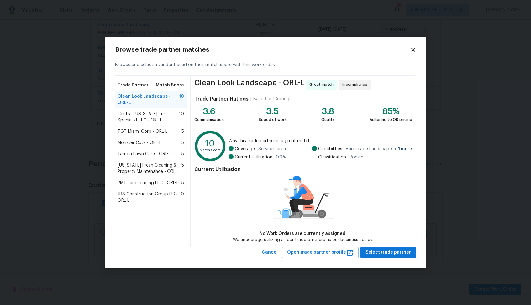
click at [138, 117] on span "Central Florida Turf Specialist LLC - ORL-L" at bounding box center [147, 117] width 61 height 13
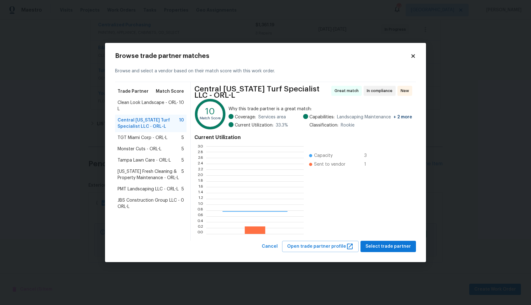
scroll to position [88, 97]
click at [149, 104] on span "Clean Look Landscape - ORL-L" at bounding box center [147, 106] width 61 height 13
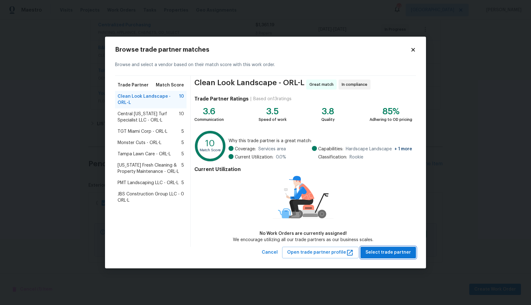
click at [387, 252] on span "Select trade partner" at bounding box center [387, 253] width 45 height 8
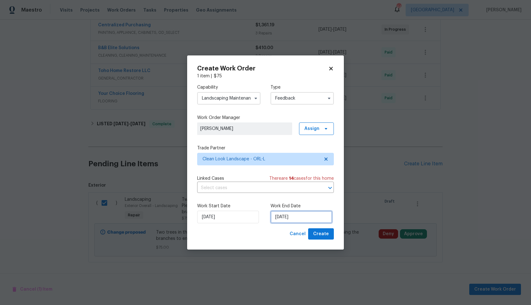
click at [293, 218] on input "11/08/2025" at bounding box center [301, 217] width 62 height 13
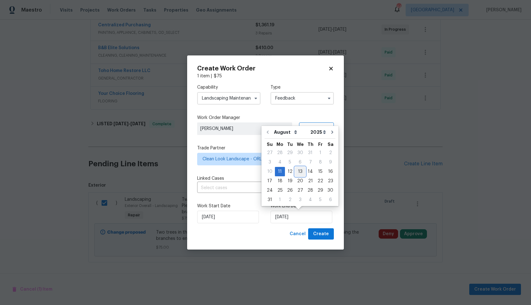
click at [300, 171] on div "13" at bounding box center [300, 171] width 10 height 9
type input "13/08/2025"
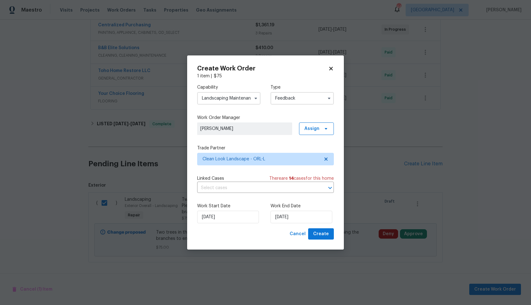
click at [258, 230] on div "Cancel Create" at bounding box center [265, 234] width 137 height 12
click at [320, 235] on span "Create" at bounding box center [321, 234] width 16 height 8
checkbox input "false"
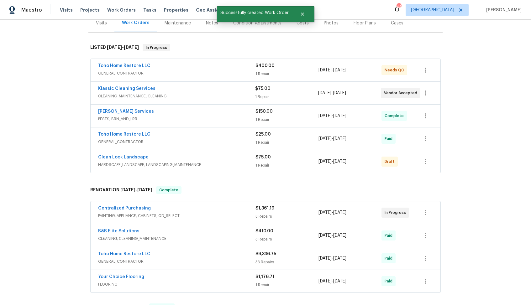
scroll to position [62, 0]
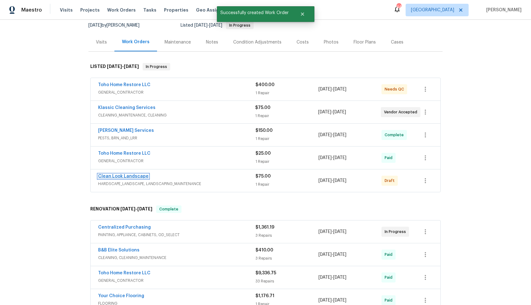
click at [119, 176] on link "Clean Look Landscape" at bounding box center [123, 176] width 50 height 4
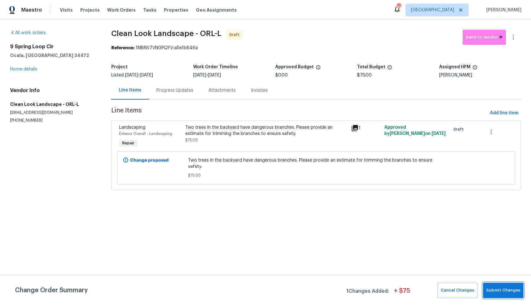
click at [498, 297] on button "Submit Changes" at bounding box center [503, 290] width 40 height 15
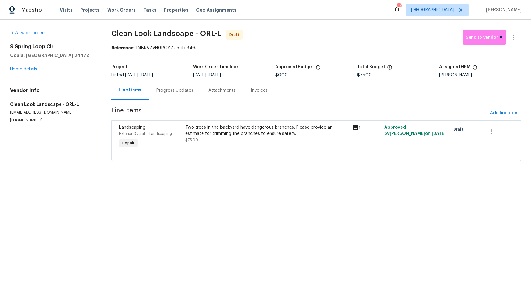
click at [170, 93] on div "Progress Updates" at bounding box center [174, 90] width 37 height 6
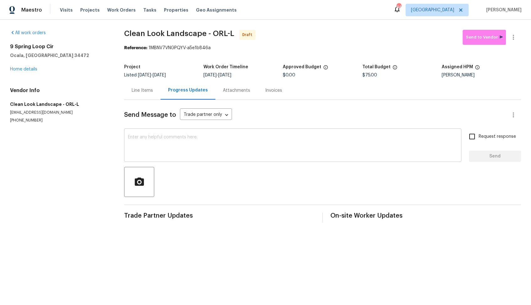
click at [211, 140] on textarea at bounding box center [293, 146] width 330 height 22
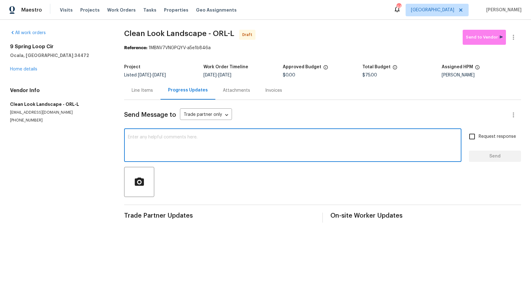
click at [297, 145] on textarea at bounding box center [293, 146] width 330 height 22
paste textarea "Hi, this is Arvind with Opendoor. I’m confirming you received the WO for the pr…"
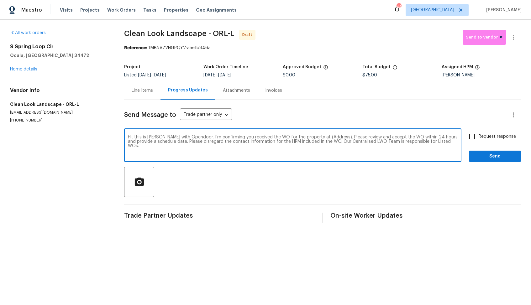
drag, startPoint x: 328, startPoint y: 137, endPoint x: 310, endPoint y: 137, distance: 18.8
click at [310, 137] on textarea "Hi, this is Arvind with Opendoor. I’m confirming you received the WO for the pr…" at bounding box center [293, 146] width 330 height 22
paste textarea "9 Spring Loop Cir, Ocala, FL 34472"
type textarea "Hi, this is Arvind with Opendoor. I’m confirming you received the WO for the pr…"
click at [472, 138] on input "Request response" at bounding box center [471, 136] width 13 height 13
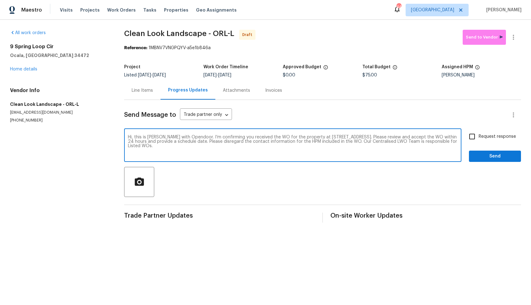
checkbox input "true"
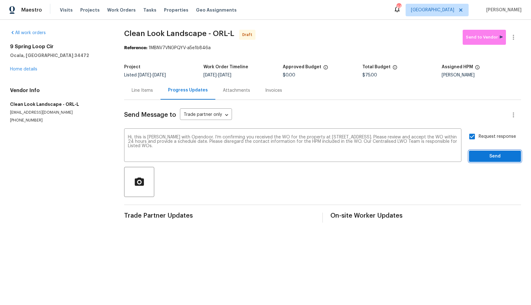
click at [486, 157] on span "Send" at bounding box center [495, 157] width 42 height 8
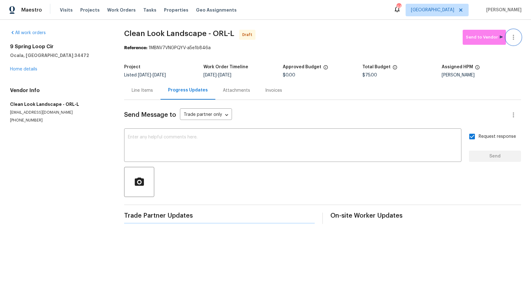
click at [516, 34] on icon "button" at bounding box center [513, 38] width 8 height 8
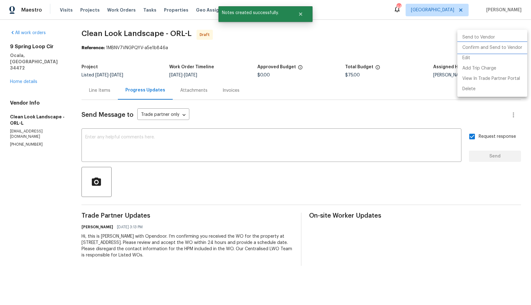
click at [471, 48] on li "Confirm and Send to Vendor" at bounding box center [492, 48] width 70 height 10
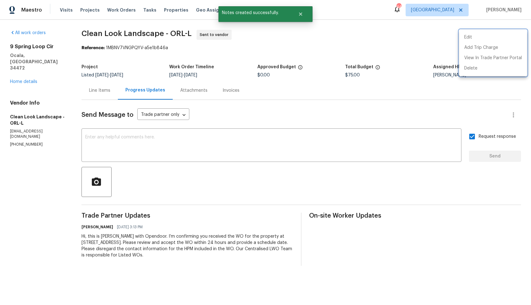
click at [283, 30] on div at bounding box center [265, 152] width 531 height 305
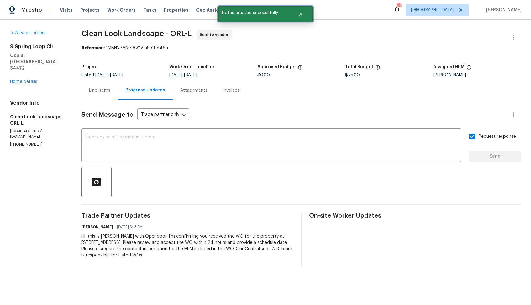
click at [298, 21] on div at bounding box center [301, 14] width 22 height 16
click at [305, 16] on button "Close" at bounding box center [300, 14] width 21 height 13
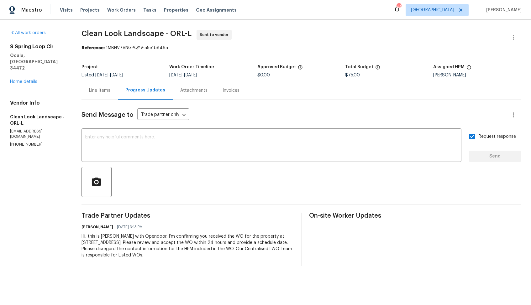
click at [106, 31] on span "Clean Look Landscape - ORL-L" at bounding box center [136, 34] width 110 height 8
copy span "Clean Look Landscape - ORL-L"
click at [155, 61] on section "Clean Look Landscape - ORL-L Sent to vendor Reference: 1MBNV7VNGPQYV-a5e1b846a …" at bounding box center [300, 148] width 439 height 236
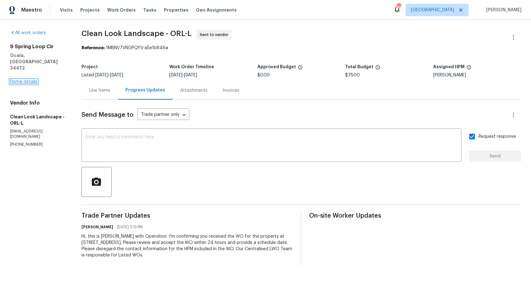
click at [21, 80] on link "Home details" at bounding box center [23, 82] width 27 height 4
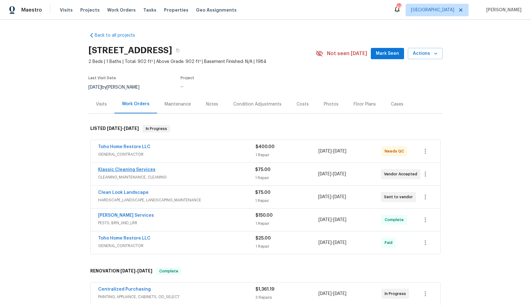
scroll to position [41, 0]
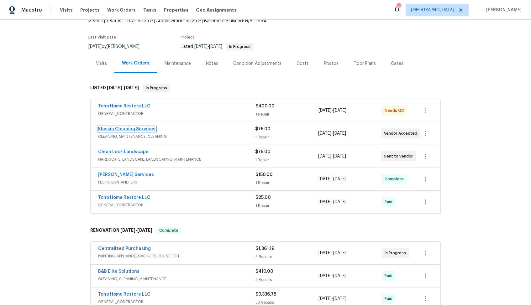
click at [131, 130] on link "Klassic Cleaning Services" at bounding box center [126, 129] width 57 height 4
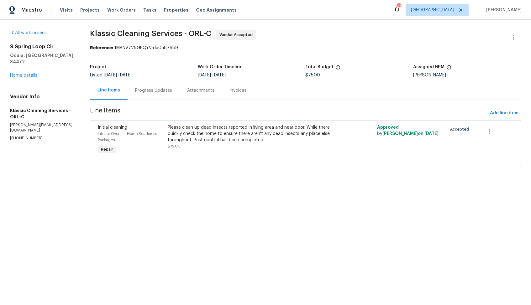
click at [156, 93] on div "Progress Updates" at bounding box center [153, 90] width 37 height 6
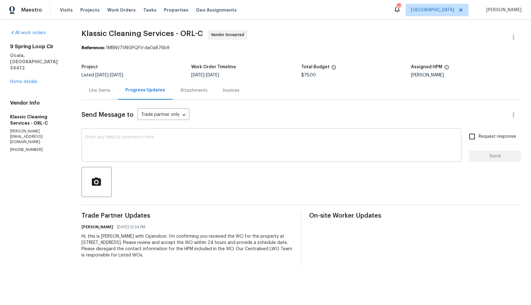
click at [193, 146] on textarea at bounding box center [271, 146] width 372 height 22
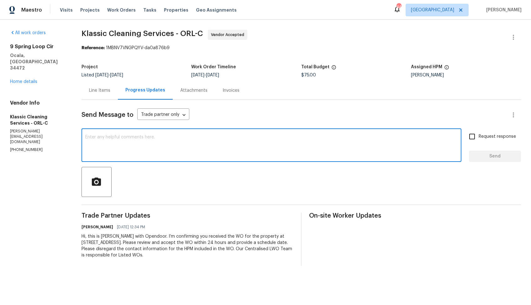
type textarea "G"
paste textarea "it would be really helpful if we could get a scheduled date for this. Thanks!"
click at [138, 138] on textarea "Hi team, thank you fro accepting the WO, it would be really helpful if we could…" at bounding box center [271, 146] width 372 height 22
click at [277, 138] on textarea "Hi team, thank you for accepting the WO, it would be really helpful if we could…" at bounding box center [271, 146] width 372 height 22
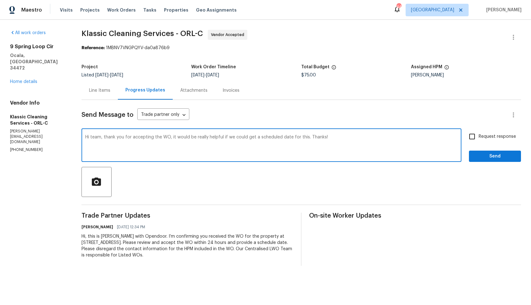
click at [277, 138] on textarea "Hi team, thank you for accepting the WO, it would be really helpful if we could…" at bounding box center [271, 146] width 372 height 22
click at [343, 138] on textarea "Hi team, thank you for accepting the WO, it would be really helpful if we could…" at bounding box center [271, 146] width 372 height 22
type textarea "Hi team, thank you for accepting the WO, it would be really helpful if we could…"
click at [473, 136] on input "Request response" at bounding box center [471, 136] width 13 height 13
checkbox input "true"
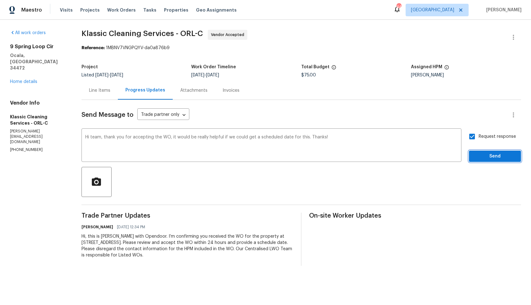
click at [485, 154] on span "Send" at bounding box center [495, 157] width 42 height 8
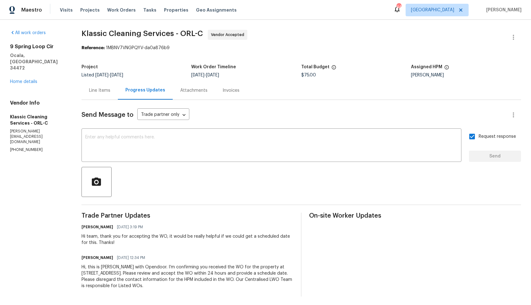
click at [33, 66] on div "9 Spring Loop Cir Ocala, FL 34472 Home details" at bounding box center [38, 64] width 56 height 41
click at [27, 80] on link "Home details" at bounding box center [23, 82] width 27 height 4
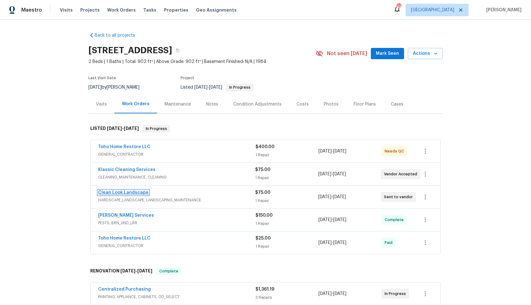
click at [132, 192] on link "Clean Look Landscape" at bounding box center [123, 192] width 50 height 4
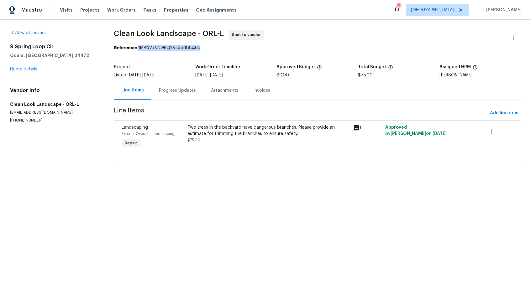
drag, startPoint x: 140, startPoint y: 48, endPoint x: 213, endPoint y: 48, distance: 73.3
click at [213, 48] on div "Reference: 1MBNV7VNGPQYV-a5e1b846a" at bounding box center [317, 48] width 407 height 6
copy div "1MBNV7VNGPQYV-a5e1b846a"
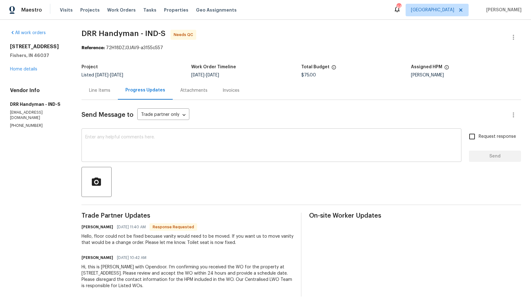
scroll to position [2, 0]
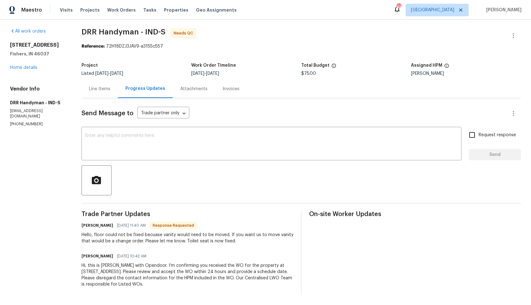
click at [100, 88] on div "Line Items" at bounding box center [99, 89] width 21 height 6
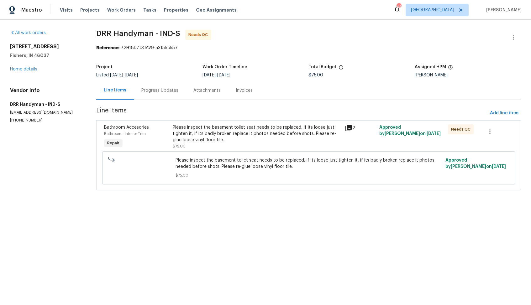
click at [236, 140] on div "Please inspect the basement toilet seat needs to be replaced, if its loose just…" at bounding box center [257, 133] width 168 height 19
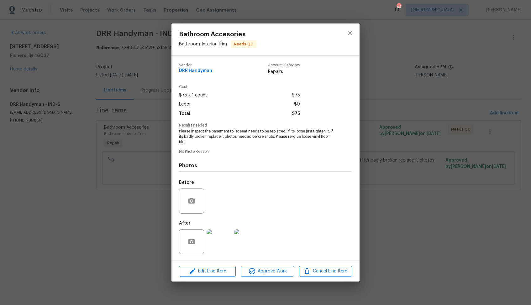
click at [225, 237] on img at bounding box center [218, 241] width 25 height 25
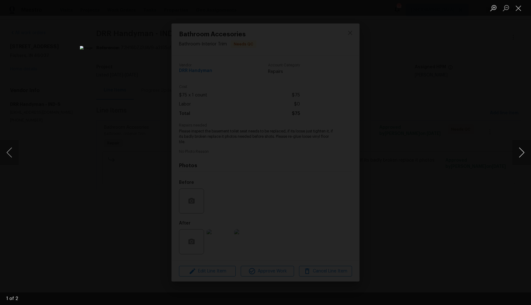
click at [520, 155] on button "Next image" at bounding box center [521, 152] width 19 height 25
click at [468, 169] on div "Lightbox" at bounding box center [265, 152] width 531 height 305
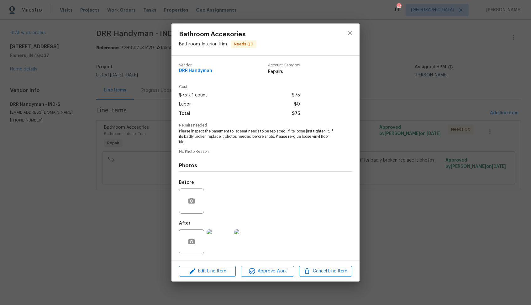
click at [143, 188] on div "Bathroom Accesories Bathroom - Interior Trim Needs QC Vendor DRR Handyman Accou…" at bounding box center [265, 152] width 531 height 305
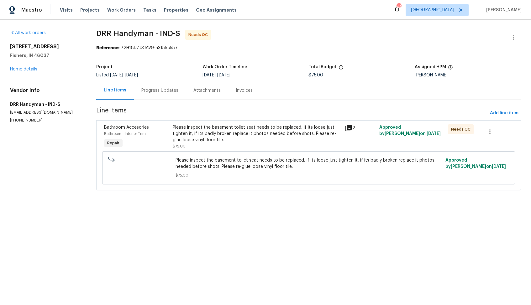
click at [151, 89] on div "Progress Updates" at bounding box center [159, 90] width 37 height 6
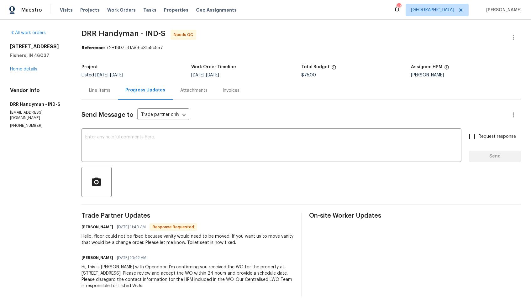
click at [98, 88] on div "Line Items" at bounding box center [99, 90] width 21 height 6
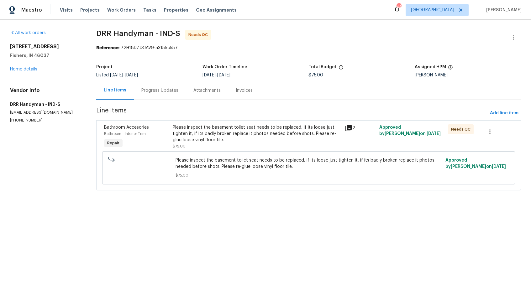
click at [160, 89] on div "Progress Updates" at bounding box center [159, 90] width 37 height 6
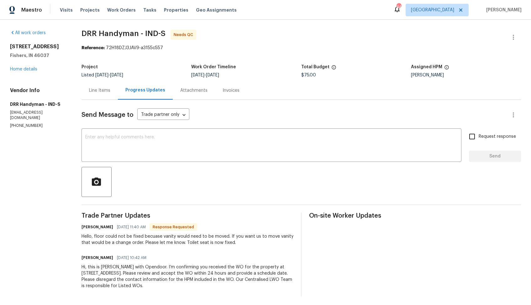
scroll to position [2, 0]
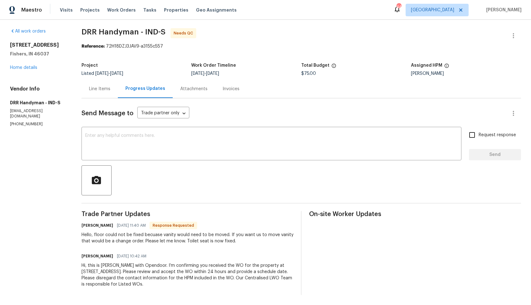
click at [94, 92] on div "Line Items" at bounding box center [99, 89] width 36 height 18
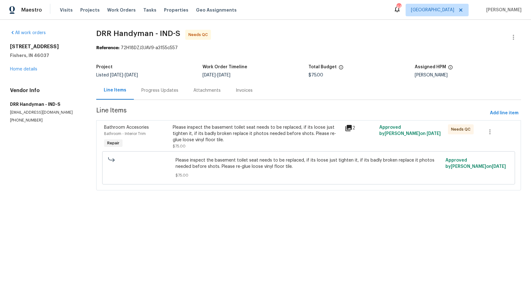
click at [209, 136] on div "Please inspect the basement toilet seat needs to be replaced, if its loose just…" at bounding box center [257, 133] width 168 height 19
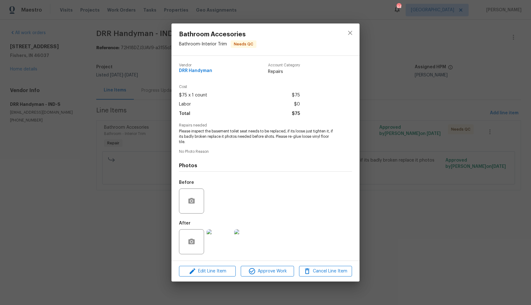
click at [213, 240] on img at bounding box center [218, 241] width 25 height 25
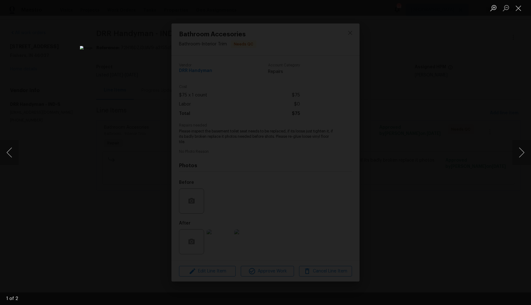
click at [416, 172] on div "Lightbox" at bounding box center [265, 152] width 531 height 305
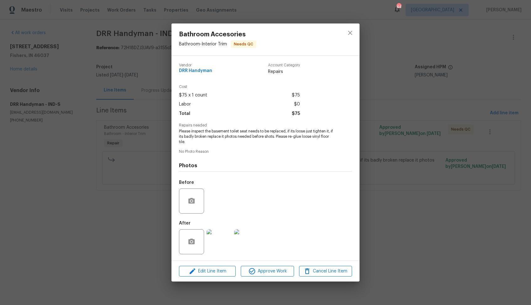
click at [407, 128] on div "Bathroom Accesories Bathroom - Interior Trim Needs QC Vendor DRR Handyman Accou…" at bounding box center [265, 152] width 531 height 305
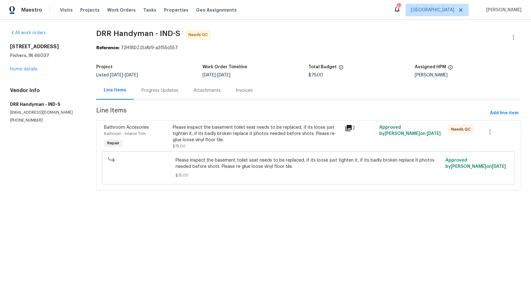
click at [155, 86] on div "Progress Updates" at bounding box center [160, 90] width 52 height 18
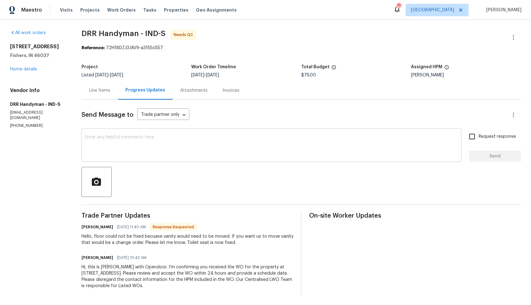
click at [154, 146] on textarea at bounding box center [271, 146] width 372 height 22
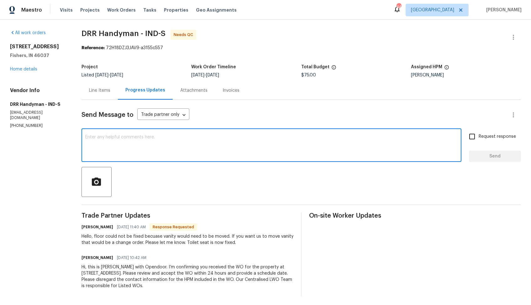
click at [359, 135] on textarea at bounding box center [271, 146] width 372 height 22
click at [258, 165] on div "Send Message to Trade partner only Trade partner only ​ x ​ Request response Se…" at bounding box center [300, 198] width 439 height 197
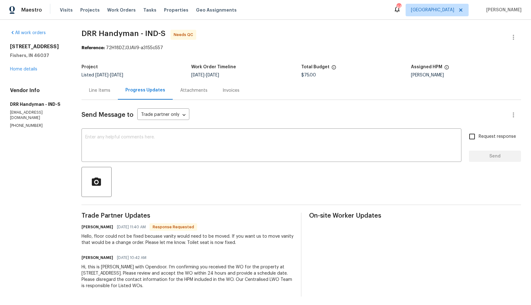
click at [86, 229] on h6 "[PERSON_NAME]" at bounding box center [97, 227] width 32 height 6
copy h6 "[PERSON_NAME]"
click at [201, 137] on textarea at bounding box center [271, 146] width 372 height 22
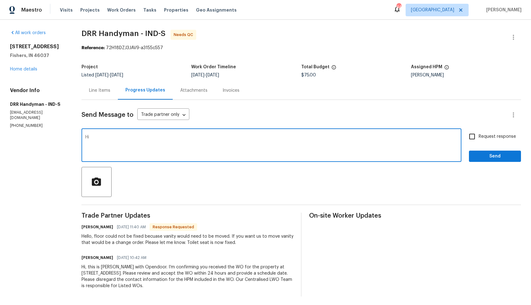
paste textarea "[PERSON_NAME]"
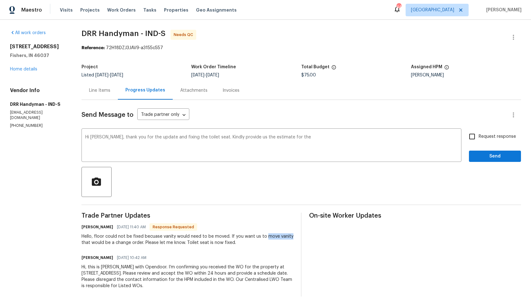
drag, startPoint x: 264, startPoint y: 237, endPoint x: 290, endPoint y: 238, distance: 26.0
click at [290, 238] on div "Hello, floor could not be fixed becuase vanity would need to be moved. If you w…" at bounding box center [187, 239] width 212 height 13
copy div "move vanity"
click at [355, 135] on textarea "Hi [PERSON_NAME], thank you for the update and fixing the toilet seat. Kindly p…" at bounding box center [271, 146] width 372 height 22
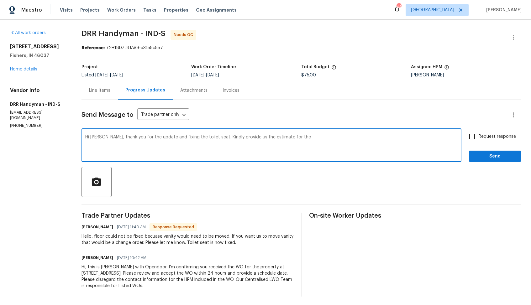
click at [279, 138] on textarea "Hi [PERSON_NAME], thank you for the update and fixing the toilet seat. Kindly p…" at bounding box center [271, 146] width 372 height 22
paste textarea "move vanity"
click at [272, 138] on textarea "Hi [PERSON_NAME], thank you for the update and fixing the toilet seat. Kindly p…" at bounding box center [271, 146] width 372 height 22
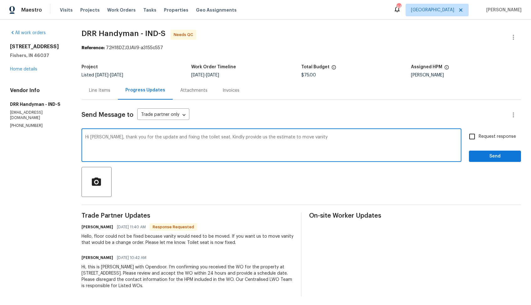
click at [311, 139] on textarea "Hi [PERSON_NAME], thank you for the update and fixing the toilet seat. Kindly p…" at bounding box center [271, 146] width 372 height 22
type textarea "Hi [PERSON_NAME], thank you for the update and fixing the toilet seat. Kindly p…"
click at [474, 142] on input "Request response" at bounding box center [471, 136] width 13 height 13
checkbox input "true"
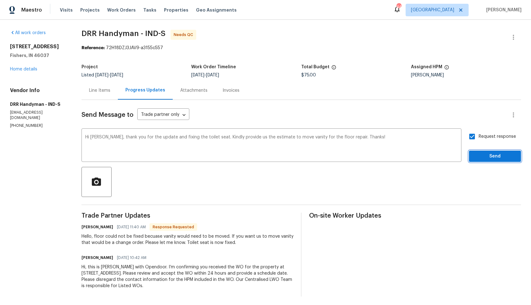
click at [483, 157] on span "Send" at bounding box center [495, 157] width 42 height 8
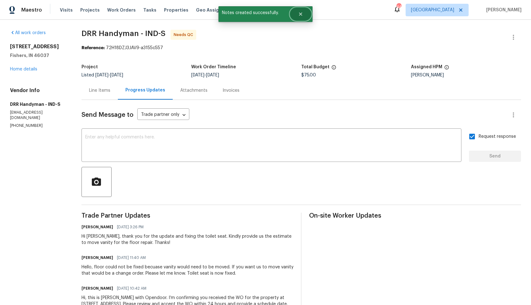
click at [300, 18] on button "Close" at bounding box center [300, 14] width 21 height 13
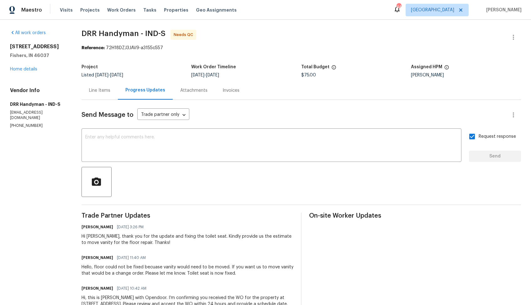
click at [103, 92] on div "Line Items" at bounding box center [99, 90] width 21 height 6
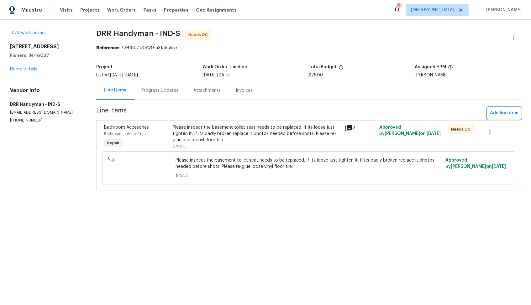
click at [504, 113] on span "Add line item" at bounding box center [504, 113] width 29 height 8
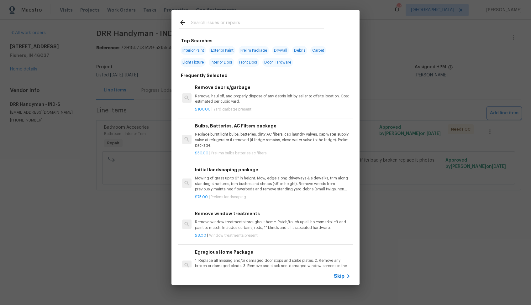
click at [150, 102] on div "Top Searches Interior Paint Exterior Paint Prelim Package Drywall Debris Carpet…" at bounding box center [265, 147] width 531 height 295
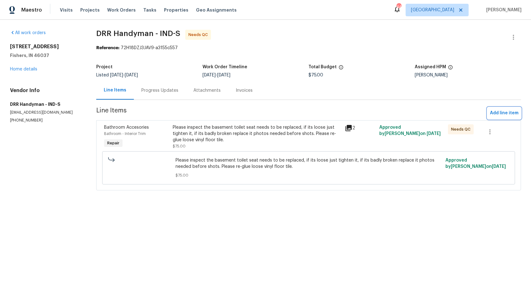
click at [502, 108] on button "Add line item" at bounding box center [504, 113] width 34 height 12
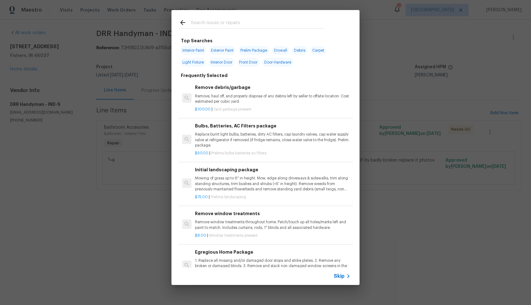
click at [277, 21] on input "text" at bounding box center [257, 23] width 133 height 9
type input "n"
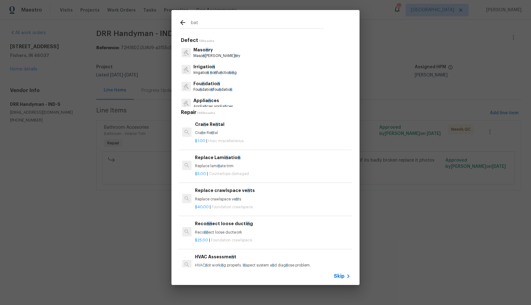
type input "bath"
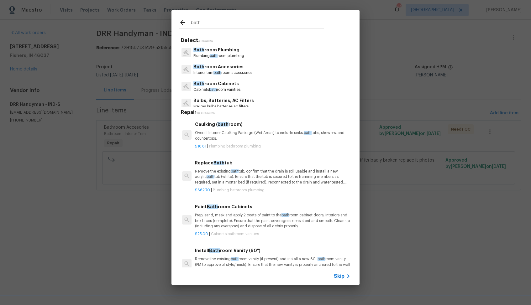
click at [217, 51] on p "Bath room Plumbing" at bounding box center [218, 50] width 51 height 7
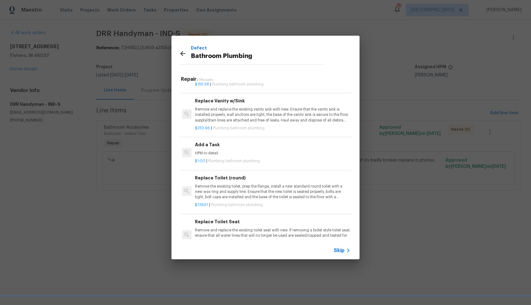
scroll to position [953, 0]
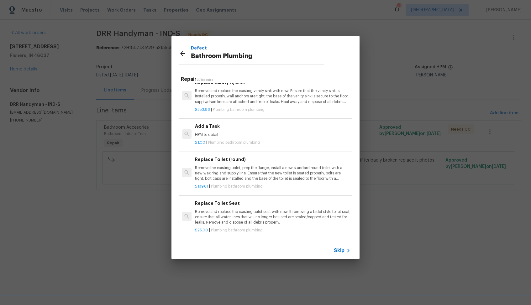
click at [222, 134] on p "HPM to detail" at bounding box center [272, 134] width 155 height 5
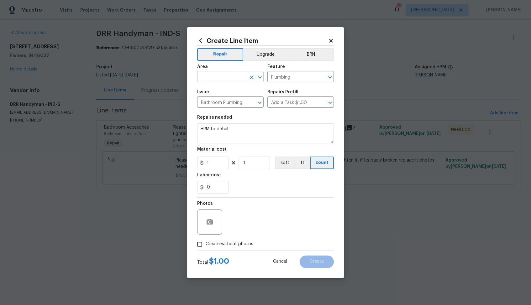
click at [231, 74] on input "text" at bounding box center [221, 78] width 49 height 10
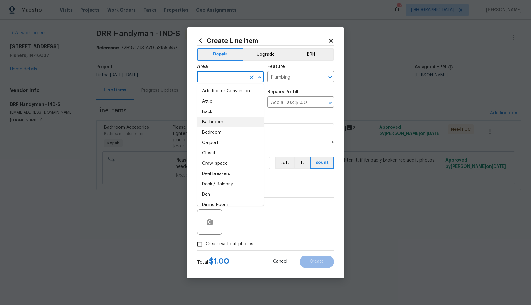
click at [214, 125] on li "Bathroom" at bounding box center [230, 122] width 66 height 10
type input "Bathroom"
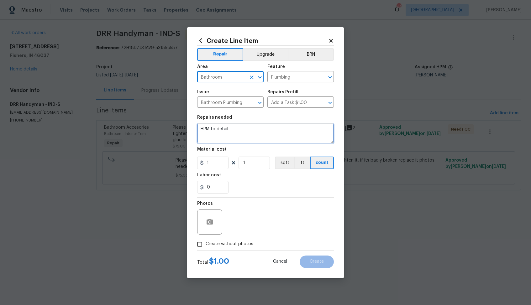
click at [270, 127] on textarea "HPM to detail" at bounding box center [265, 133] width 137 height 20
paste textarea "move vanity"
type textarea "move vanity"
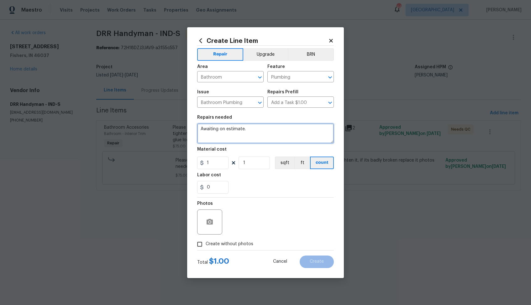
type textarea "Awaiting on estimate."
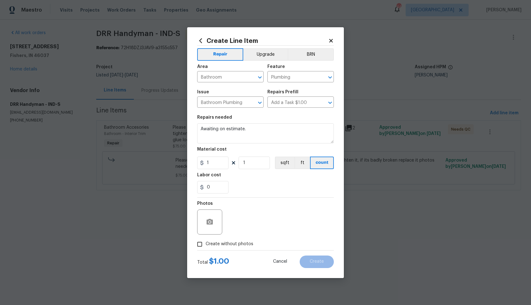
click at [225, 245] on span "Create without photos" at bounding box center [230, 244] width 48 height 7
click at [206, 245] on input "Create without photos" at bounding box center [200, 244] width 12 height 12
checkbox input "true"
click at [271, 227] on textarea at bounding box center [280, 222] width 107 height 25
click at [311, 258] on button "Create" at bounding box center [317, 262] width 34 height 13
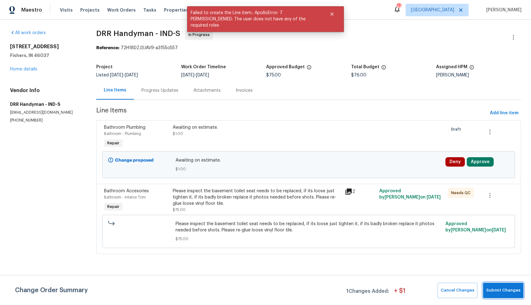
click at [498, 287] on span "Submit Changes" at bounding box center [503, 290] width 34 height 7
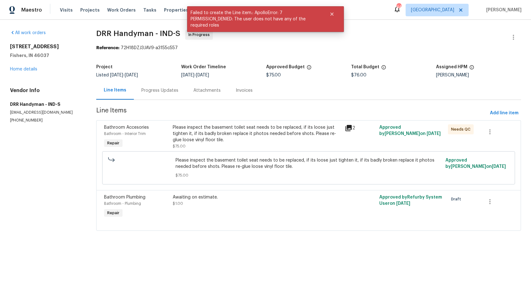
click at [167, 92] on div "Progress Updates" at bounding box center [159, 90] width 37 height 6
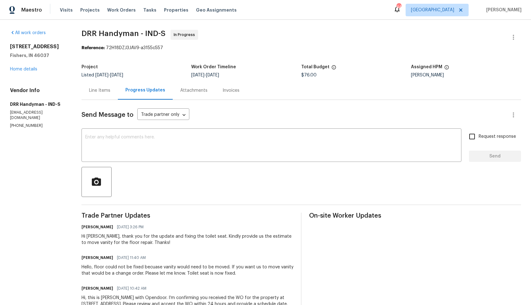
click at [129, 268] on div "Hello, floor could not be fixed becuase vanity would need to be moved. If you w…" at bounding box center [187, 270] width 212 height 13
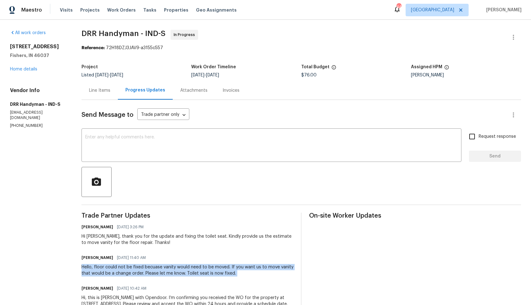
copy div "Hello, floor could not be fixed becuase vanity would need to be moved. If you w…"
